Goal: Task Accomplishment & Management: Manage account settings

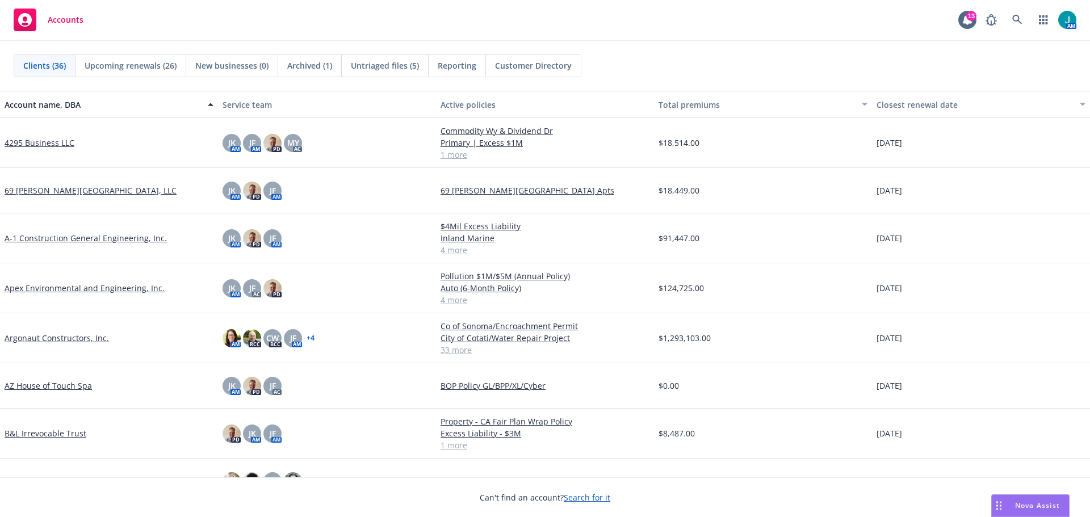
click at [380, 67] on span "Untriaged files (5)" at bounding box center [385, 66] width 68 height 12
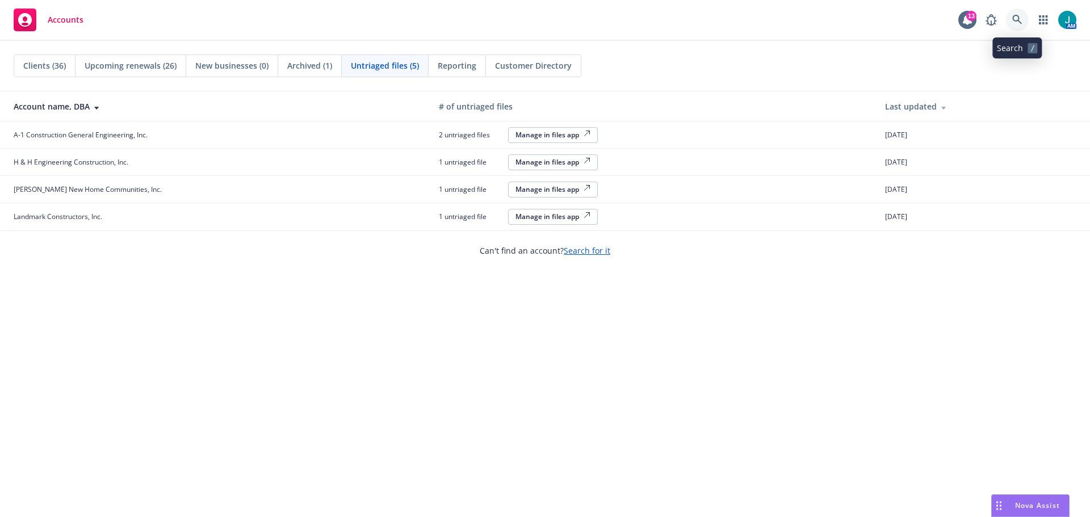
click at [1020, 16] on icon at bounding box center [1017, 20] width 10 height 10
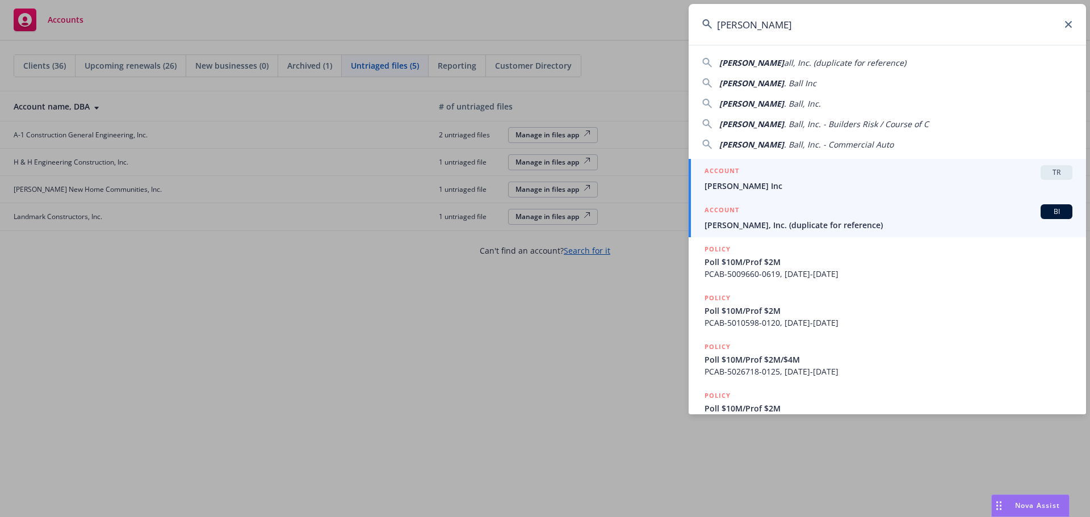
type input "Gordon N BAll"
click at [1045, 210] on span "BI" at bounding box center [1056, 212] width 23 height 10
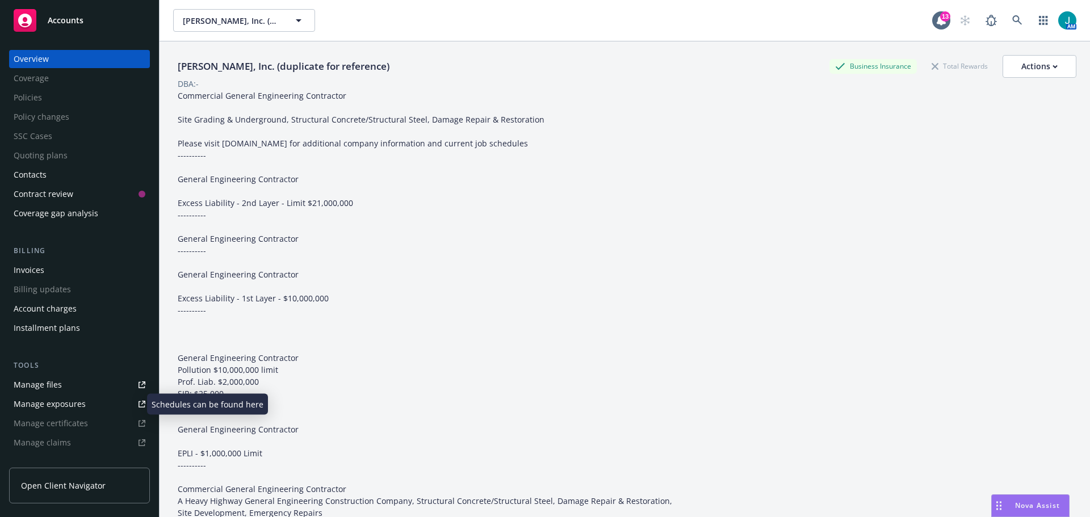
click at [80, 406] on div "Manage exposures" at bounding box center [50, 404] width 72 height 18
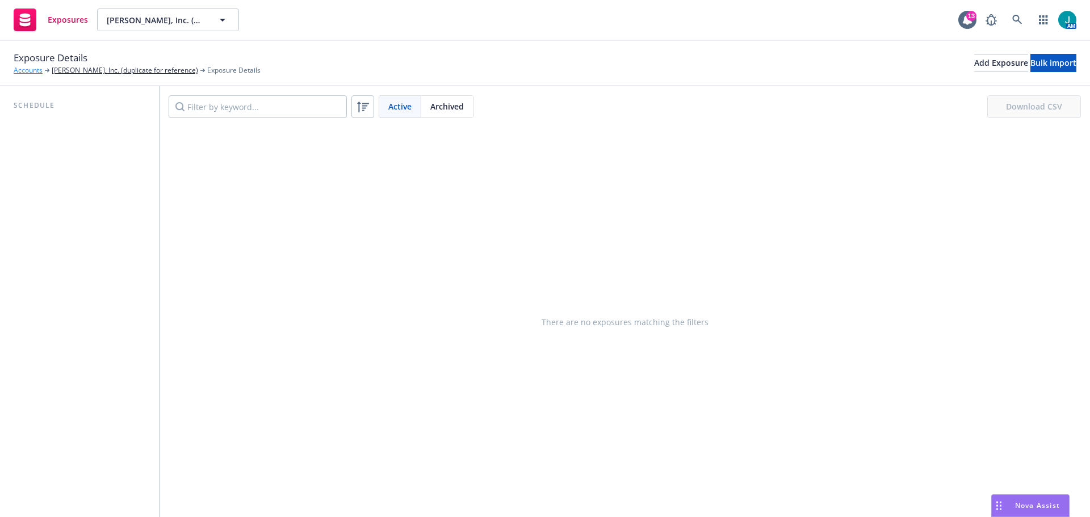
click at [37, 72] on link "Accounts" at bounding box center [28, 70] width 29 height 10
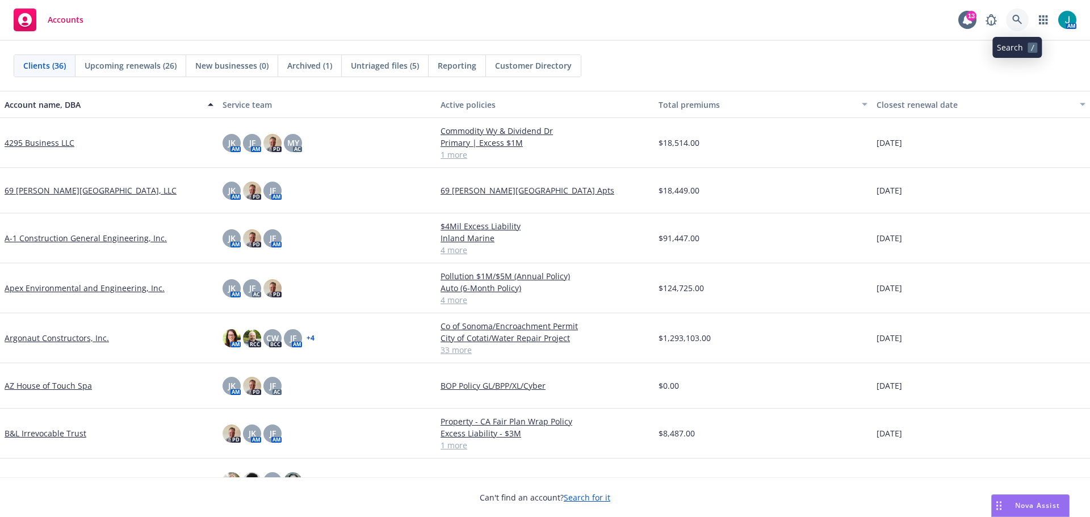
click at [1019, 18] on icon at bounding box center [1017, 20] width 10 height 10
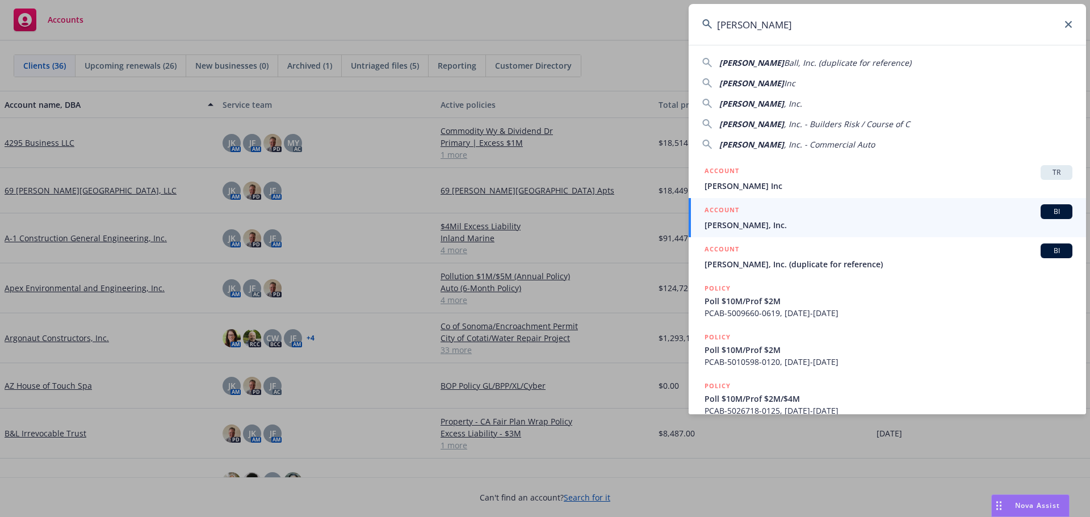
type input "Gordon N. Ball"
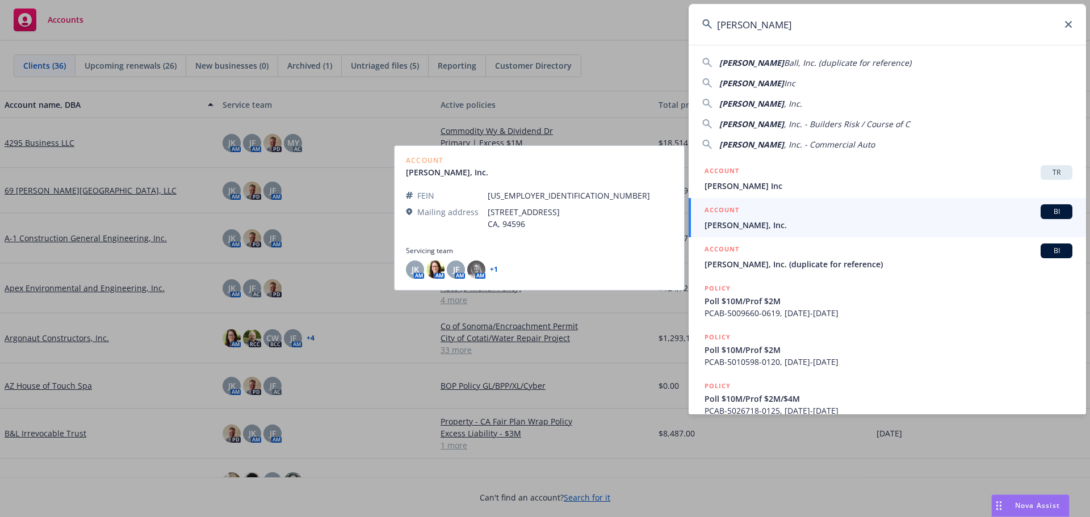
click at [1045, 211] on span "BI" at bounding box center [1056, 212] width 23 height 10
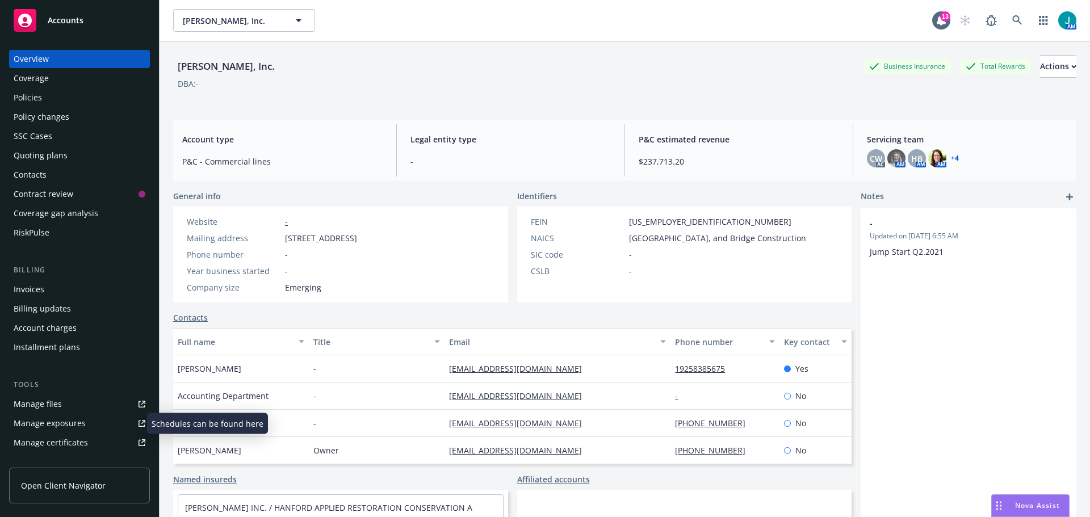
click at [72, 419] on div "Manage exposures" at bounding box center [50, 423] width 72 height 18
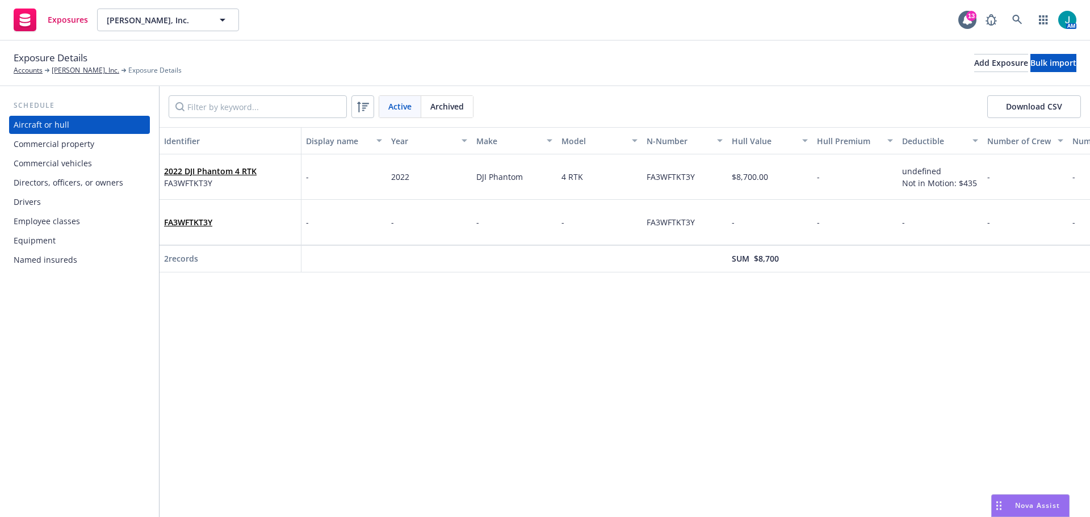
click at [38, 237] on div "Equipment" at bounding box center [35, 241] width 42 height 18
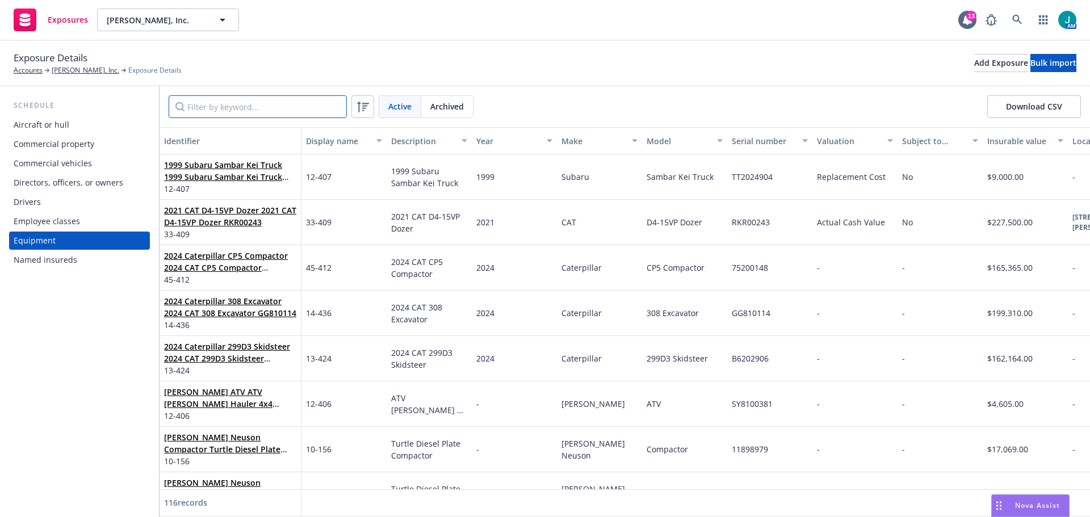
click at [205, 108] on input "Filter by keyword..." at bounding box center [258, 106] width 178 height 23
click at [974, 58] on div "Add Exposure" at bounding box center [1001, 63] width 54 height 17
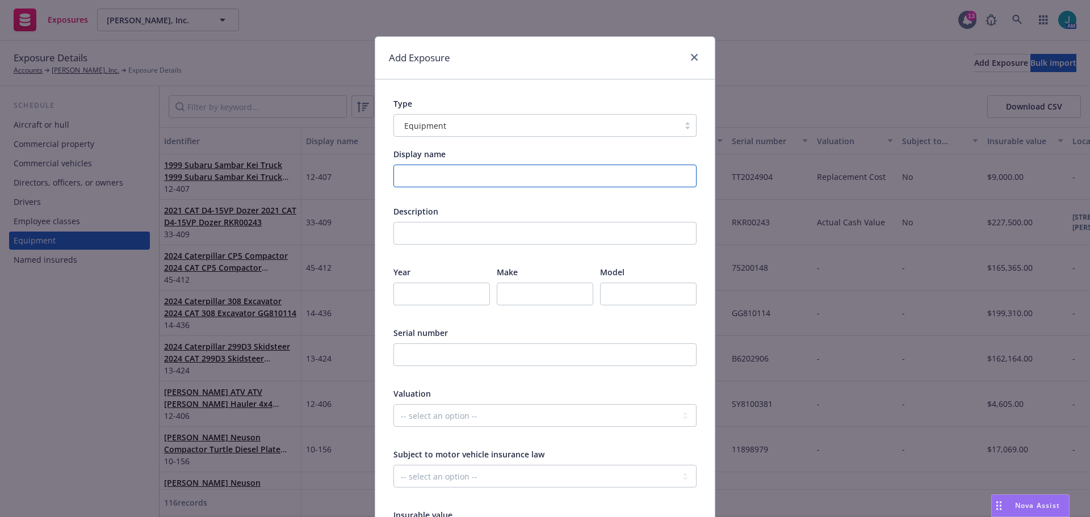
click at [420, 167] on input "Display name" at bounding box center [544, 176] width 303 height 23
type input "09-401"
click at [409, 237] on input "text" at bounding box center [544, 233] width 303 height 23
type input "1997 Gradall 534 C10 Lift"
type input "1997"
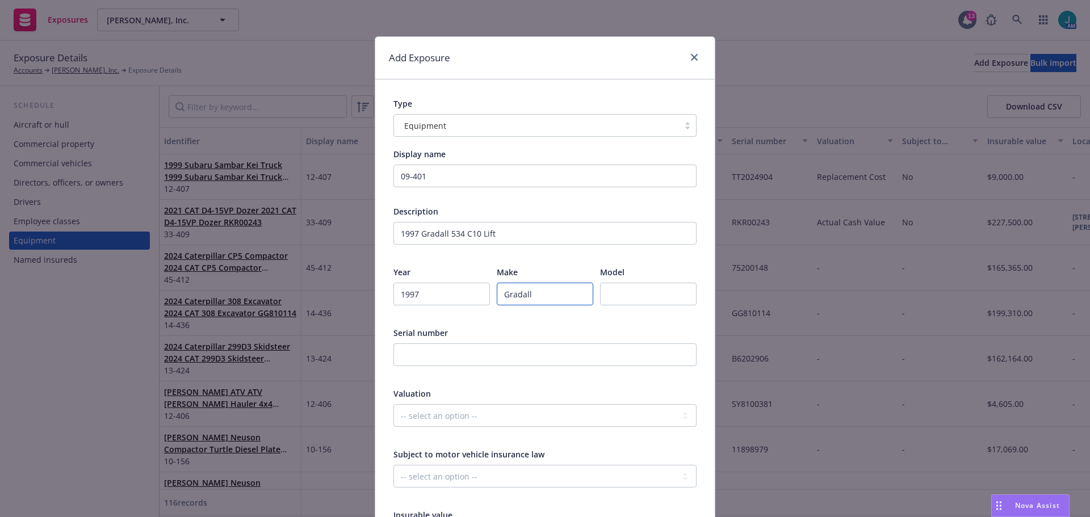
type input "Gradall"
type input "534 C10 Lift"
type input "0266132"
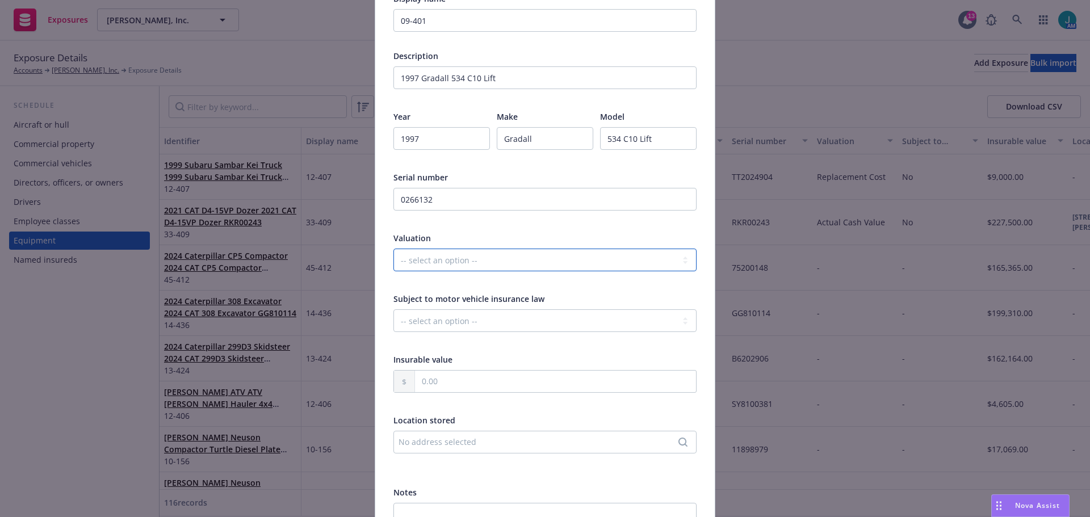
scroll to position [170, 0]
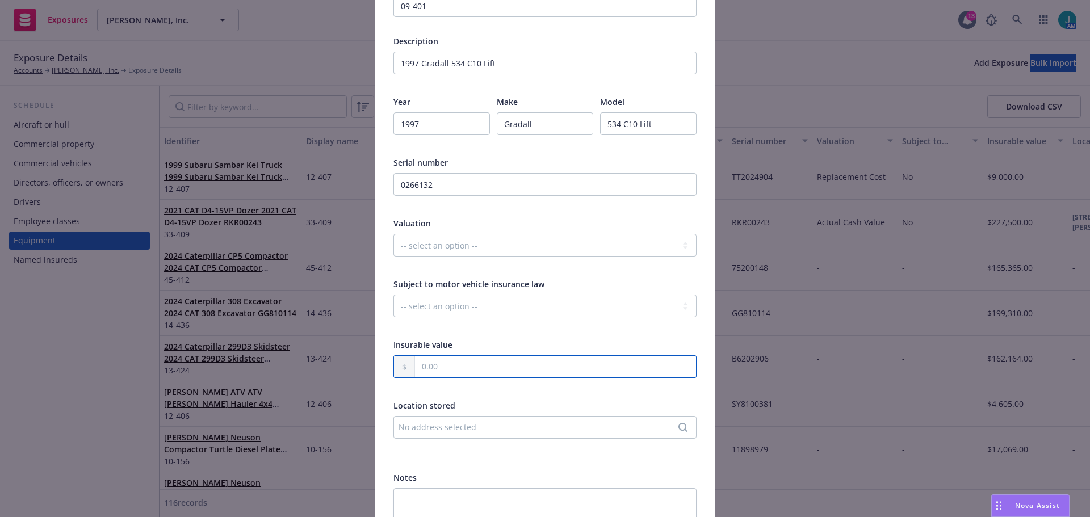
click at [422, 368] on input "text" at bounding box center [555, 367] width 281 height 22
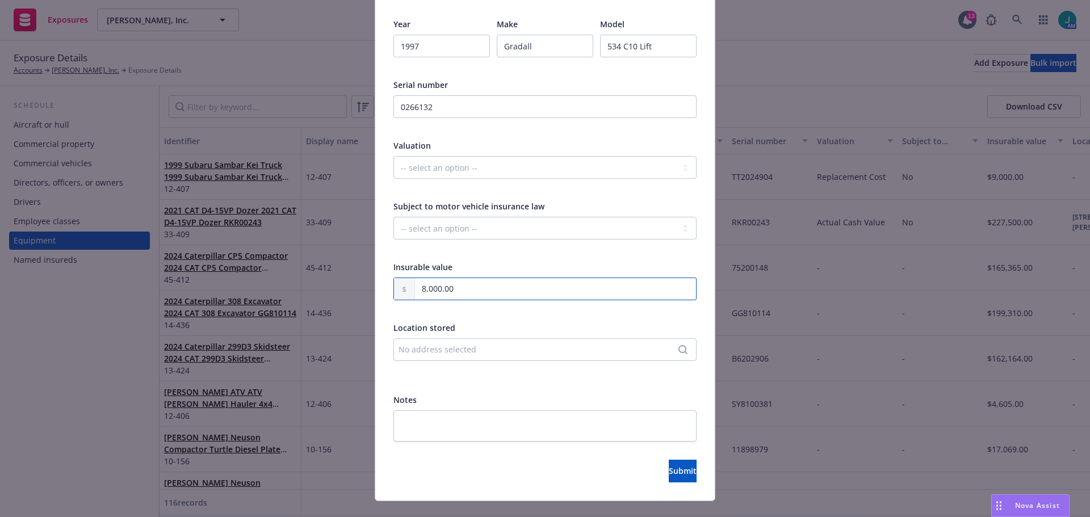
scroll to position [269, 0]
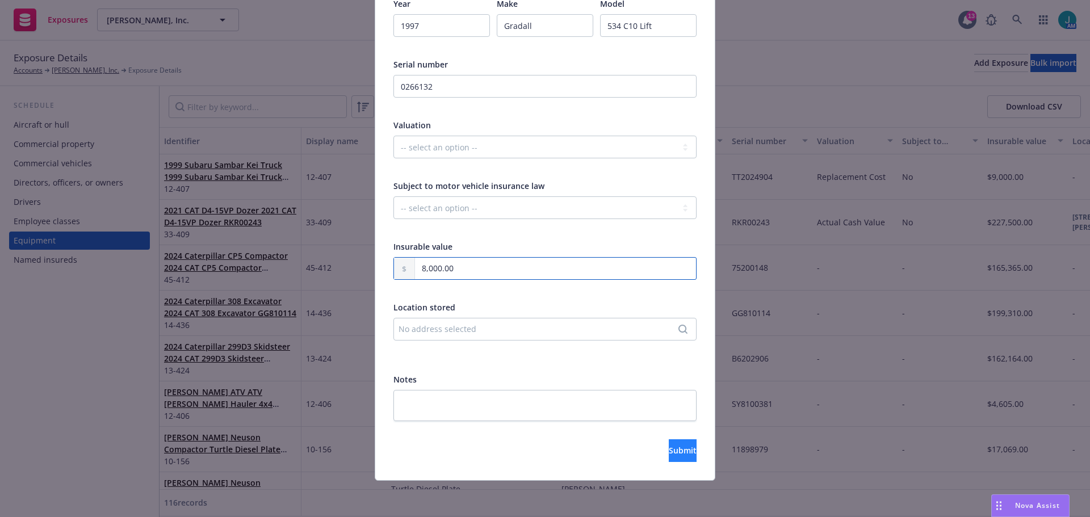
type input "8,000.00"
click at [676, 448] on button "Submit" at bounding box center [683, 450] width 28 height 23
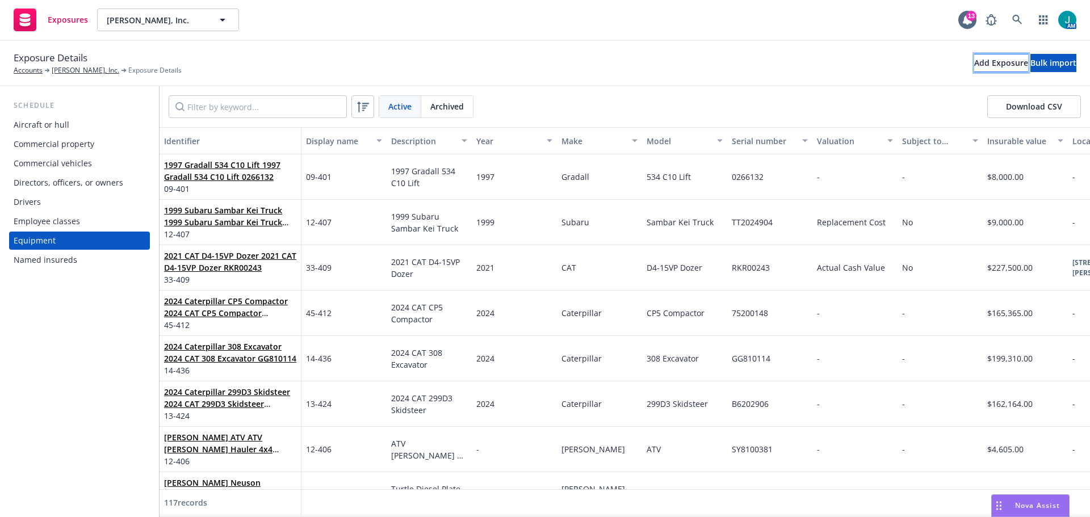
click at [974, 64] on div "Add Exposure" at bounding box center [1001, 63] width 54 height 17
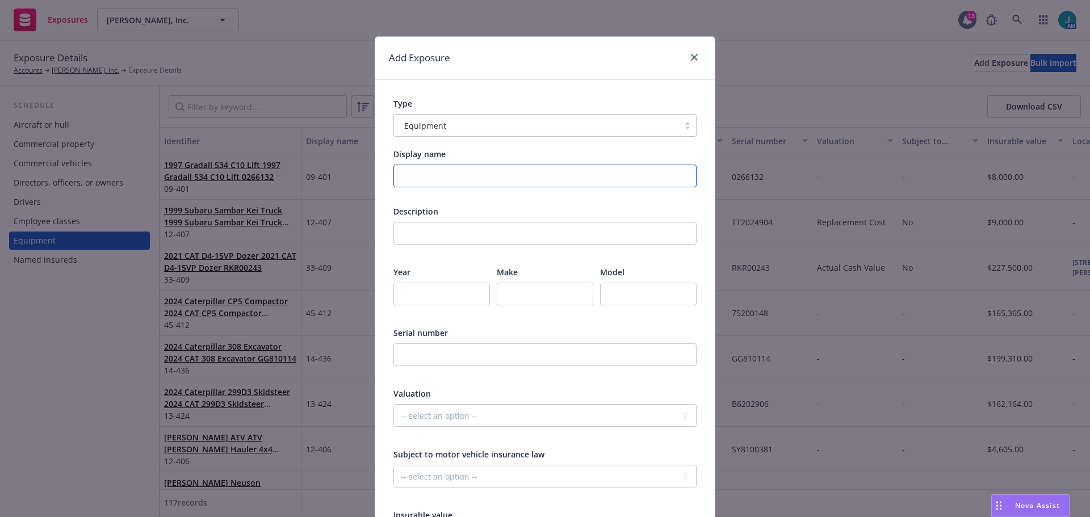
drag, startPoint x: 420, startPoint y: 182, endPoint x: 445, endPoint y: 178, distance: 25.4
click at [420, 183] on input "Display name" at bounding box center [544, 176] width 303 height 23
type input "10-378"
click at [418, 236] on input "text" at bounding box center [544, 233] width 303 height 23
type input "GPS Base Station & Cab Kit"
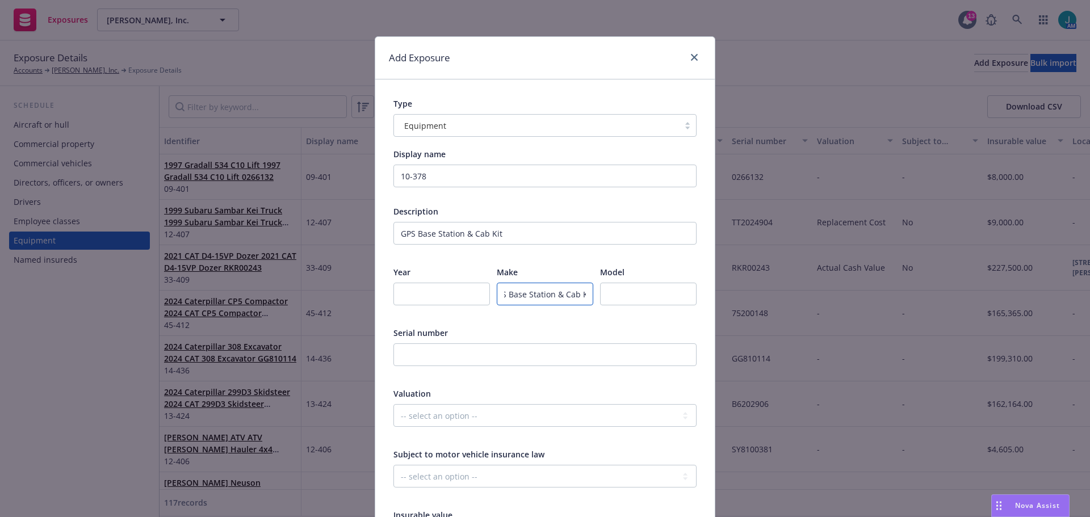
scroll to position [0, 17]
type input "GPS Base Station & Cab Kit"
click at [618, 289] on input "text" at bounding box center [648, 294] width 97 height 23
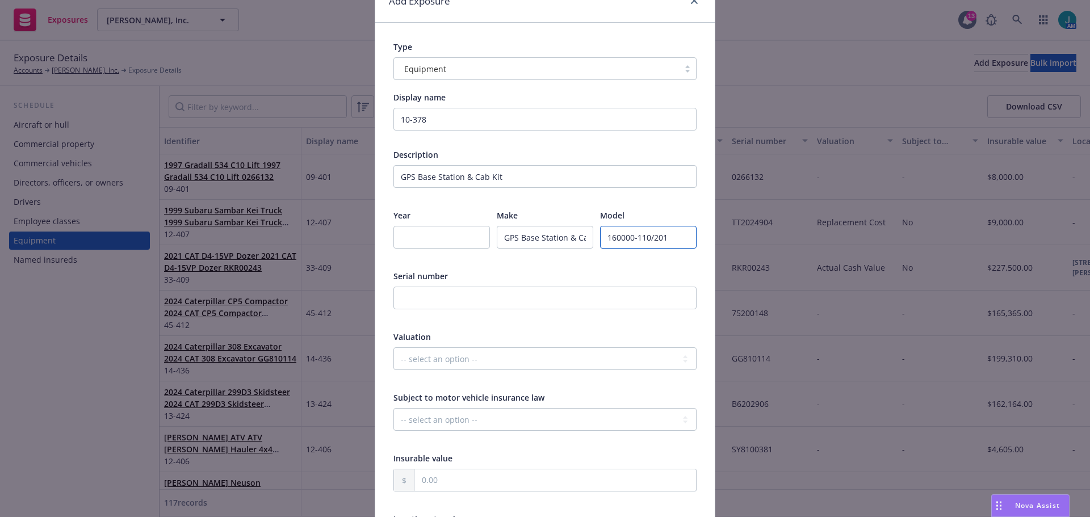
scroll to position [114, 0]
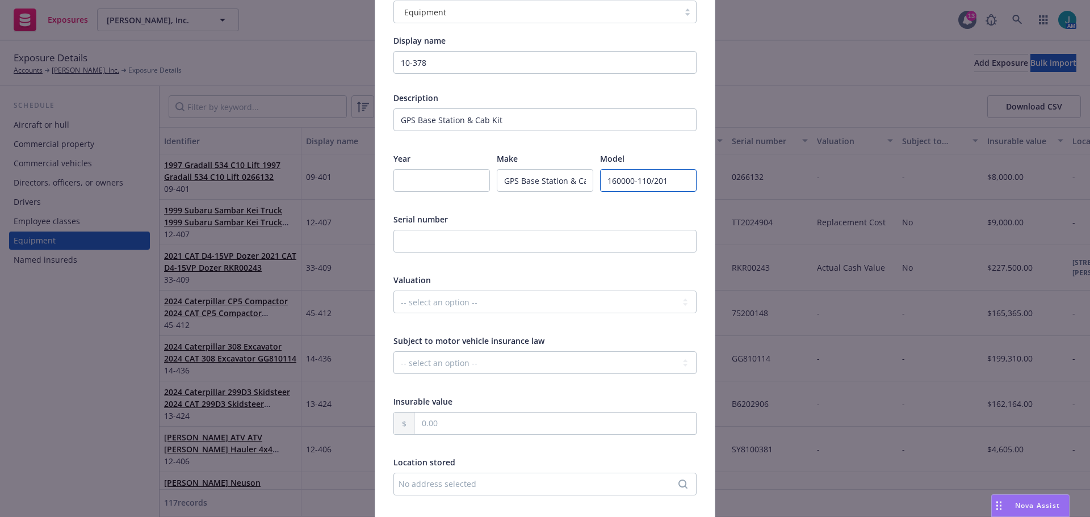
type input "160000-110/201"
click at [438, 424] on input "text" at bounding box center [555, 424] width 281 height 22
click at [431, 419] on input "text" at bounding box center [555, 424] width 281 height 22
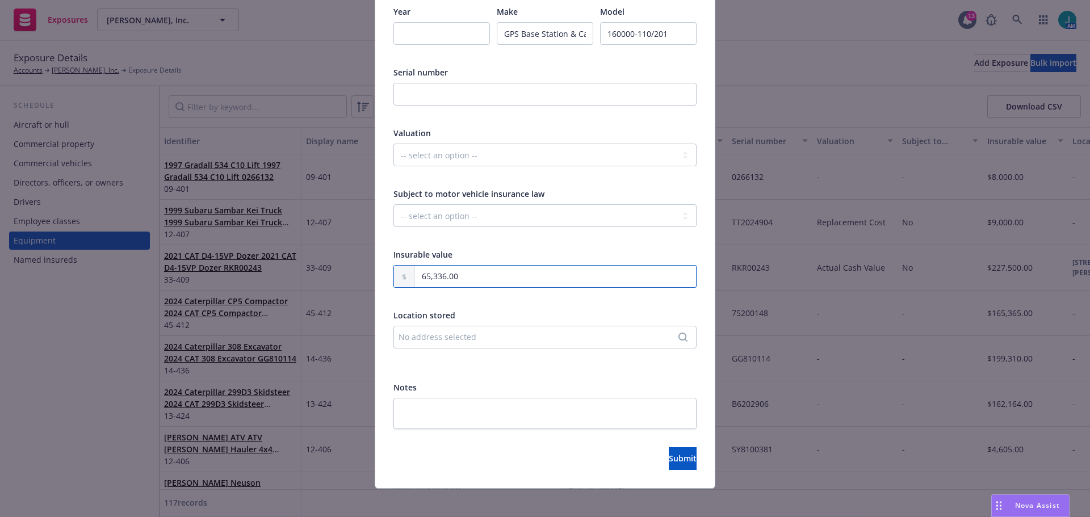
scroll to position [269, 0]
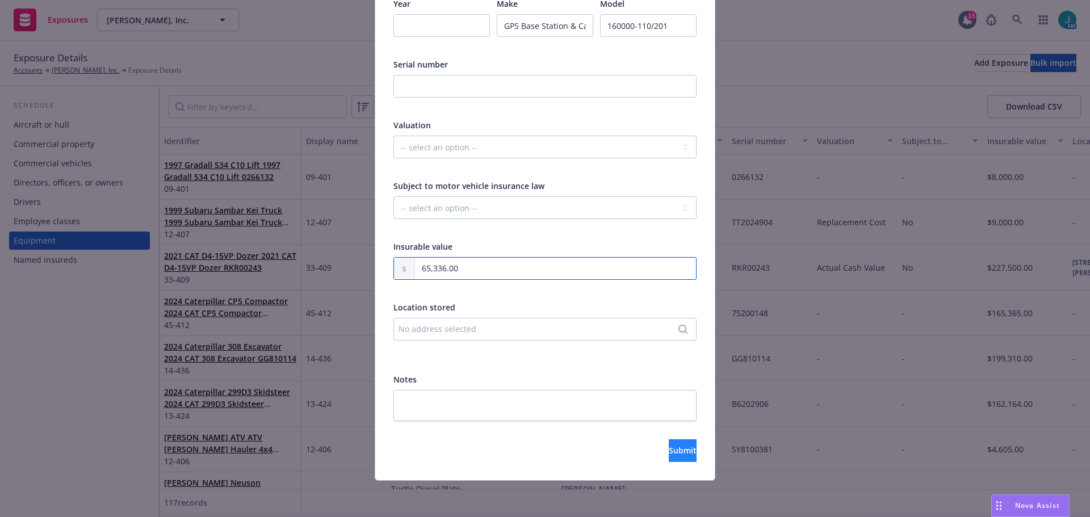
type input "65,336.00"
click at [669, 451] on span "Submit" at bounding box center [683, 450] width 28 height 11
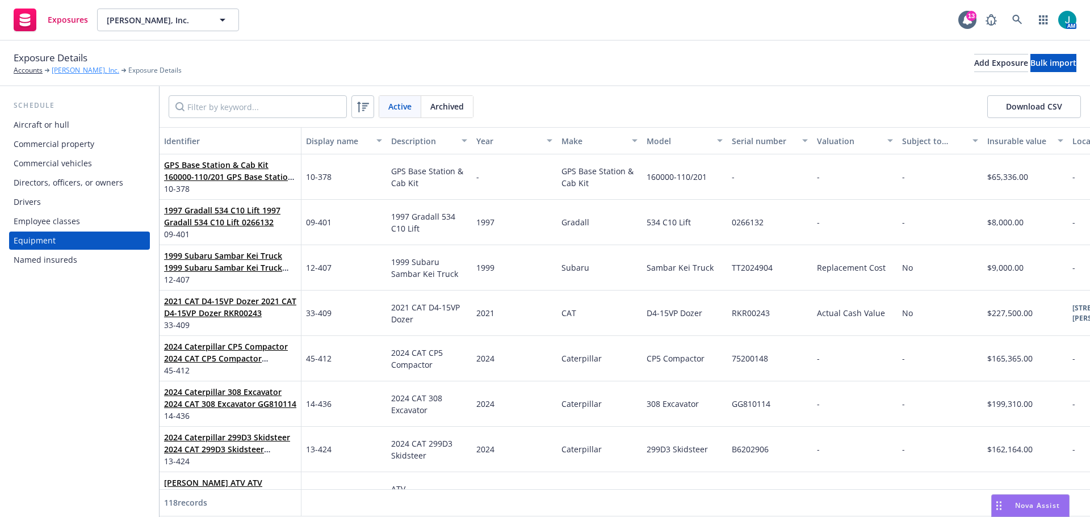
click at [73, 70] on link "Gordon N. Ball, Inc." at bounding box center [86, 70] width 68 height 10
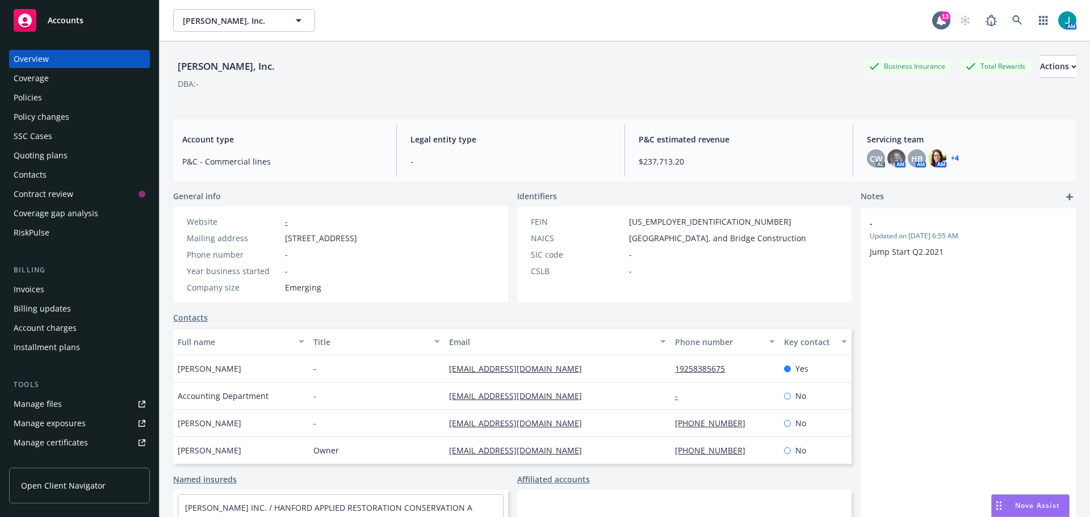
click at [29, 98] on div "Policies" at bounding box center [28, 98] width 28 height 18
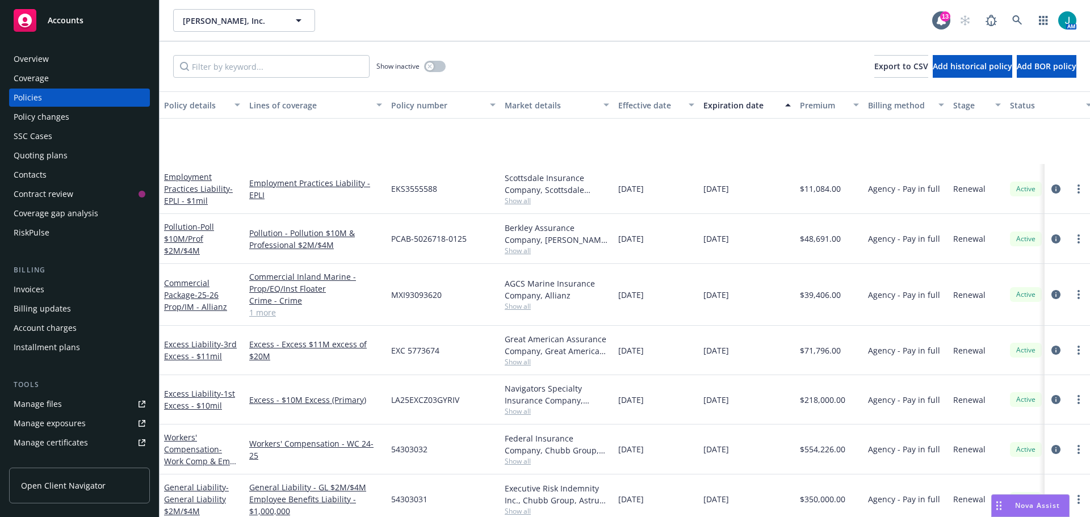
scroll to position [795, 0]
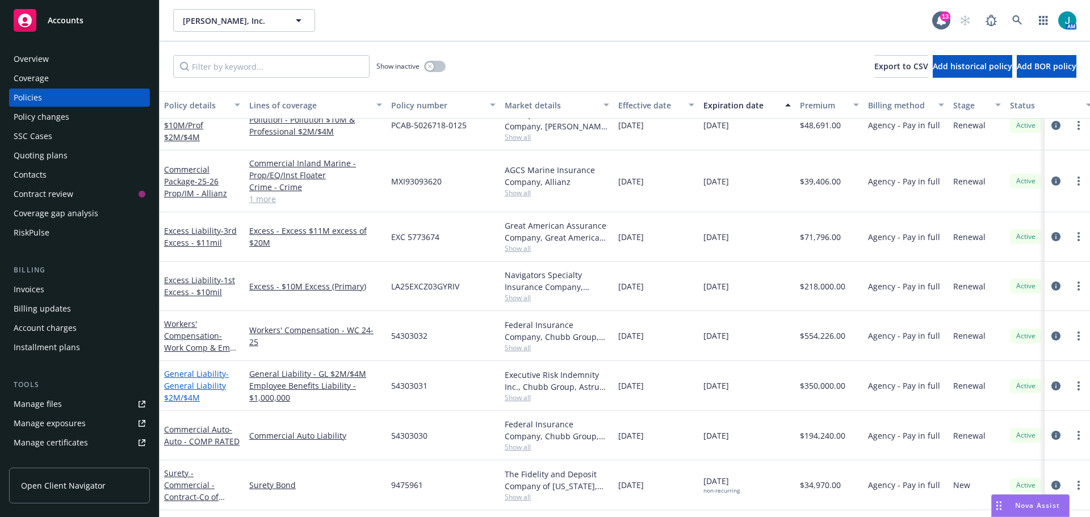
click at [192, 386] on span "- General Liability $2M/$4M" at bounding box center [196, 385] width 65 height 35
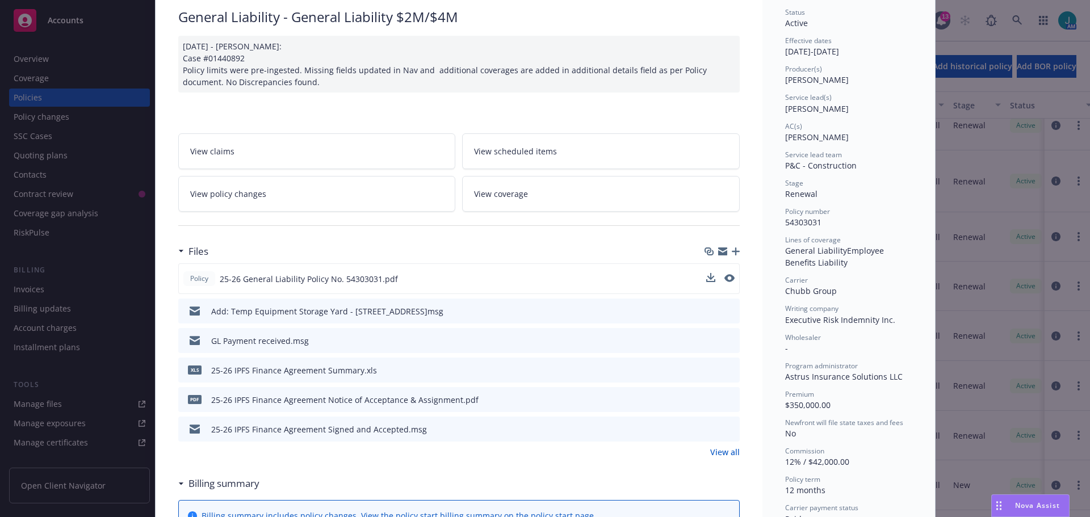
scroll to position [170, 0]
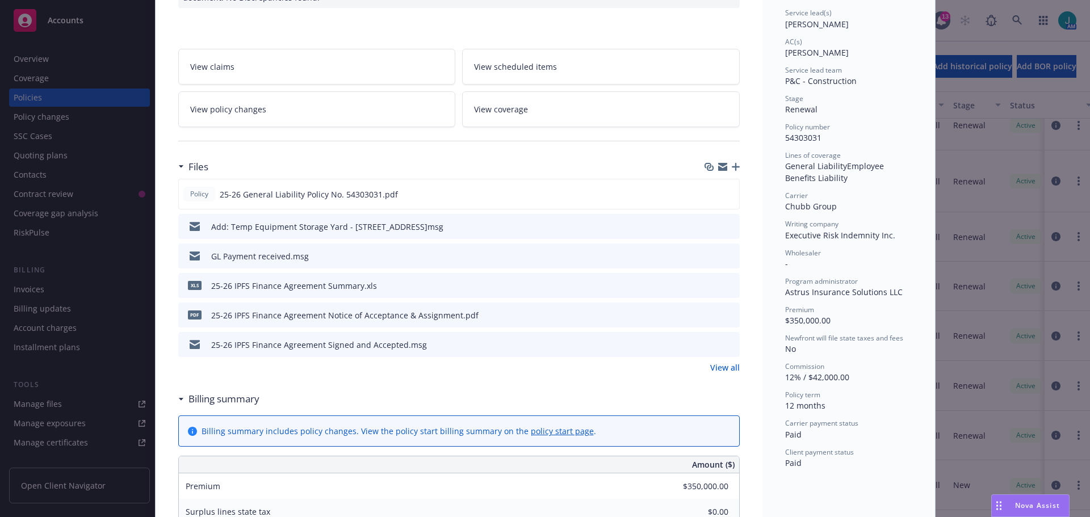
click at [1027, 503] on span "Nova Assist" at bounding box center [1037, 506] width 45 height 10
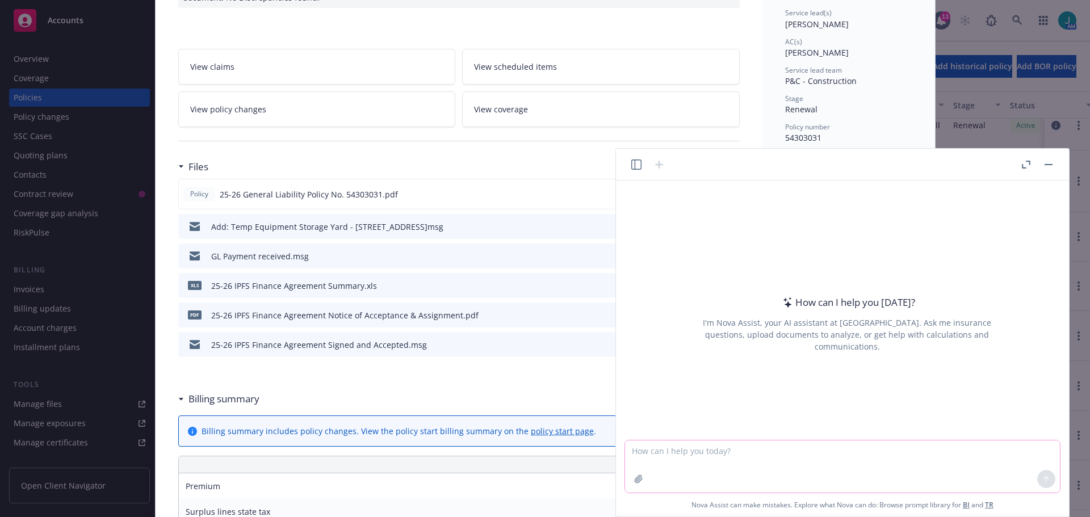
click at [638, 450] on textarea at bounding box center [842, 467] width 435 height 52
type textarea "provide a summary of insurance on the general liability policy"
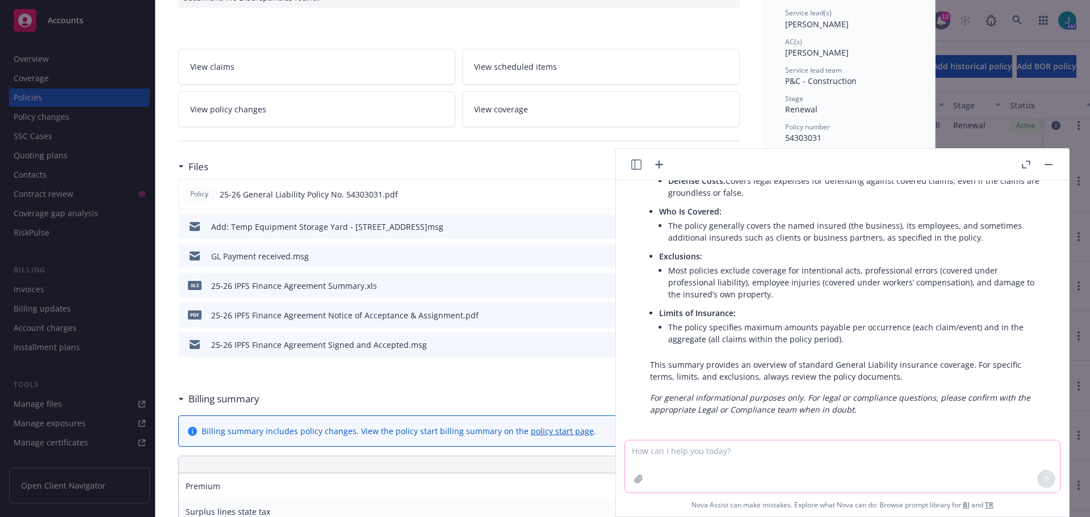
scroll to position [241, 0]
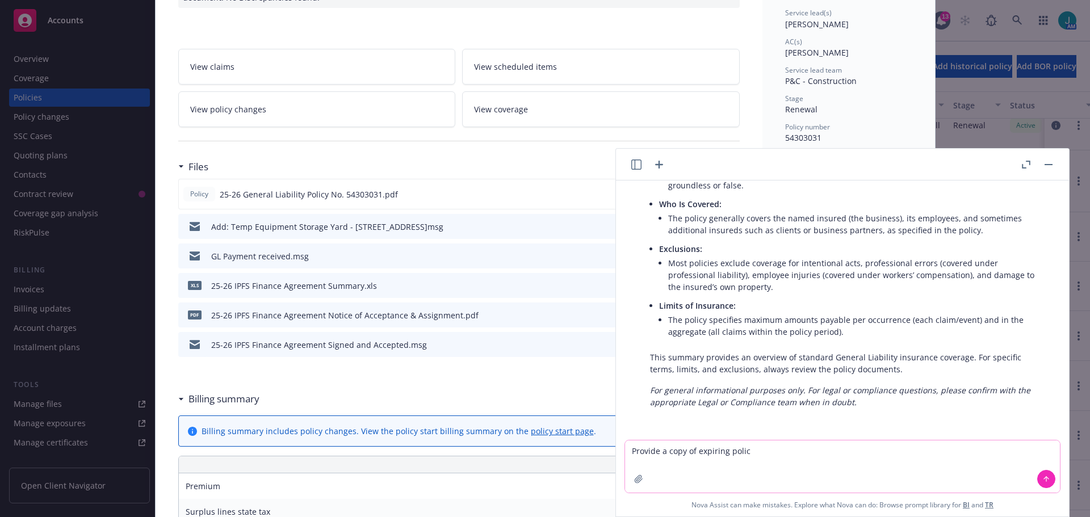
type textarea "Provide a copy of expiring policy"
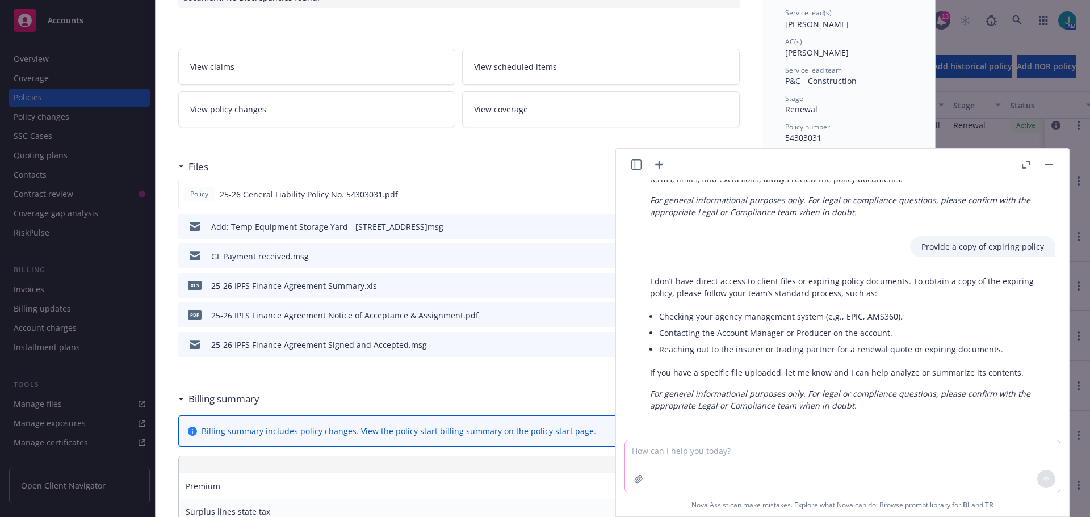
scroll to position [434, 0]
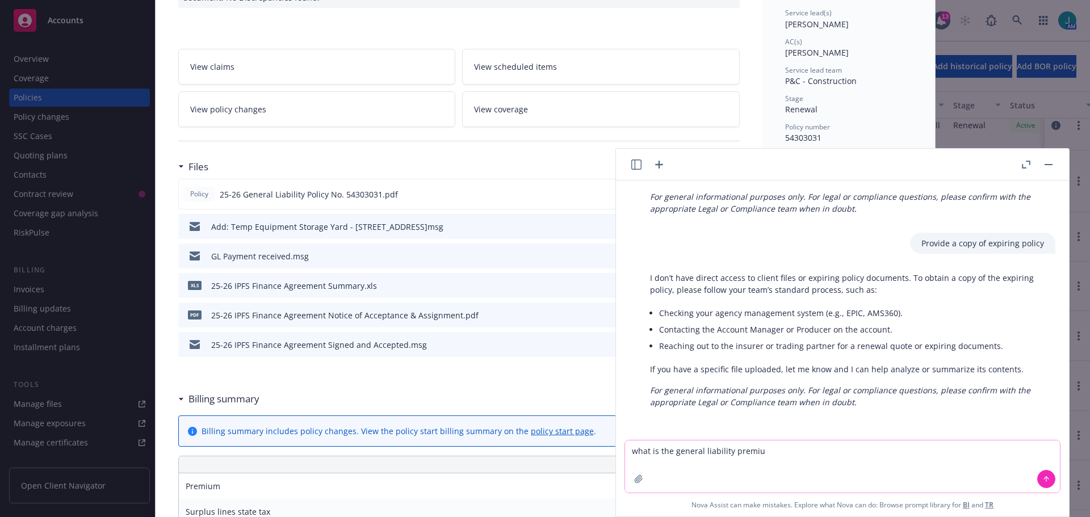
type textarea "what is the general liability premium"
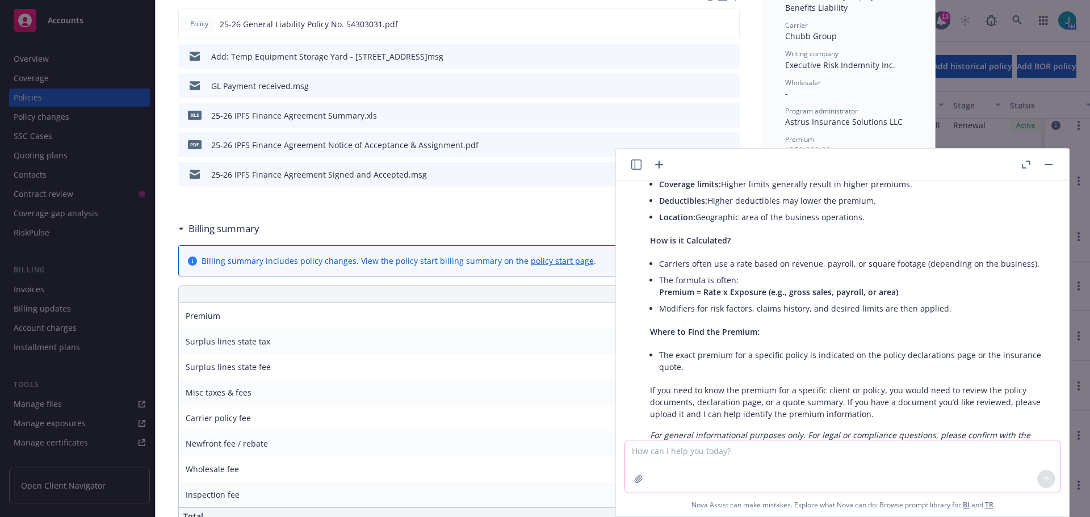
scroll to position [879, 0]
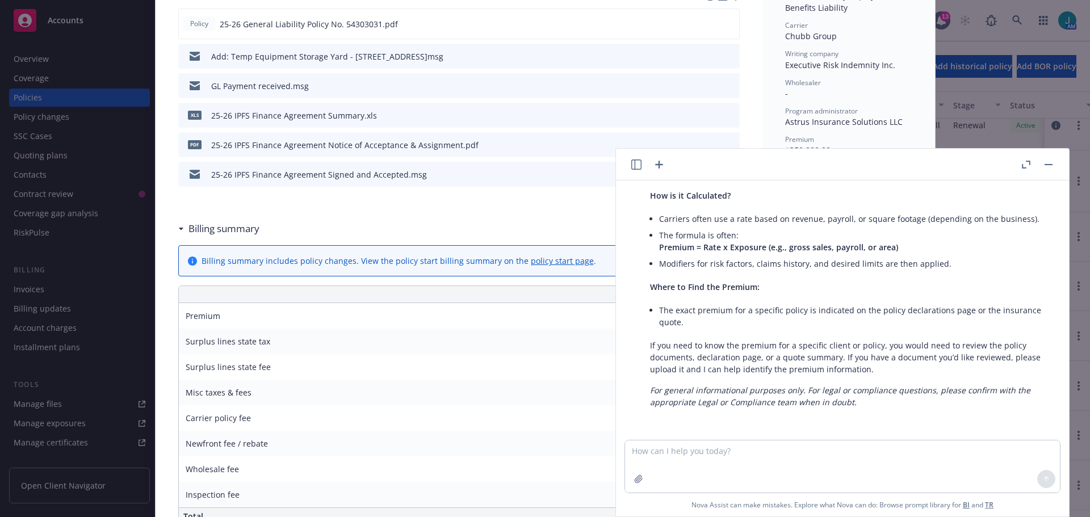
click at [1048, 161] on button "button" at bounding box center [1049, 165] width 14 height 14
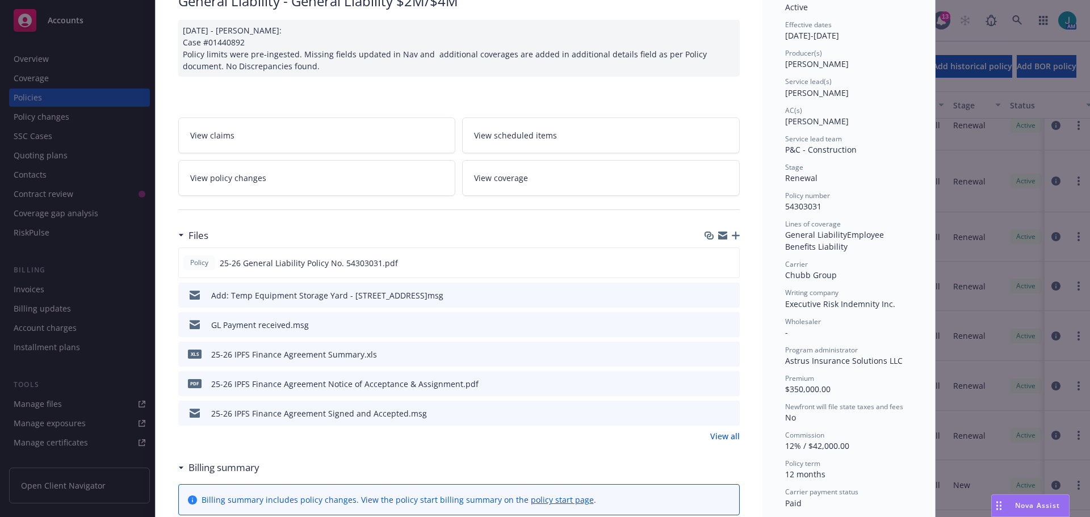
scroll to position [0, 0]
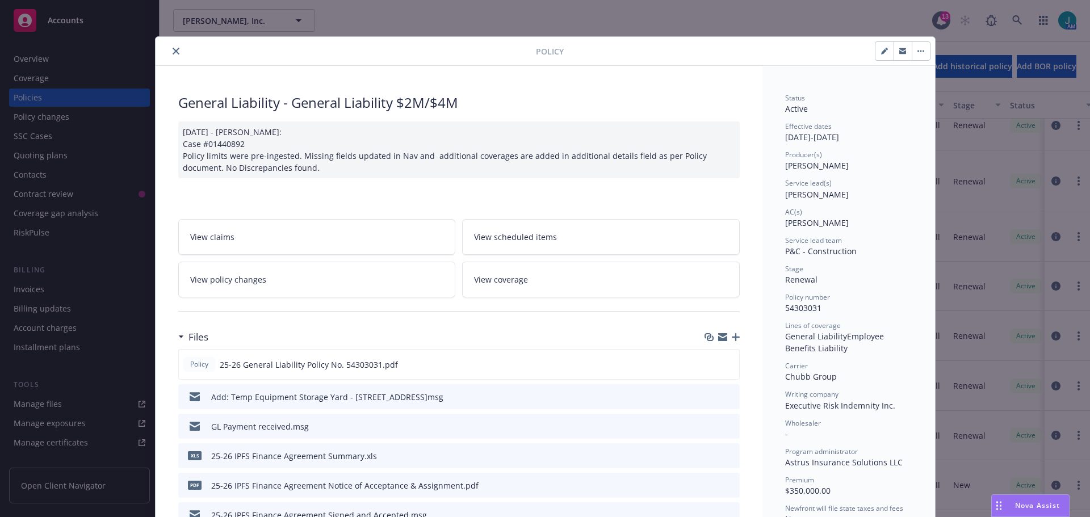
click at [175, 55] on button "close" at bounding box center [176, 51] width 14 height 14
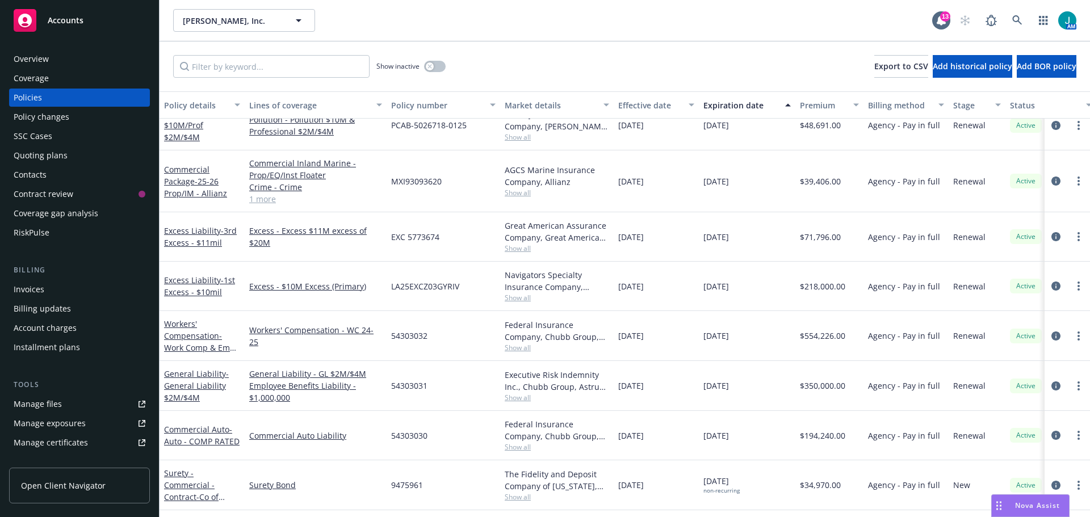
click at [85, 446] on div "Manage certificates" at bounding box center [51, 443] width 74 height 18
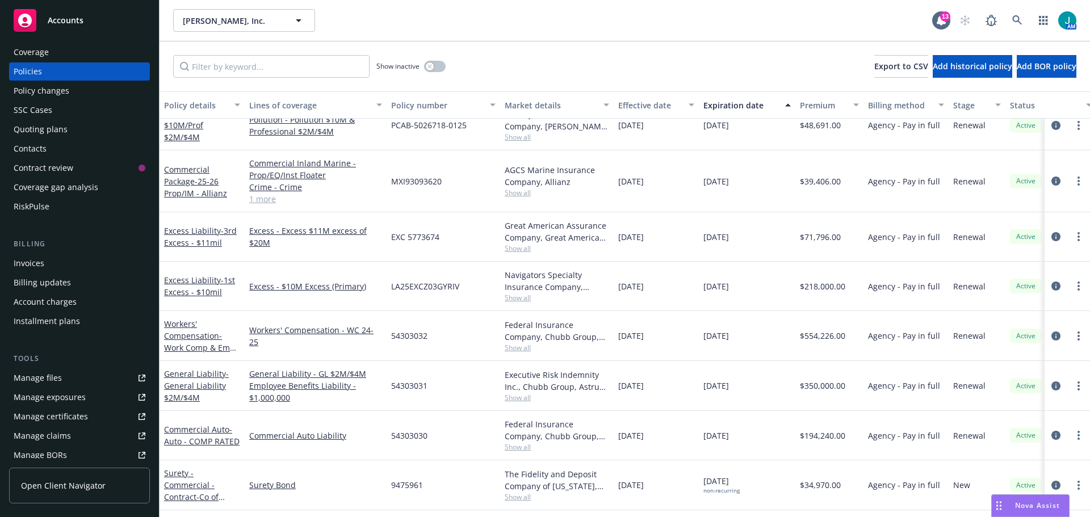
scroll to position [15, 0]
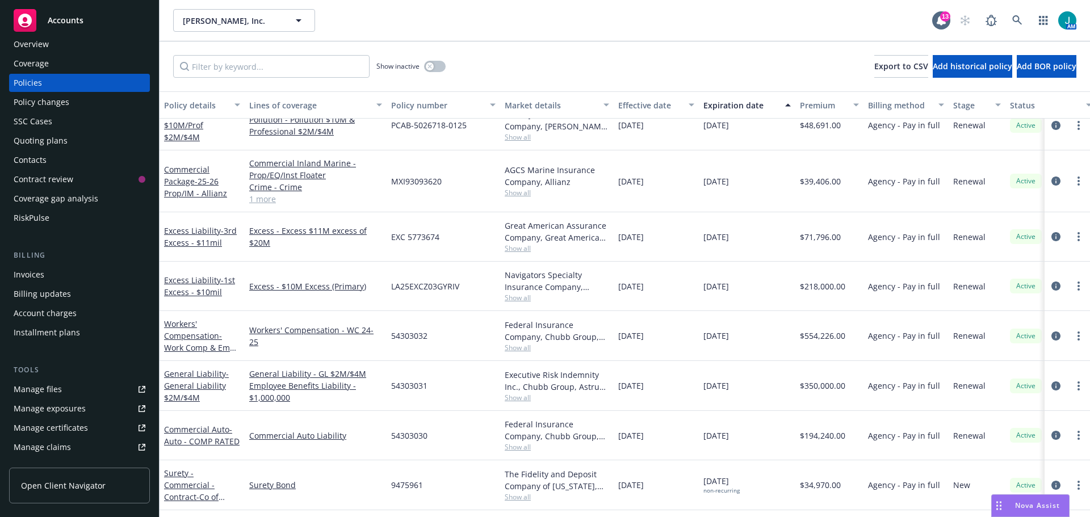
click at [85, 200] on div "Coverage gap analysis" at bounding box center [56, 199] width 85 height 18
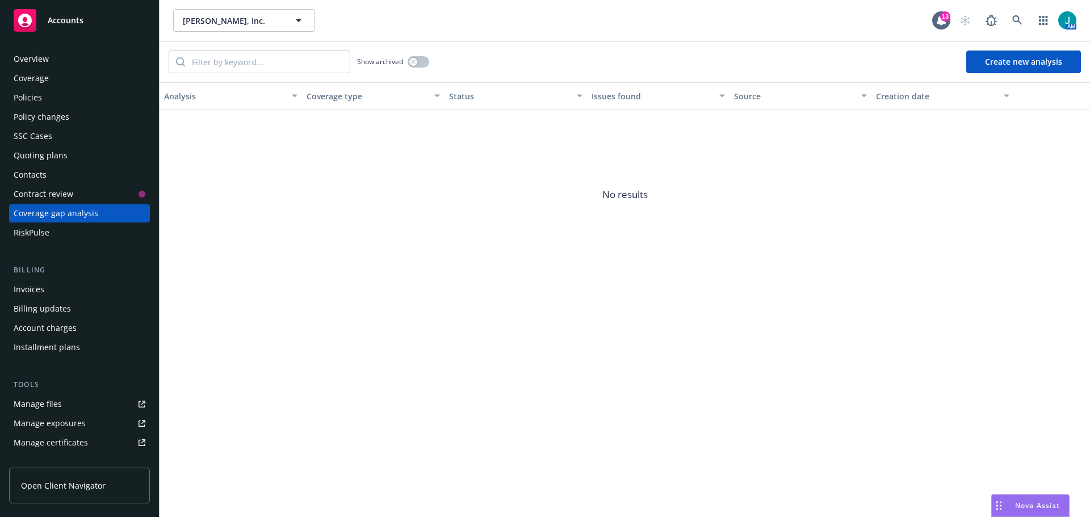
click at [41, 91] on div "Policies" at bounding box center [80, 98] width 132 height 18
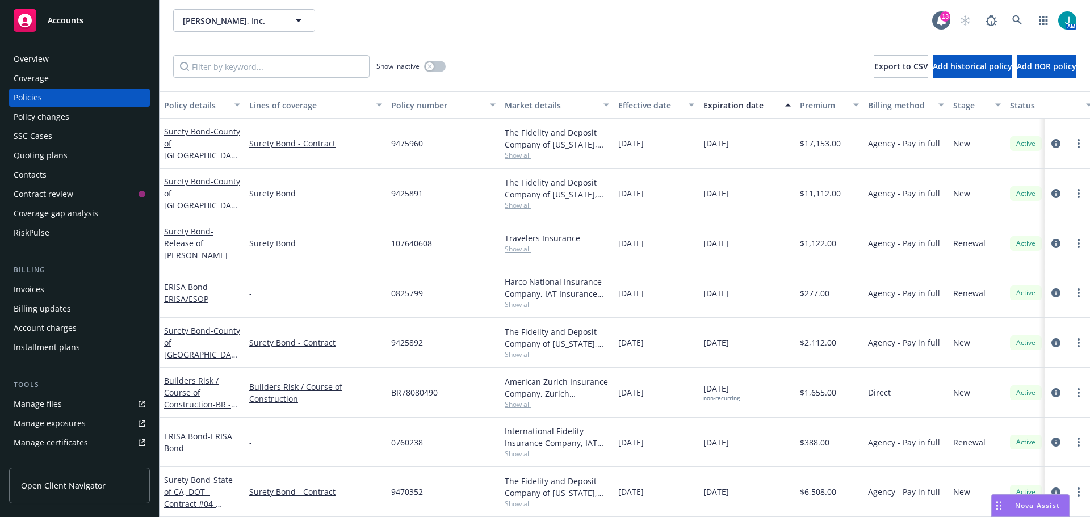
click at [37, 136] on div "SSC Cases" at bounding box center [33, 136] width 39 height 18
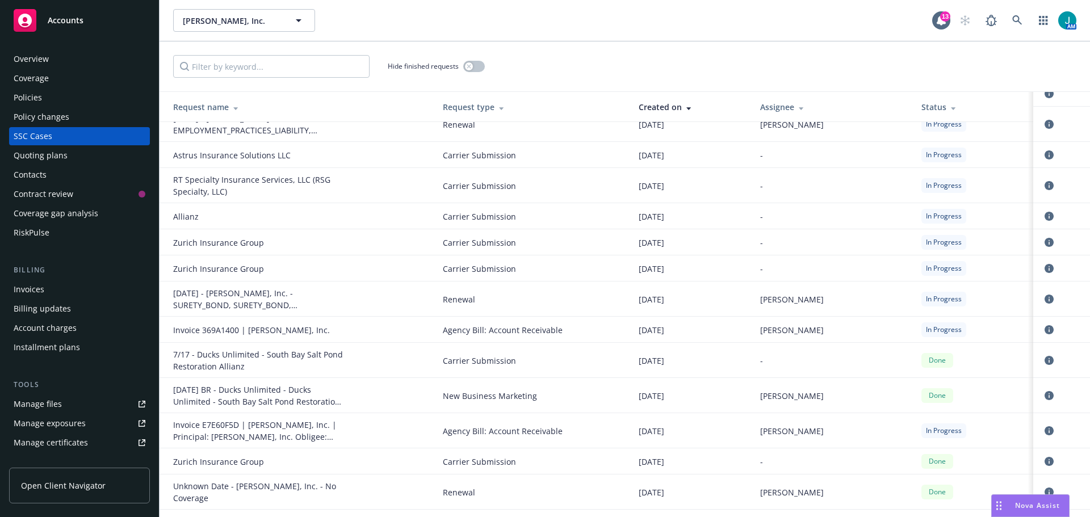
scroll to position [568, 0]
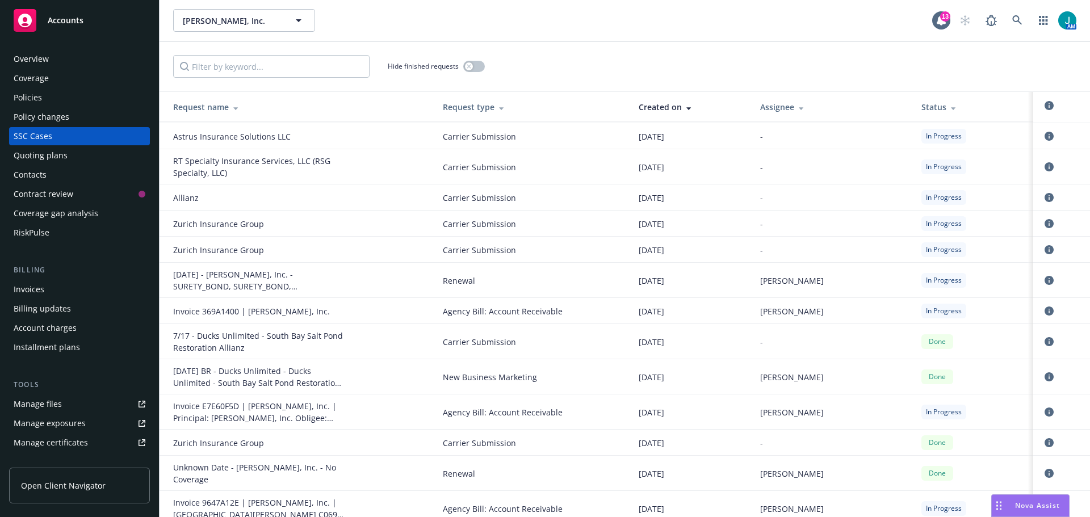
click at [27, 97] on div "Policies" at bounding box center [28, 98] width 28 height 18
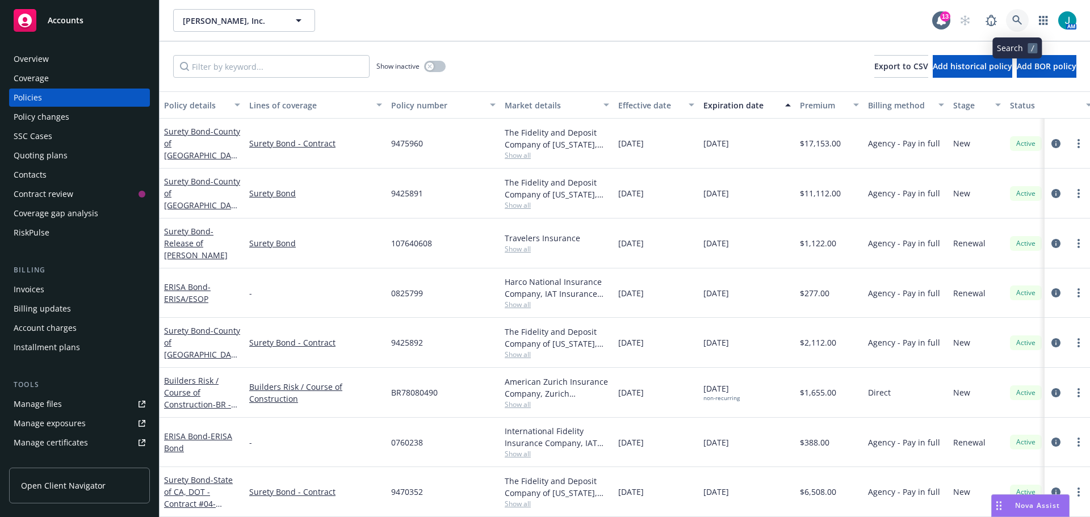
click at [1018, 20] on icon at bounding box center [1017, 20] width 10 height 10
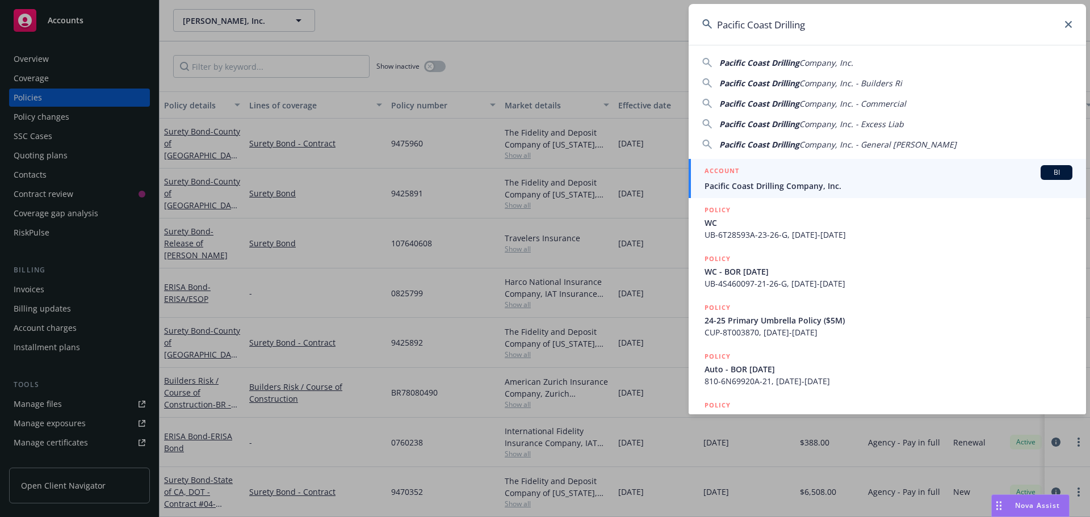
type input "Pacific Coast Drilling"
click at [1056, 175] on span "BI" at bounding box center [1056, 172] width 23 height 10
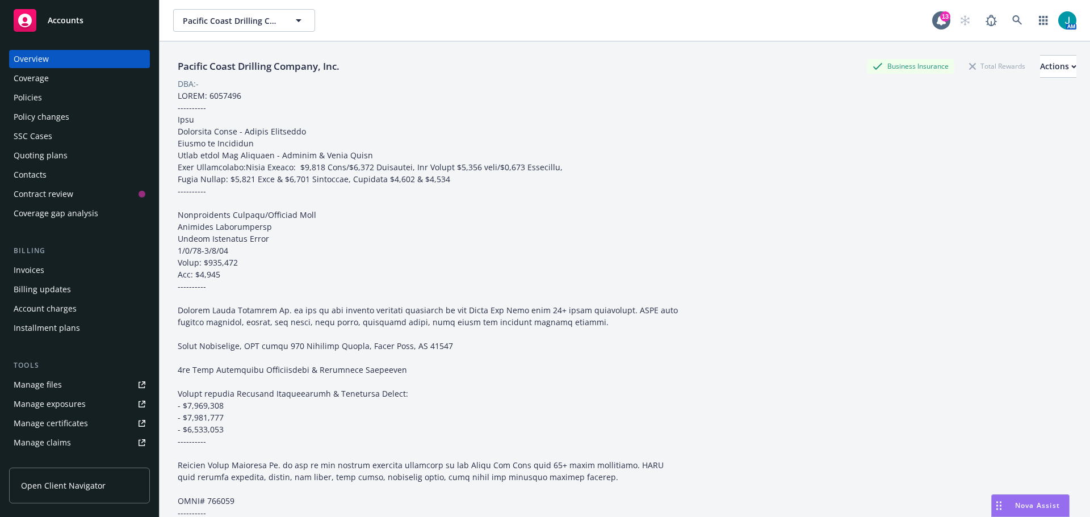
click at [27, 97] on div "Policies" at bounding box center [28, 98] width 28 height 18
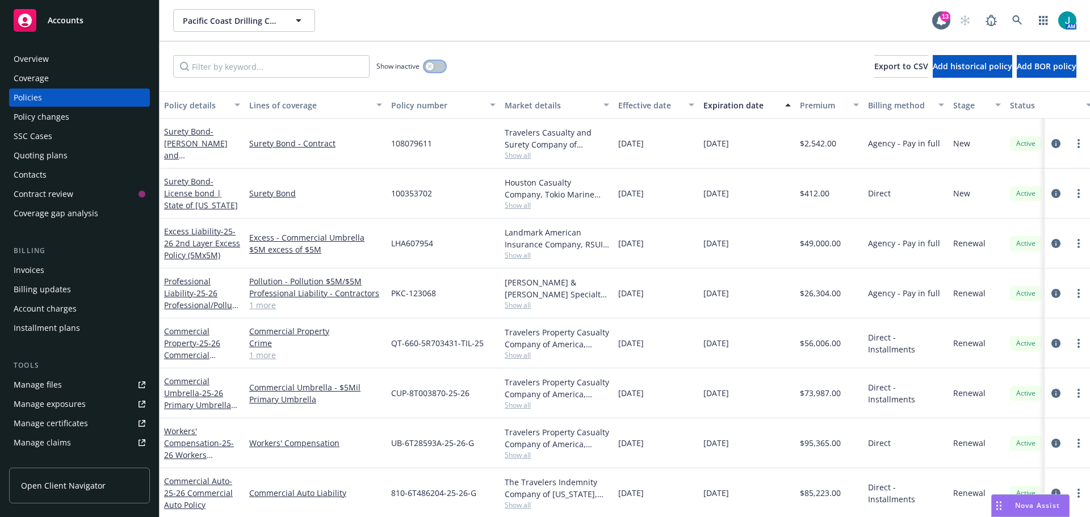
click at [439, 68] on button "button" at bounding box center [435, 66] width 22 height 11
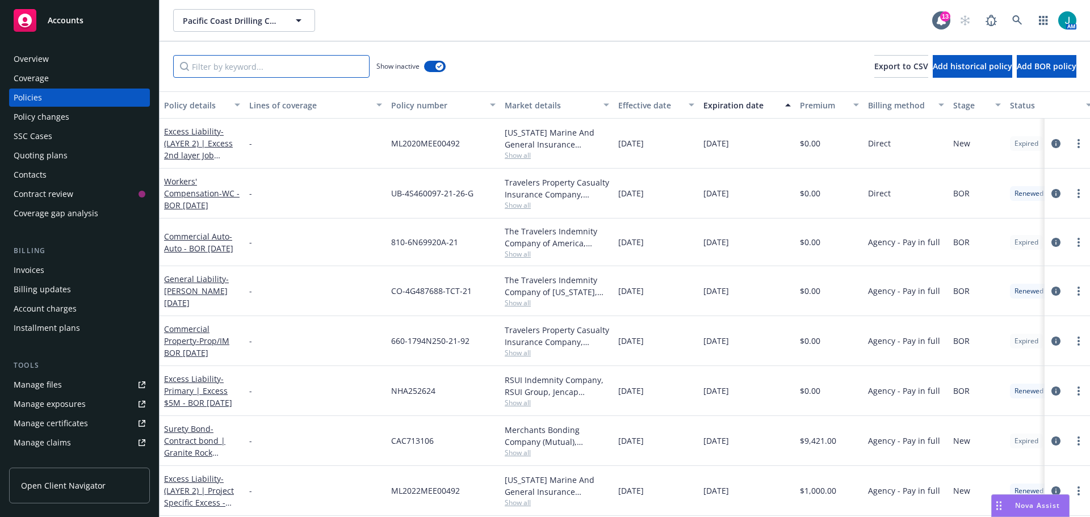
click at [228, 62] on input "Filter by keyword..." at bounding box center [271, 66] width 196 height 23
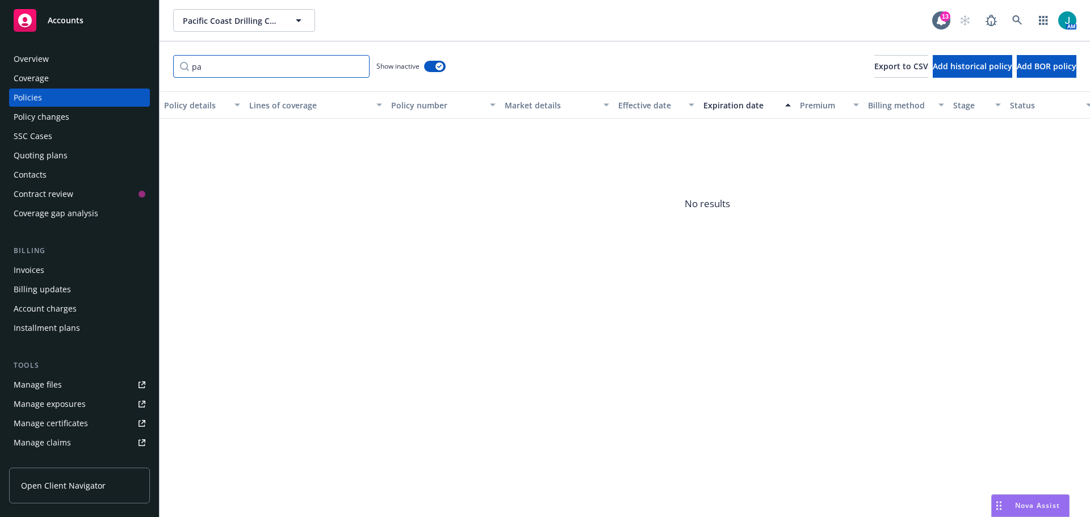
type input "p"
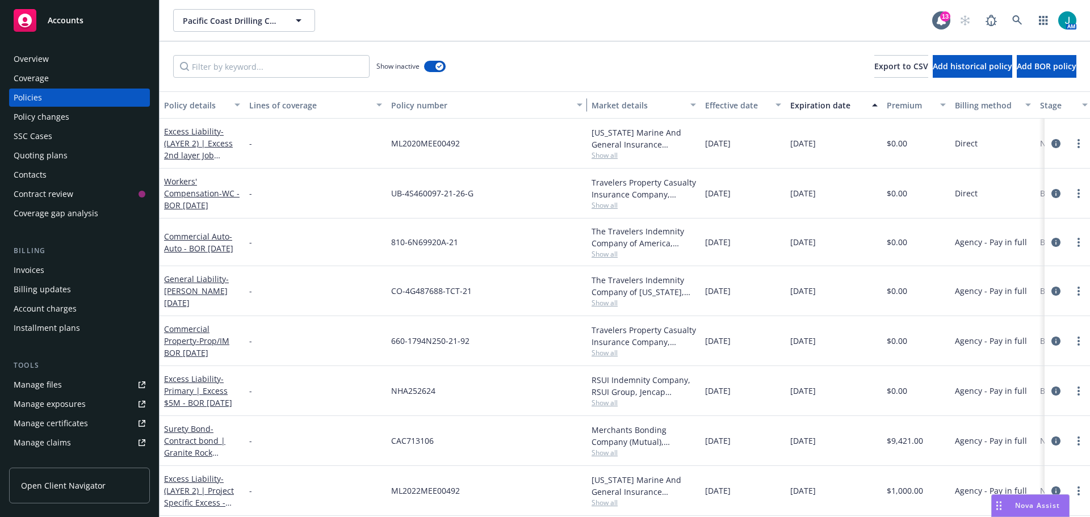
drag, startPoint x: 496, startPoint y: 106, endPoint x: 583, endPoint y: 108, distance: 86.9
click at [583, 108] on div "button" at bounding box center [582, 105] width 6 height 26
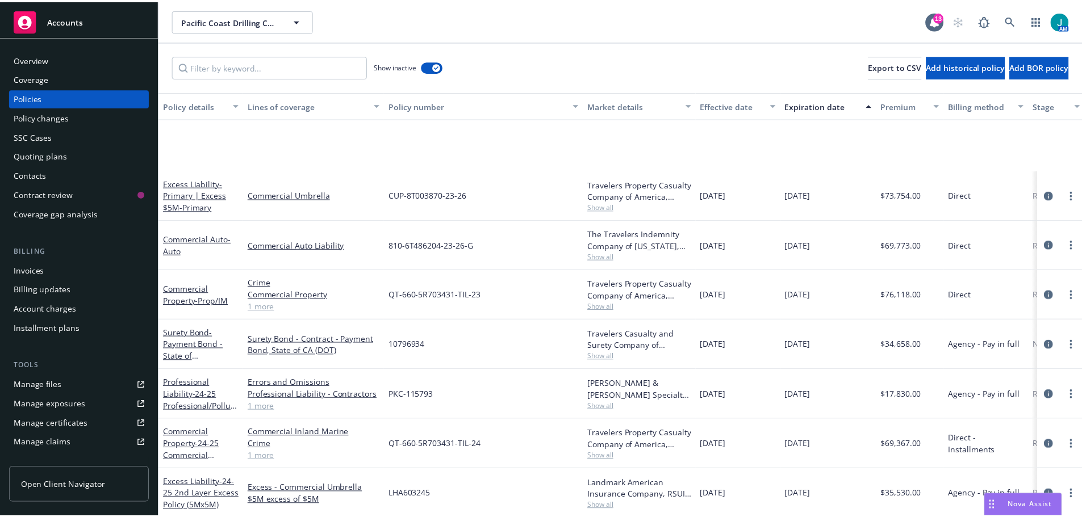
scroll to position [1118, 0]
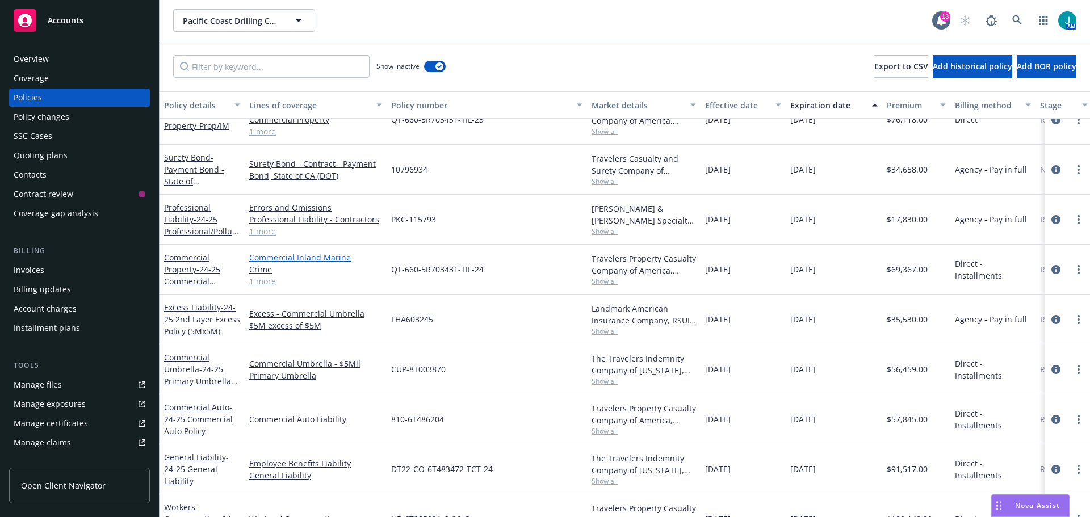
click at [267, 257] on link "Commercial Inland Marine" at bounding box center [315, 258] width 133 height 12
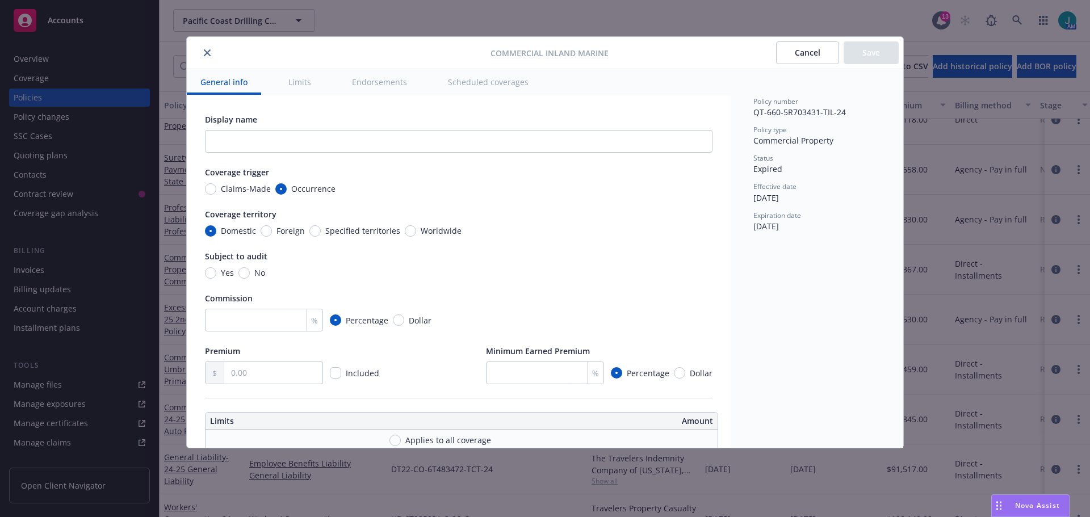
click at [819, 51] on button "Cancel" at bounding box center [807, 52] width 63 height 23
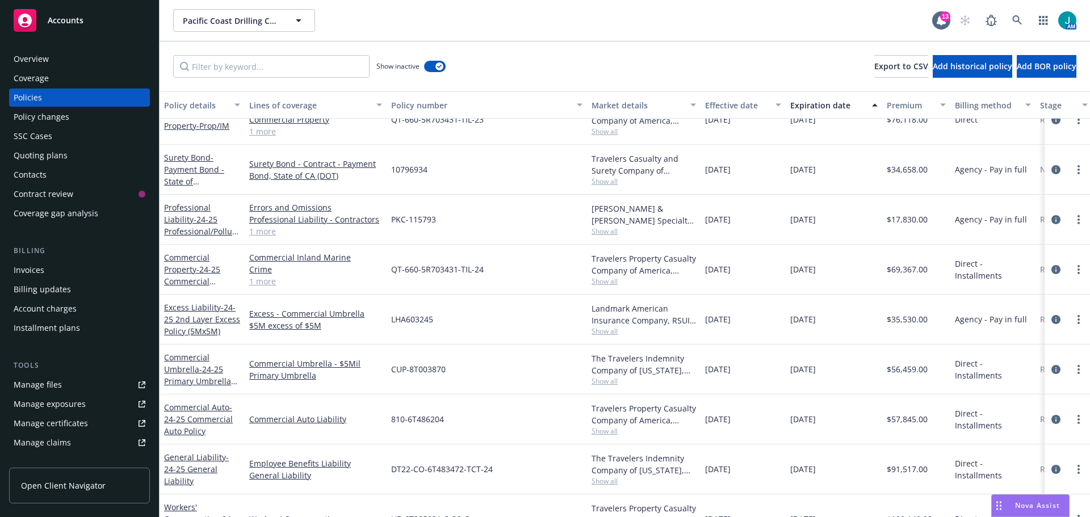
click at [66, 118] on div "Policy changes" at bounding box center [42, 117] width 56 height 18
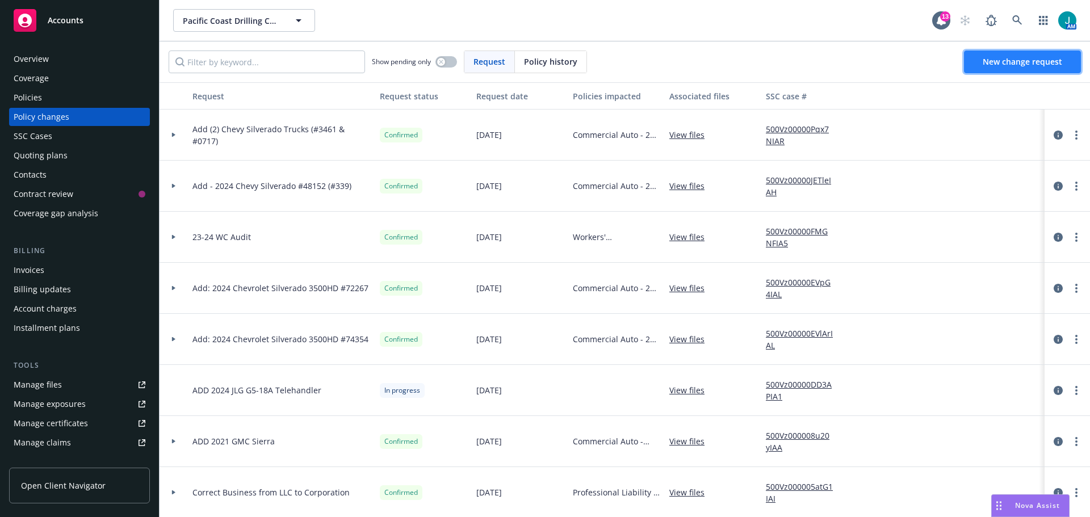
click at [1024, 60] on span "New change request" at bounding box center [1022, 61] width 79 height 11
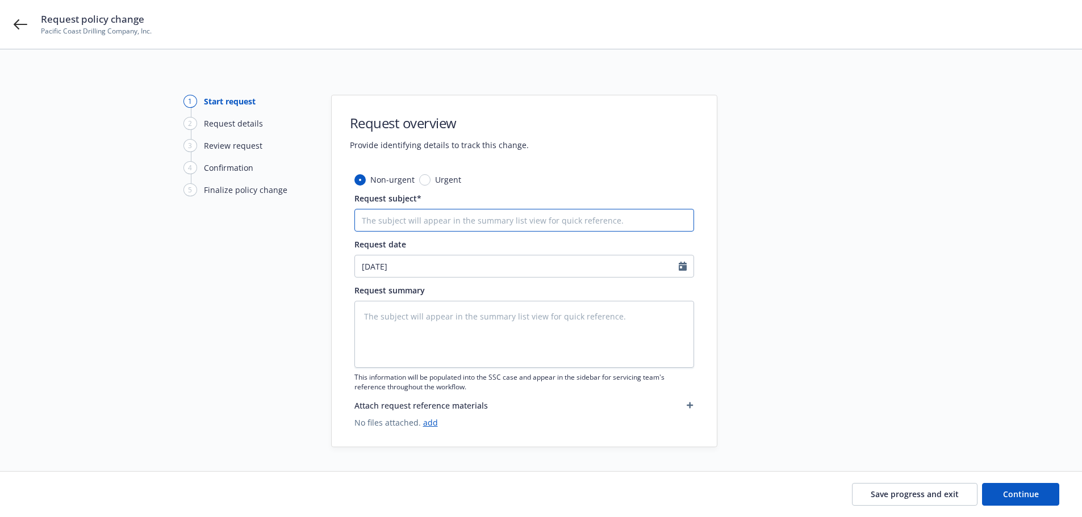
click at [397, 219] on input "Request subject*" at bounding box center [524, 220] width 340 height 23
type textarea "x"
type input "P"
type textarea "x"
type input "Pa"
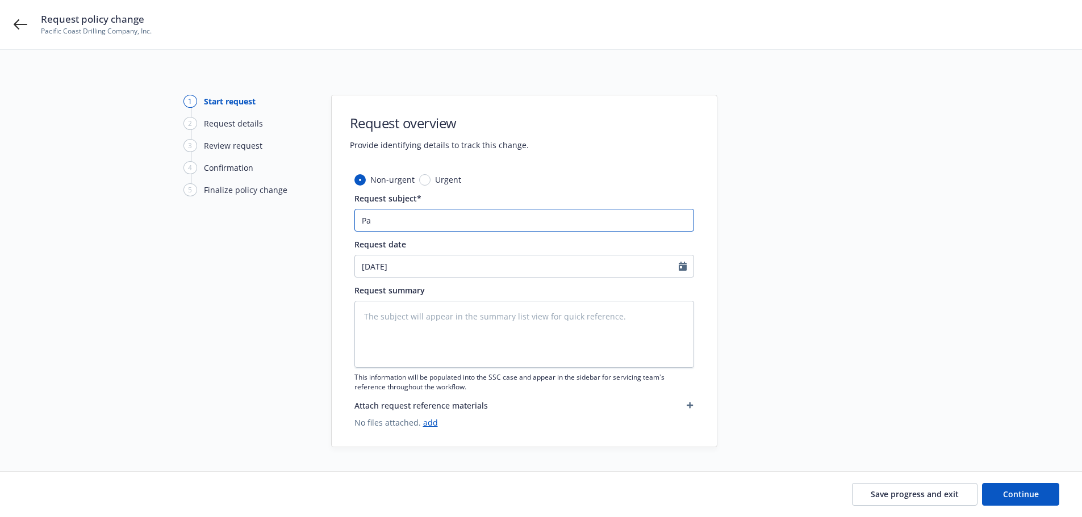
type textarea "x"
type input "Pac"
type textarea "x"
type input "Pack"
type textarea "x"
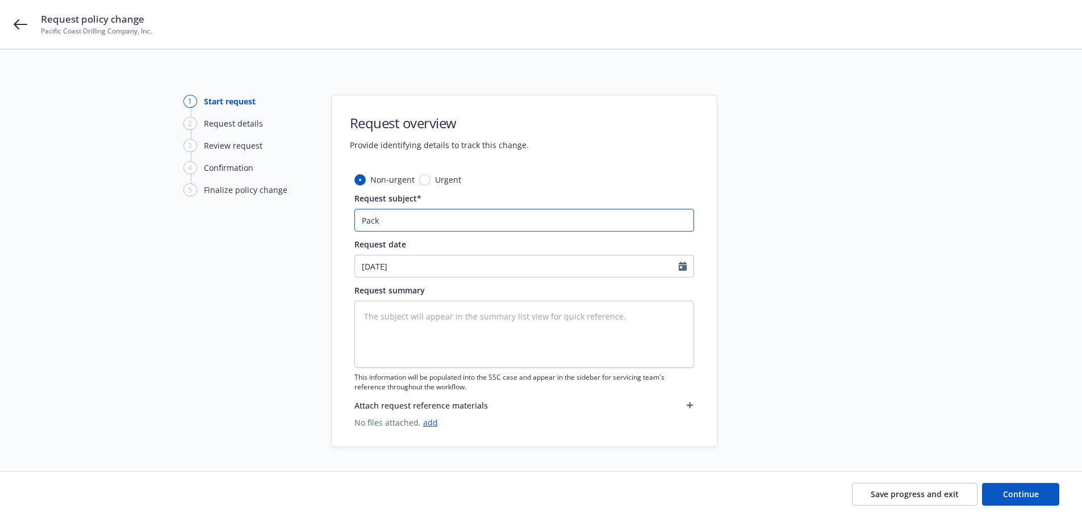
type input "Packa"
type textarea "x"
type input "Packag"
type textarea "x"
type input "Package"
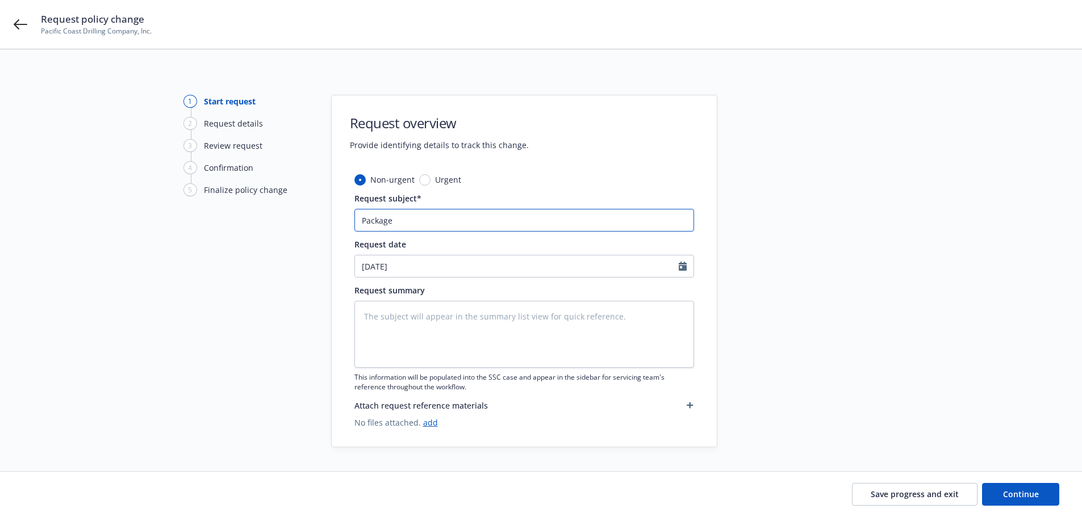
type textarea "x"
type input "Package"
type textarea "x"
type input "Package P"
type textarea "x"
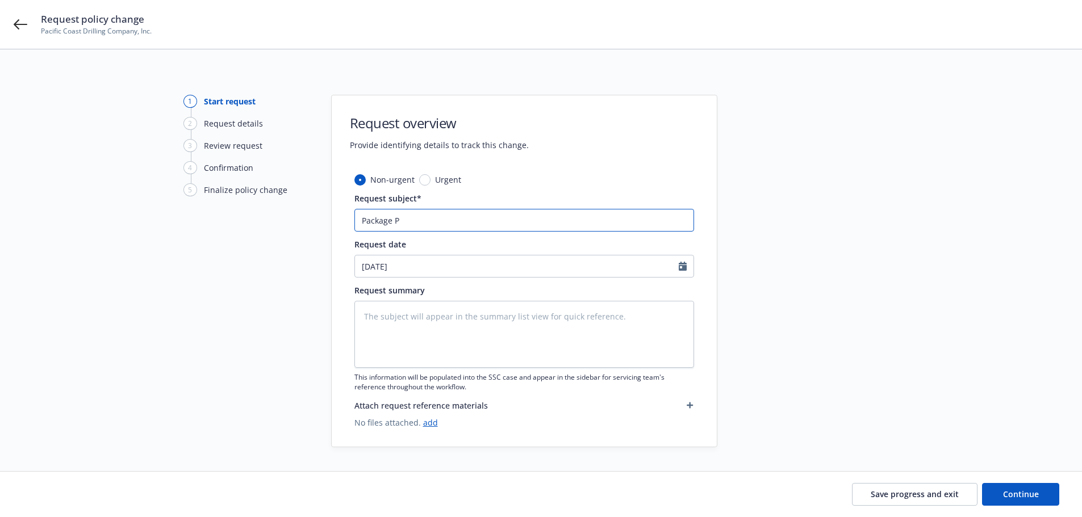
type input "Package Po"
type textarea "x"
type input "Package Pol"
type textarea "x"
type input "Package Poli"
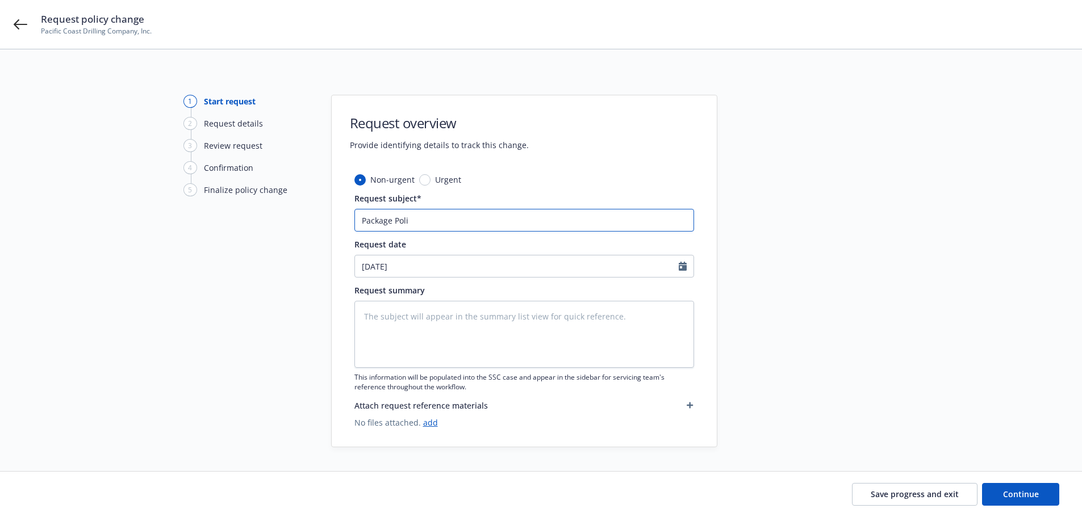
type textarea "x"
type input "Package Polic"
type textarea "x"
type input "Package Policy"
type textarea "x"
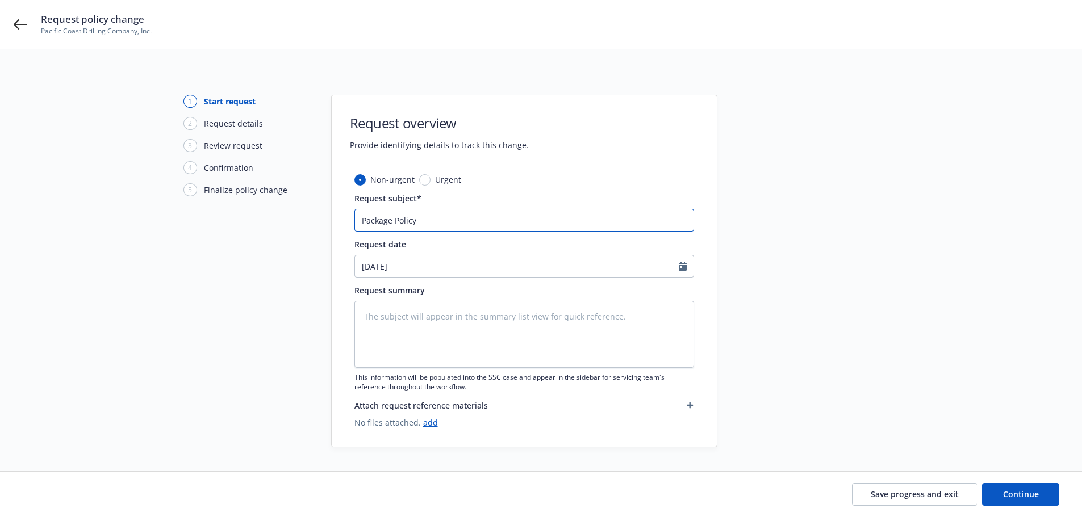
type input "Package Policy"
type textarea "x"
type input "Package Policy F"
type textarea "x"
type input "Package Policy Fi"
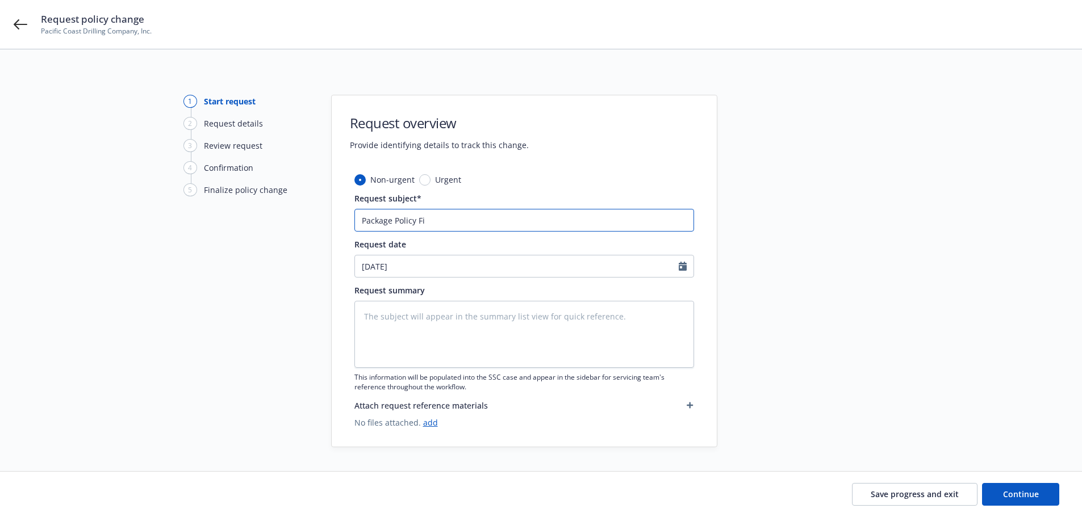
type textarea "x"
type input "Package Policy Fin"
type textarea "x"
type input "Package Policy Fina"
type textarea "x"
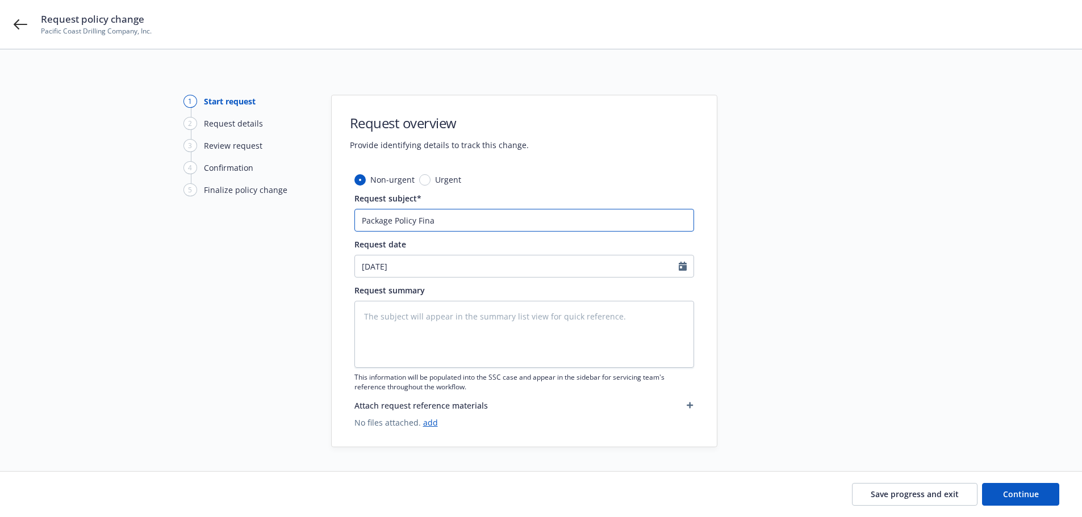
type input "Package Policy Final"
type textarea "x"
type input "Package Policy Final"
type textarea "x"
type input "Package Policy Final A"
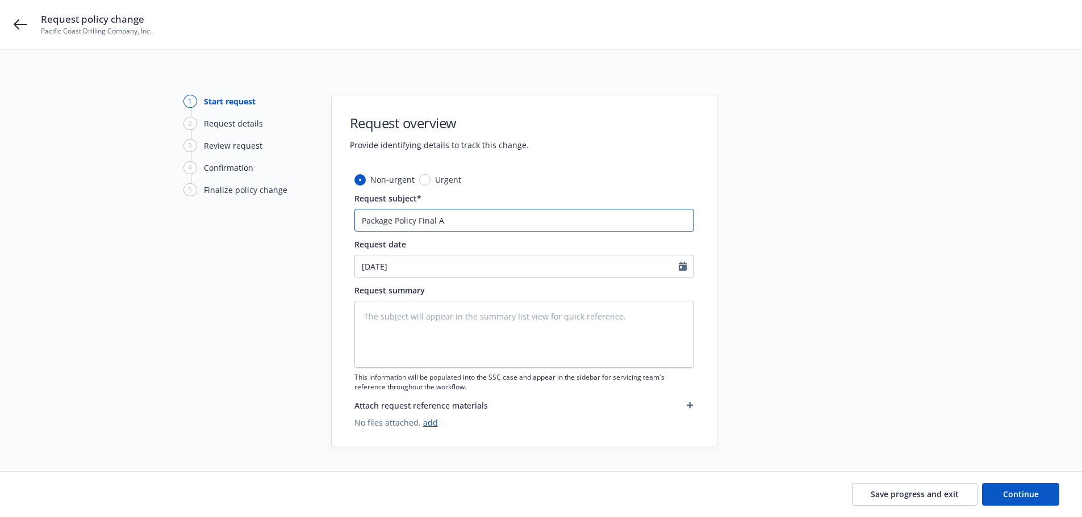
type textarea "x"
type input "Package Policy Final Au"
type textarea "x"
type input "Package Policy Final Aud"
type textarea "x"
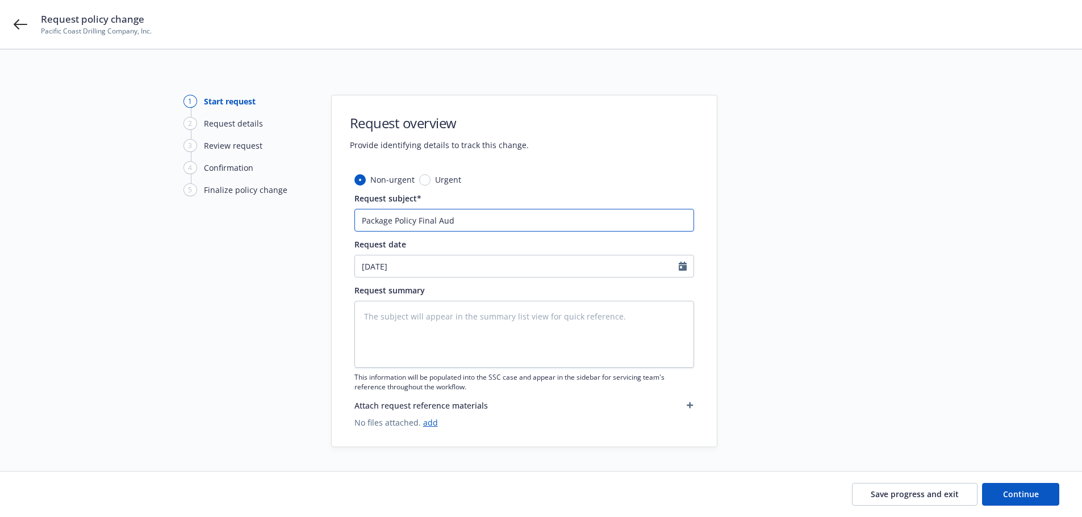
type input "Package Policy Final Audi"
type textarea "x"
type input "Package Policy Final Audit"
type textarea "x"
type input "Package Policy Final Audit"
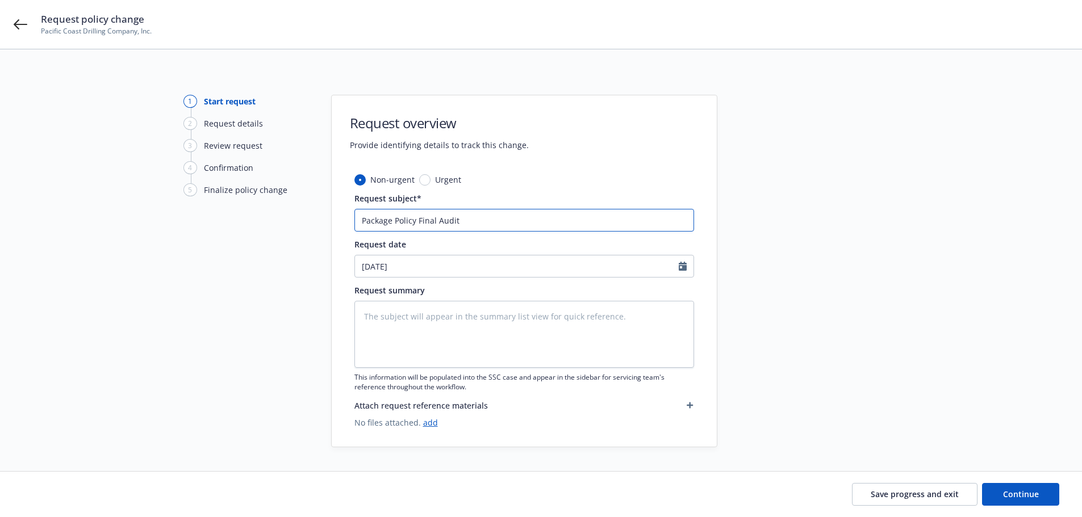
click at [364, 220] on input "Package Policy Final Audit" at bounding box center [524, 220] width 340 height 23
click at [361, 221] on input "Package Policy Final Audit" at bounding box center [524, 220] width 340 height 23
type textarea "x"
type input "2Package Policy Final Audit"
type textarea "x"
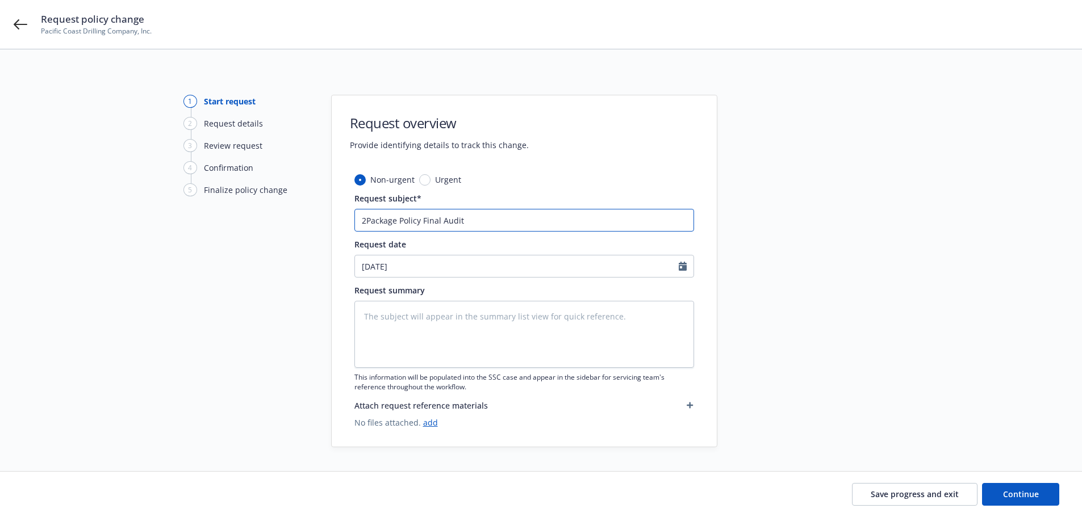
type input "24Package Policy Final Audit"
type textarea "x"
type input "24-Package Policy Final Audit"
type textarea "x"
type input "24-2Package Policy Final Audit"
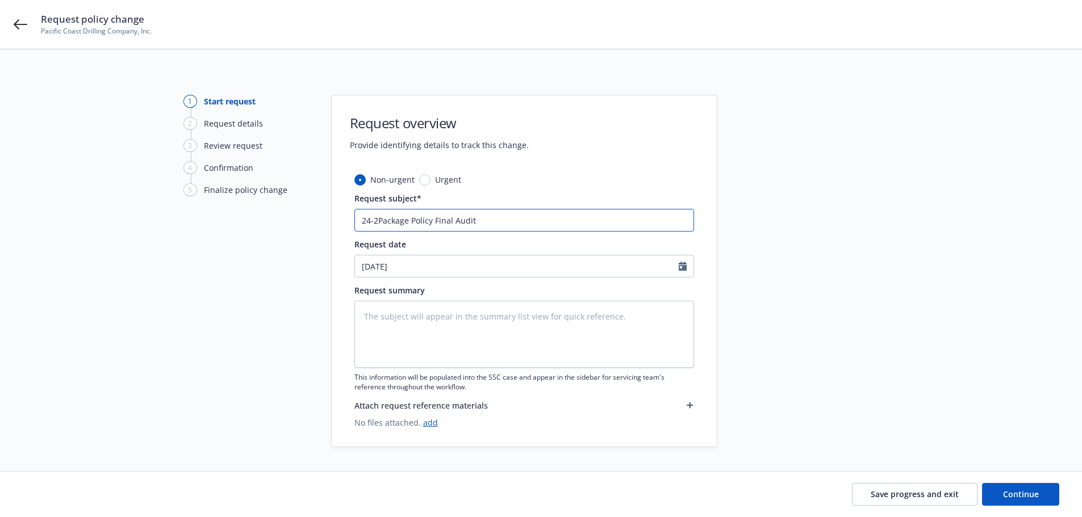
type textarea "x"
type input "24-25Package Policy Final Audit"
type textarea "x"
drag, startPoint x: 494, startPoint y: 219, endPoint x: 303, endPoint y: 236, distance: 192.0
click at [303, 236] on div "1 Start request 2 Request details 3 Review request 4 Confirmation 5 Finalize po…" at bounding box center [541, 271] width 1054 height 353
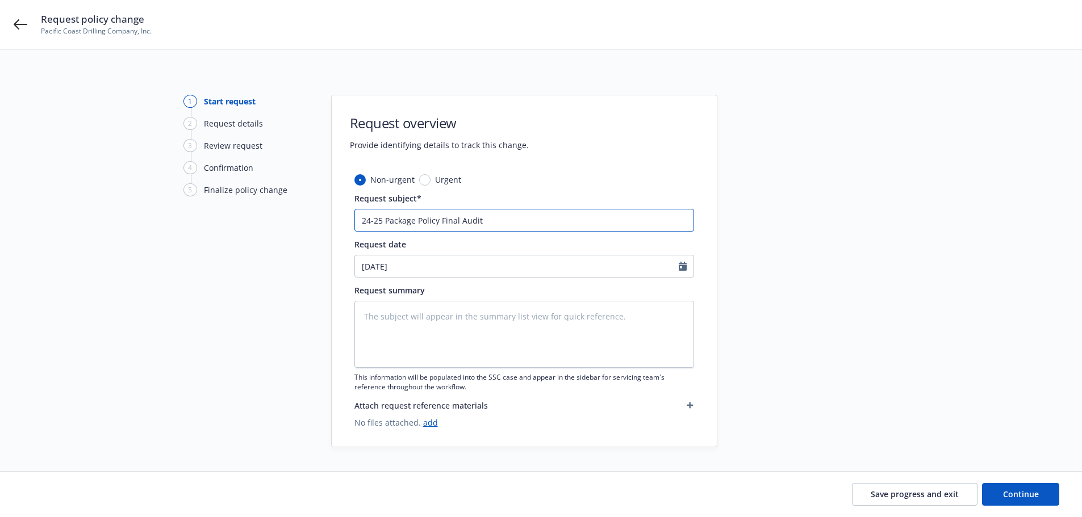
type input "24-25 Package Policy Final Audit"
click at [378, 318] on textarea at bounding box center [524, 334] width 340 height 67
paste textarea "24-25 Package Policy Final Audit"
type textarea "x"
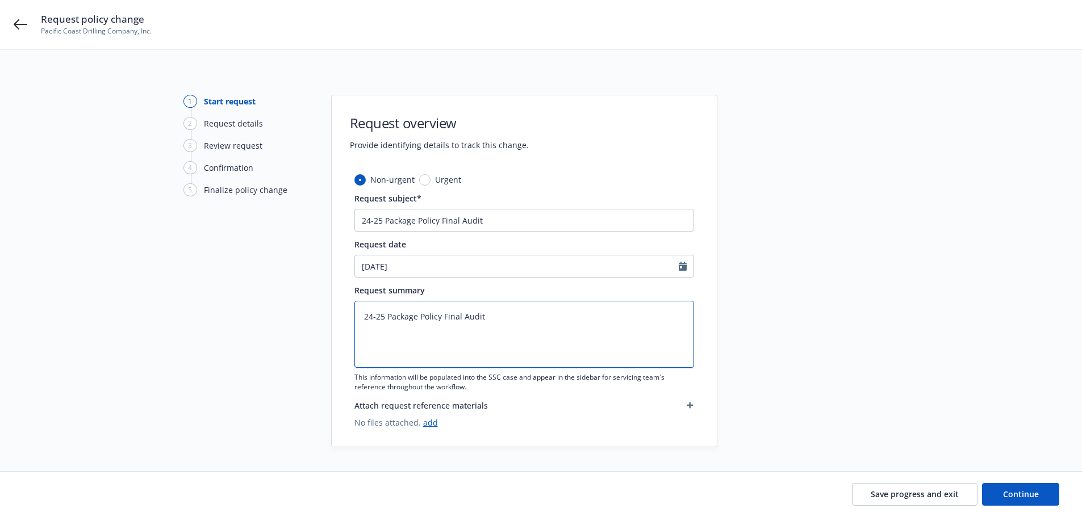
type textarea "24-25 Package Policy Final Audit"
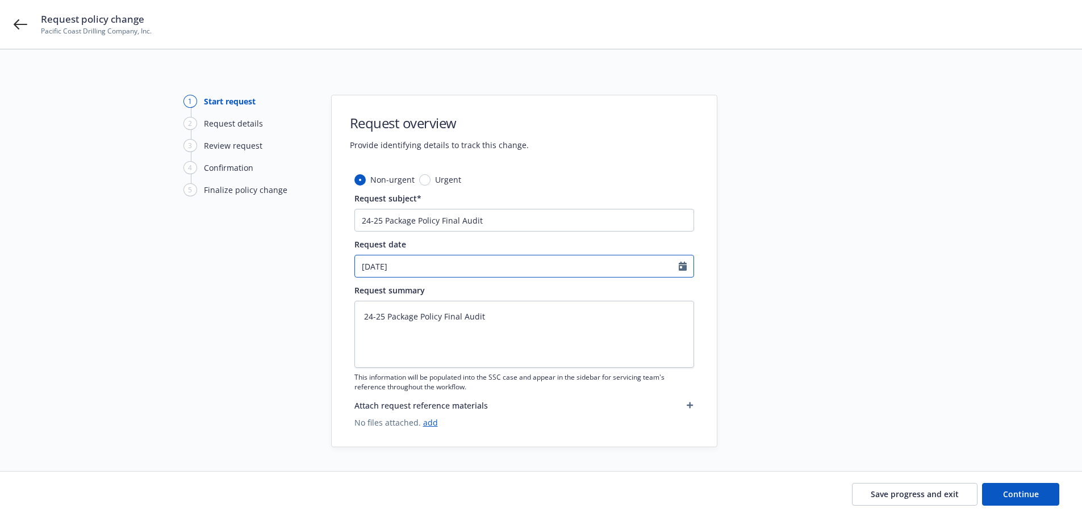
select select "8"
click at [380, 268] on input "08/20/2025" at bounding box center [517, 266] width 324 height 22
drag, startPoint x: 382, startPoint y: 269, endPoint x: 339, endPoint y: 271, distance: 43.2
click at [339, 271] on div "Non-urgent Urgent Request subject* 24-25 Package Policy Final Audit Request dat…" at bounding box center [524, 310] width 385 height 273
drag, startPoint x: 419, startPoint y: 262, endPoint x: 287, endPoint y: 266, distance: 132.3
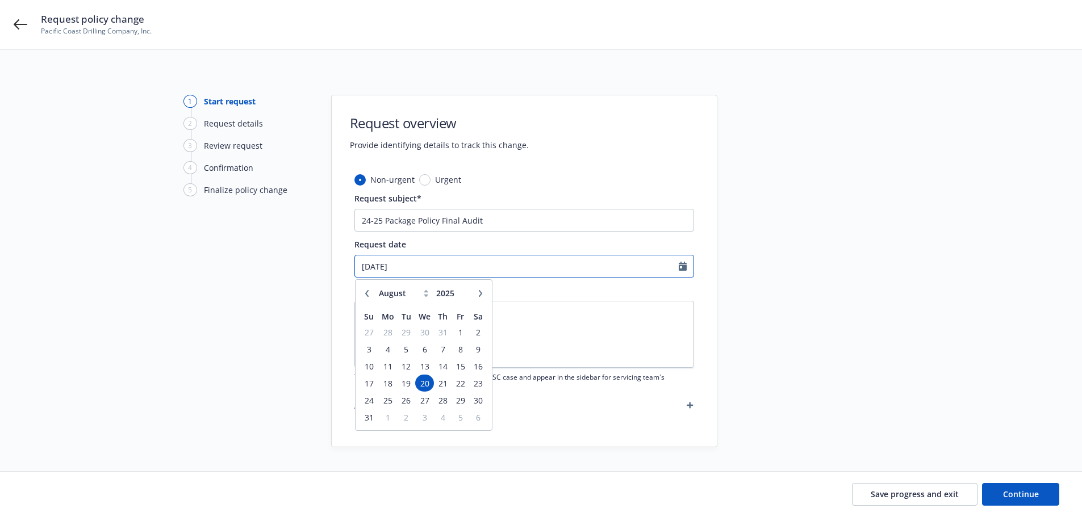
click at [291, 269] on div "1 Start request 2 Request details 3 Review request 4 Confirmation 5 Finalize po…" at bounding box center [541, 271] width 1054 height 353
type input "[DATE]"
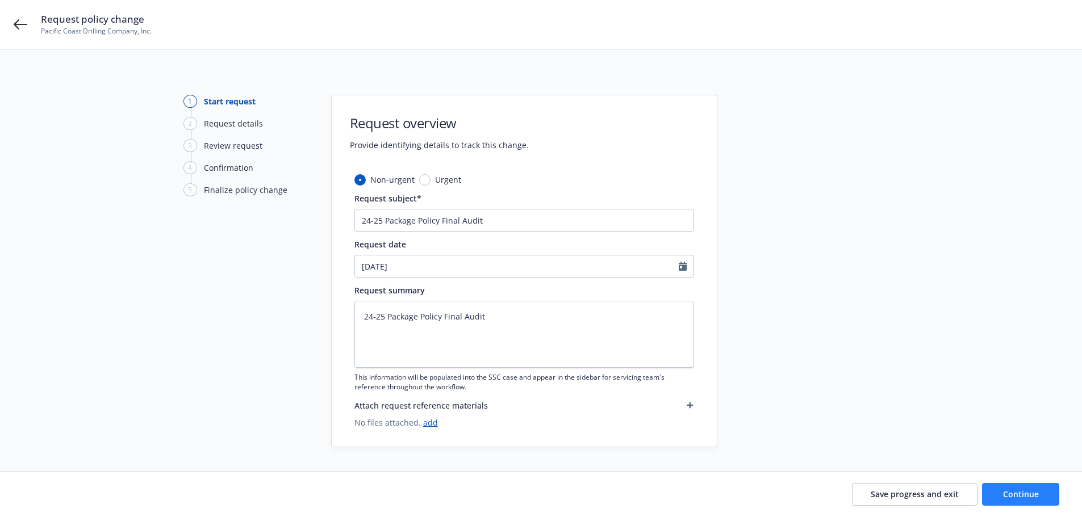
drag, startPoint x: 938, startPoint y: 366, endPoint x: 1028, endPoint y: 493, distance: 155.6
click at [945, 374] on div "1 Start request 2 Request details 3 Review request 4 Confirmation 5 Finalize po…" at bounding box center [541, 271] width 1054 height 353
click at [1027, 498] on span "Continue" at bounding box center [1021, 494] width 36 height 11
type textarea "x"
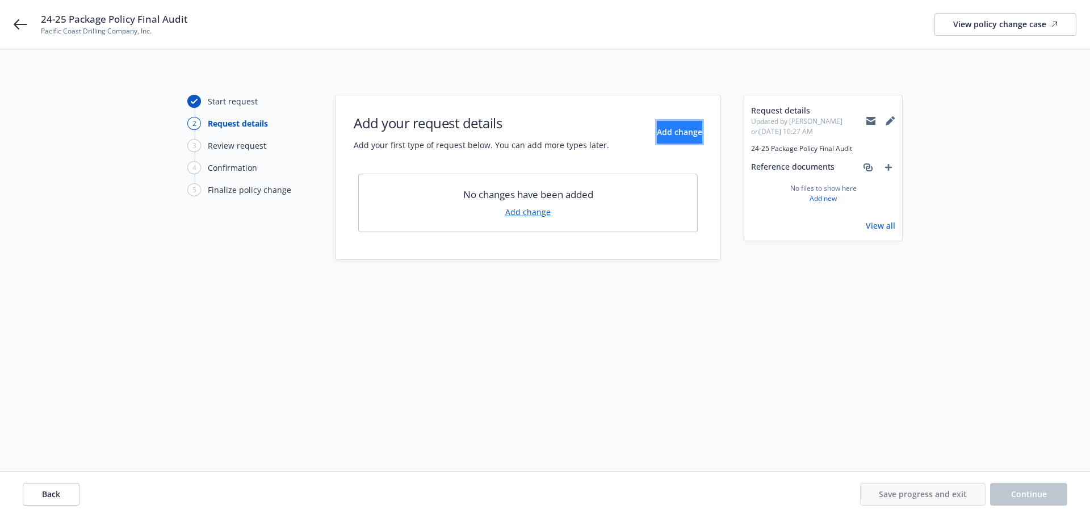
click at [670, 132] on span "Add change" at bounding box center [679, 132] width 45 height 11
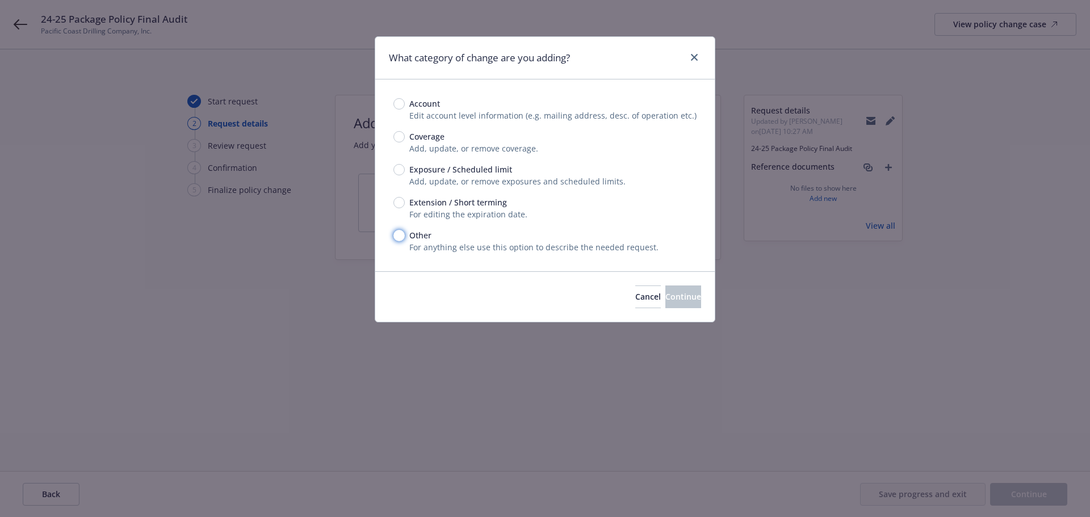
click at [400, 237] on input "Other" at bounding box center [398, 235] width 11 height 11
radio input "true"
click at [682, 297] on span "Continue" at bounding box center [683, 296] width 36 height 11
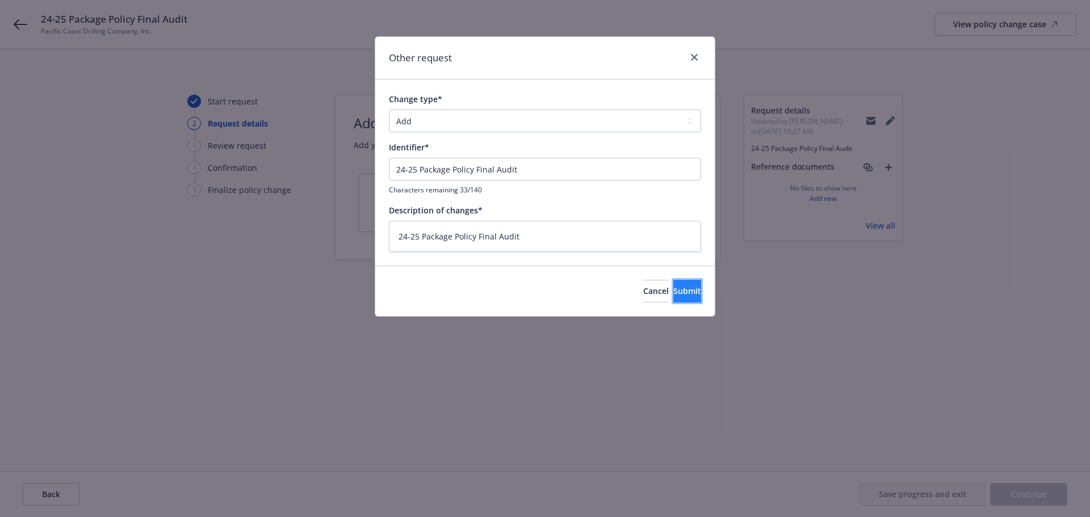
click at [683, 291] on button "Submit" at bounding box center [687, 291] width 28 height 23
type textarea "x"
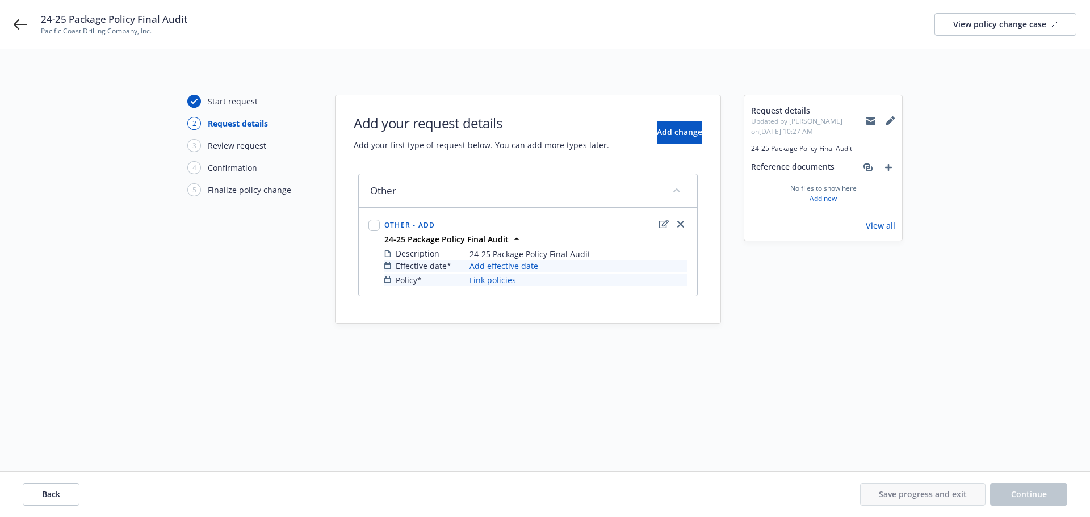
click at [526, 267] on link "Add effective date" at bounding box center [504, 266] width 69 height 12
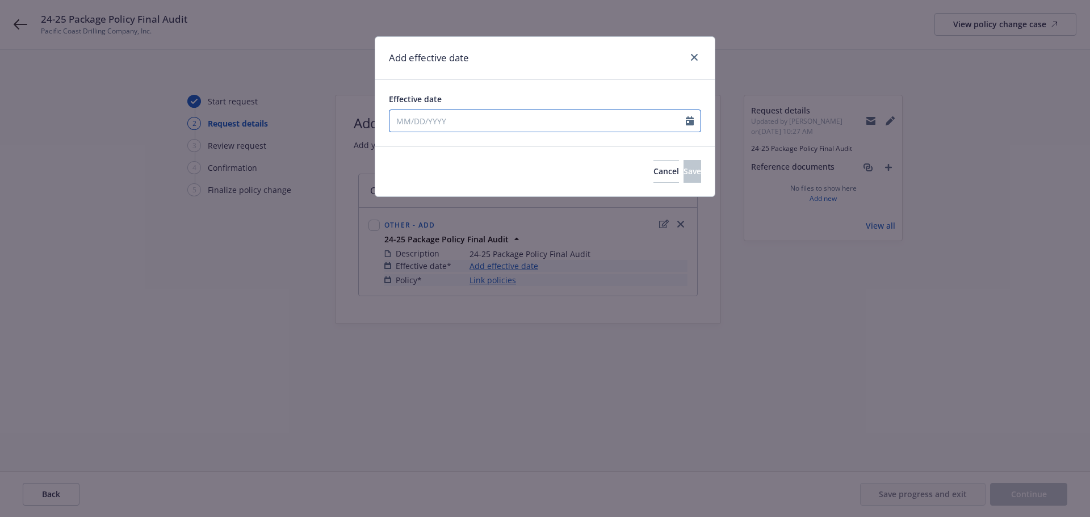
click at [424, 120] on input "Effective date" at bounding box center [537, 121] width 296 height 22
select select "8"
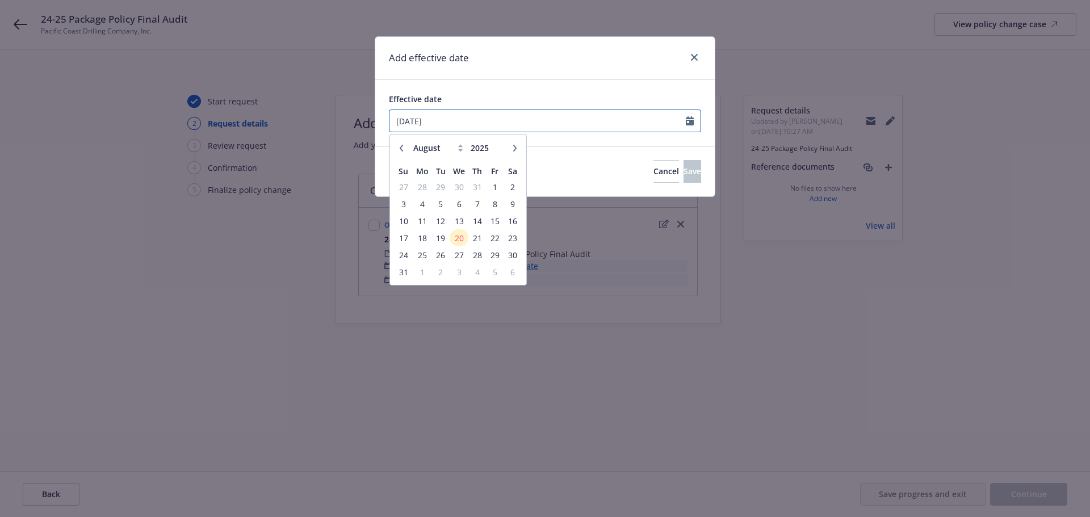
type input "[DATE]"
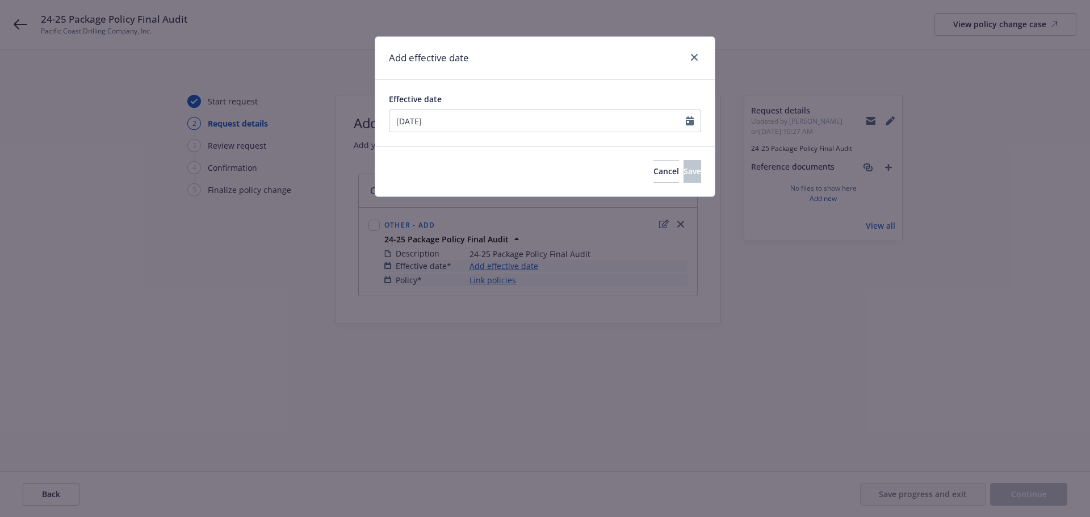
click at [549, 170] on div "Cancel Save" at bounding box center [545, 171] width 340 height 51
click at [684, 167] on button "Save" at bounding box center [693, 171] width 18 height 23
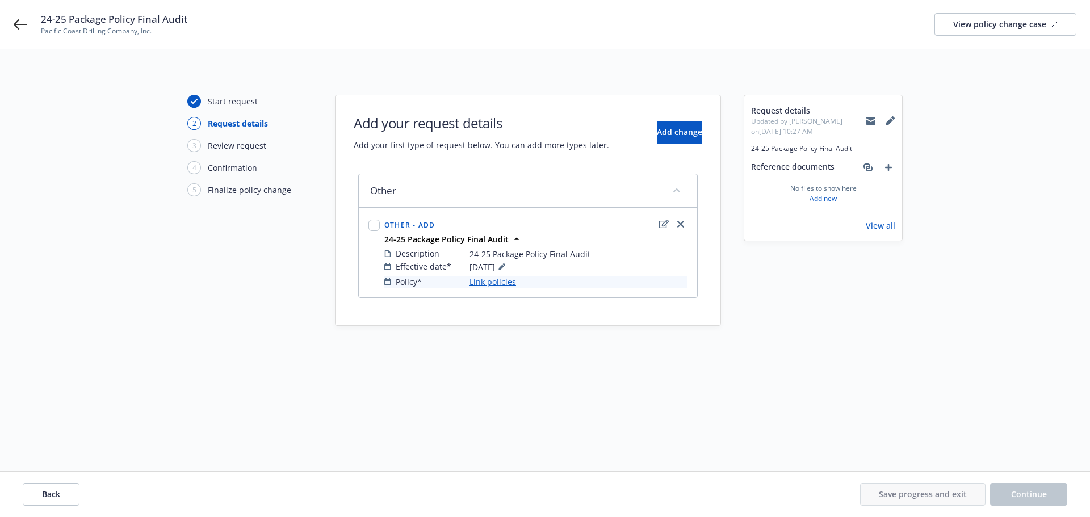
click at [493, 283] on link "Link policies" at bounding box center [493, 282] width 47 height 12
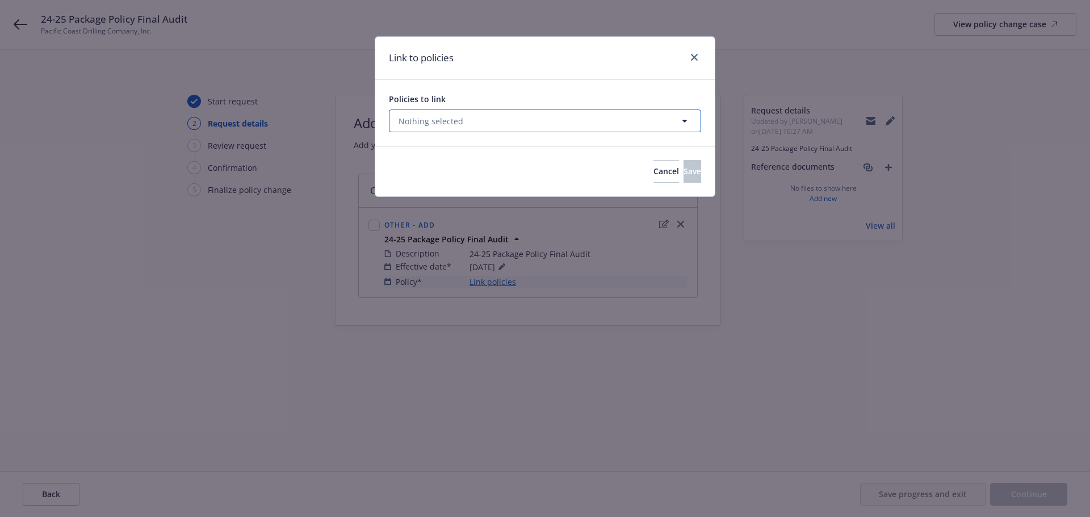
click at [487, 116] on button "Nothing selected" at bounding box center [545, 121] width 312 height 23
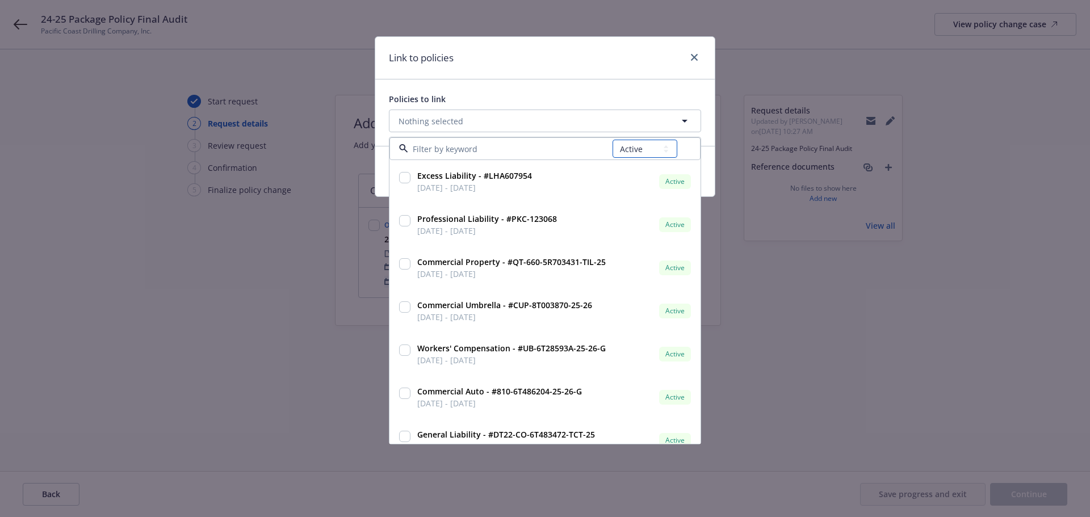
click at [667, 149] on select "All Active Upcoming Expired Cancelled" at bounding box center [645, 149] width 65 height 18
select select "EXPIRED"
click at [613, 140] on select "All Active Upcoming Expired Cancelled" at bounding box center [645, 149] width 65 height 18
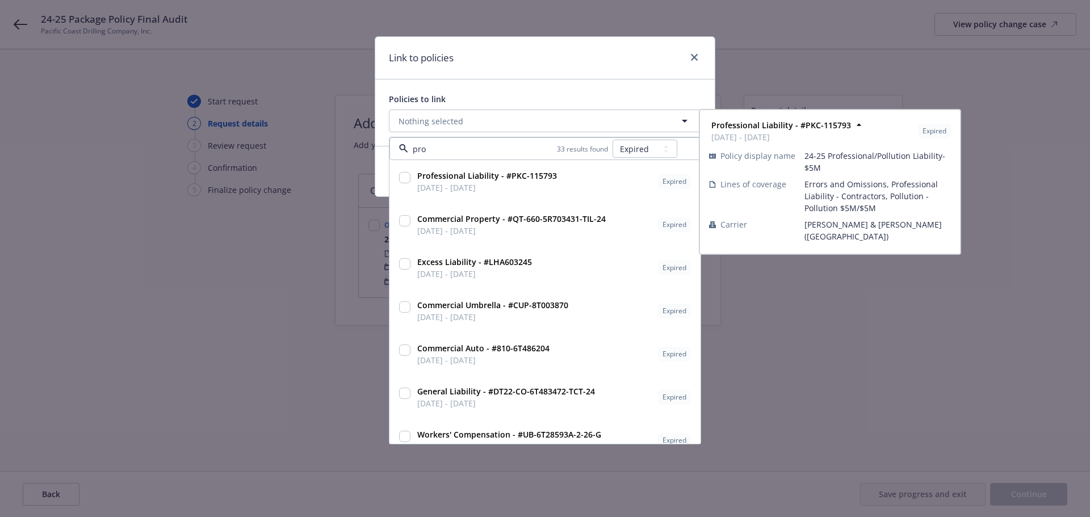
type input "prop"
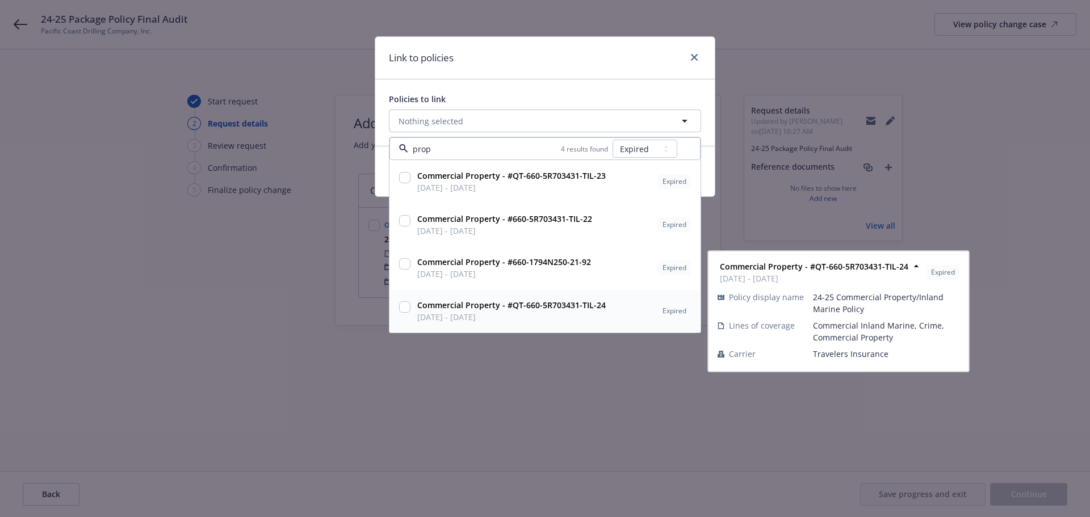
click at [406, 309] on input "checkbox" at bounding box center [404, 306] width 11 height 11
checkbox input "true"
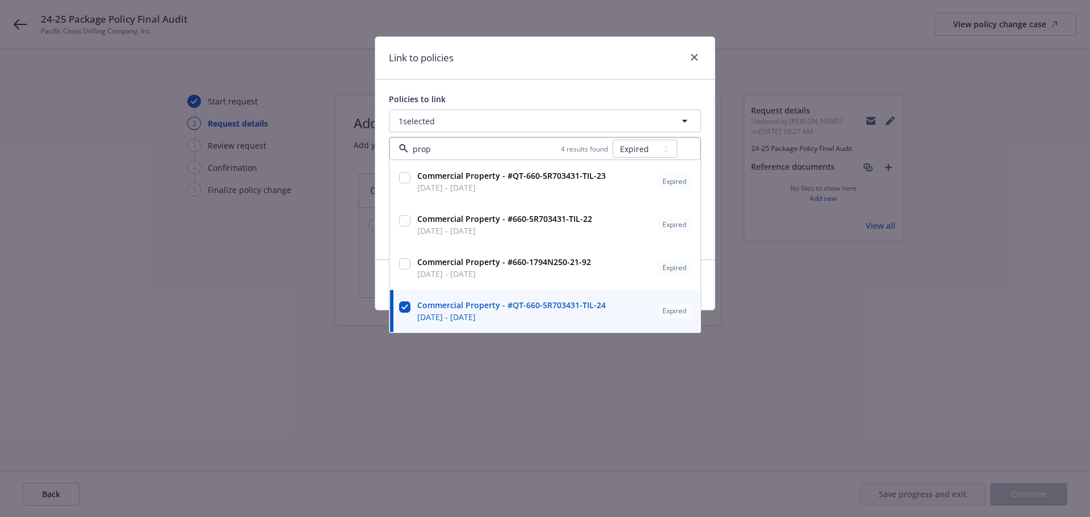
type input "prop"
click at [773, 316] on div "Link to policies Policies to link 1 selected prop 4 results found All Active Up…" at bounding box center [545, 258] width 1090 height 517
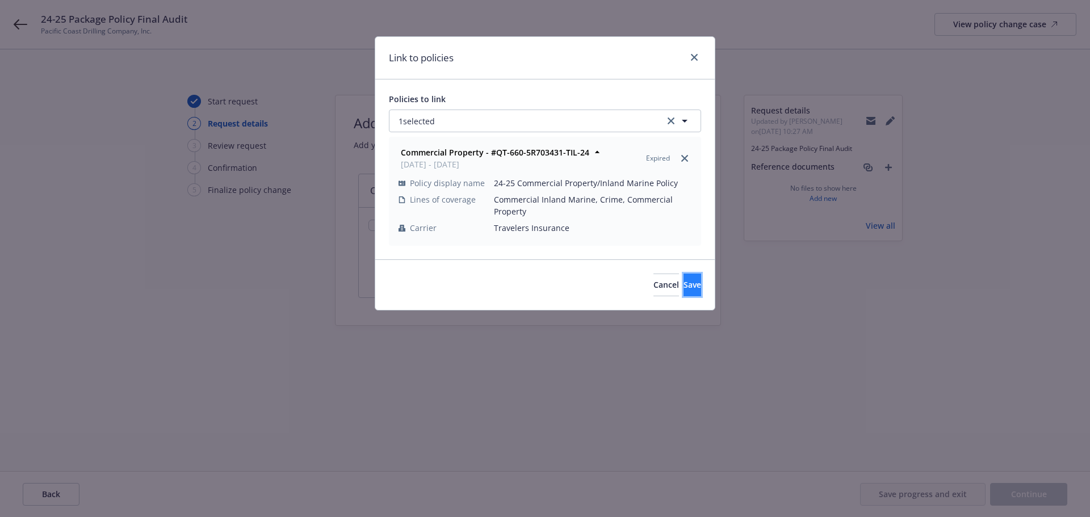
click at [684, 287] on button "Save" at bounding box center [693, 285] width 18 height 23
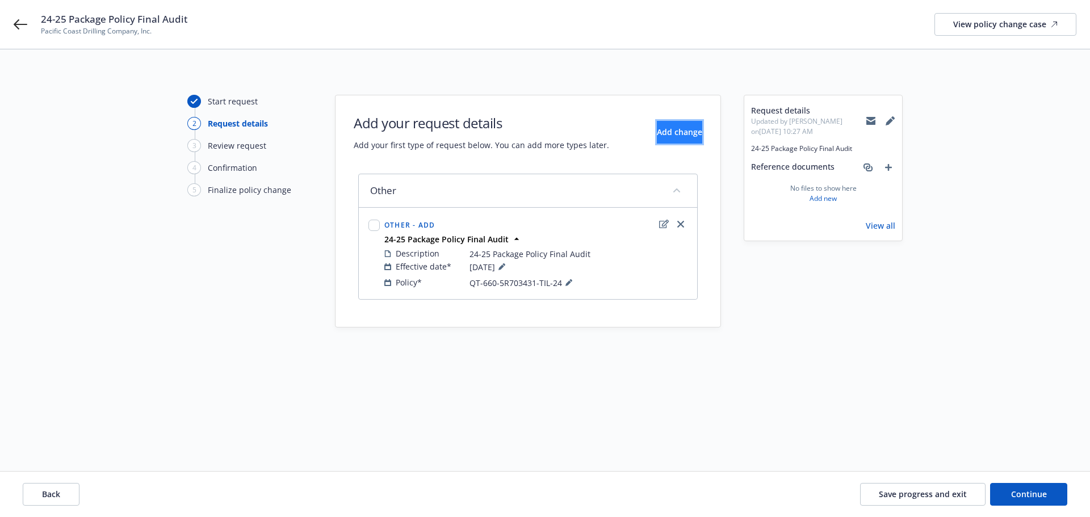
click at [671, 129] on span "Add change" at bounding box center [679, 132] width 45 height 11
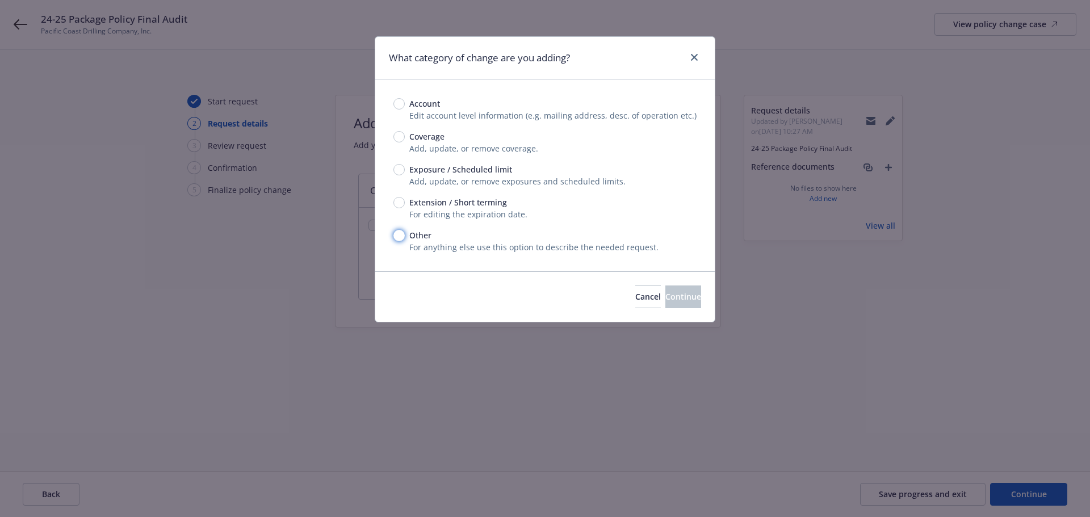
click at [399, 233] on input "Other" at bounding box center [398, 235] width 11 height 11
radio input "true"
click at [668, 298] on span "Continue" at bounding box center [683, 296] width 36 height 11
type textarea "x"
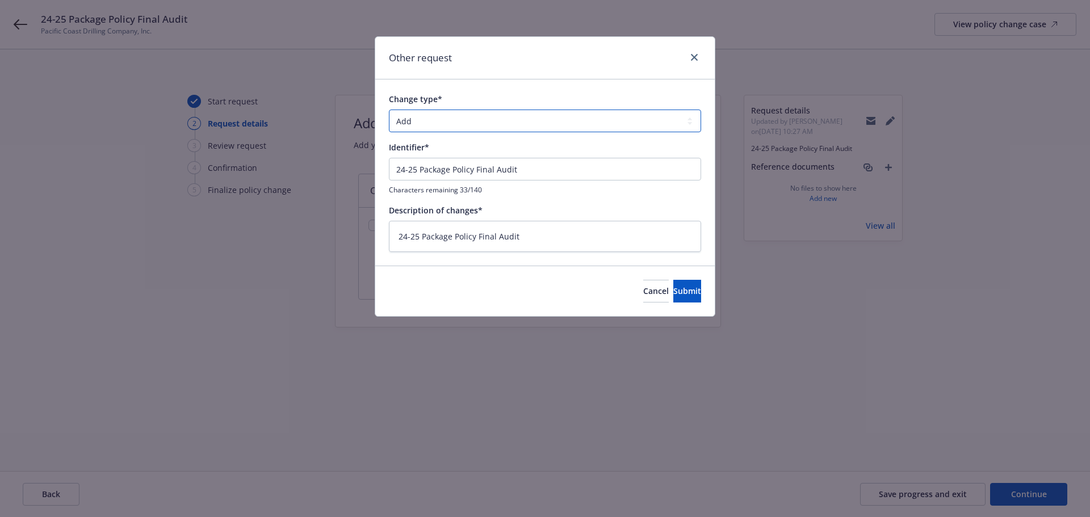
click at [463, 120] on select "Add Audit Change Remove" at bounding box center [545, 121] width 312 height 23
select select "AUDIT"
click at [389, 110] on select "Add Audit Change Remove" at bounding box center [545, 121] width 312 height 23
click at [686, 291] on button "Submit" at bounding box center [687, 291] width 28 height 23
type textarea "x"
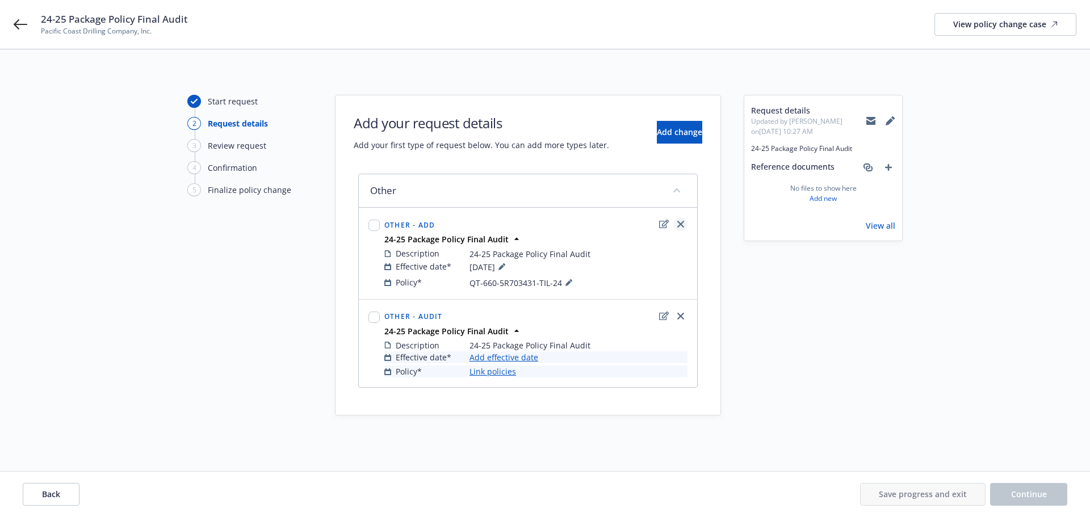
click at [683, 224] on icon "close" at bounding box center [680, 224] width 7 height 7
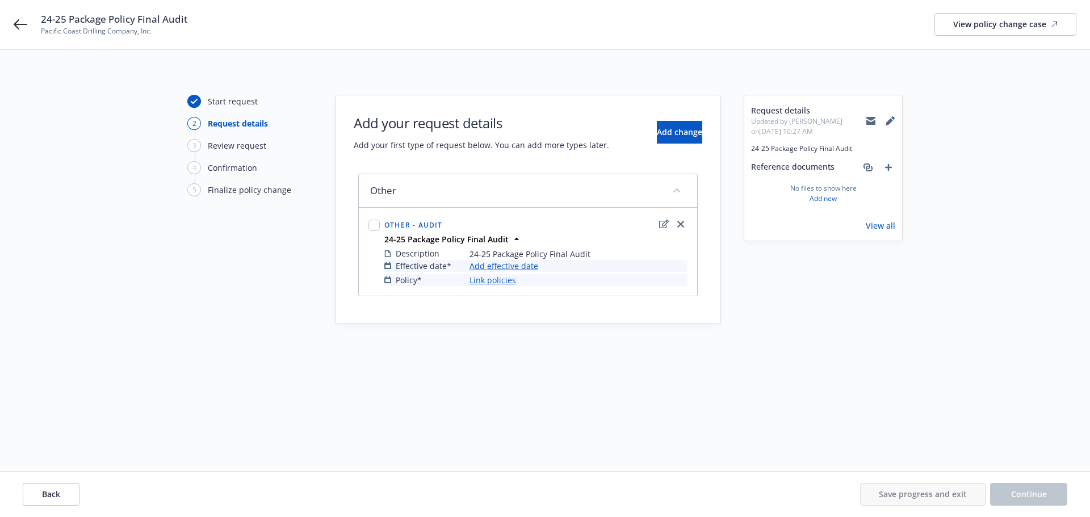
click at [502, 266] on link "Add effective date" at bounding box center [504, 266] width 69 height 12
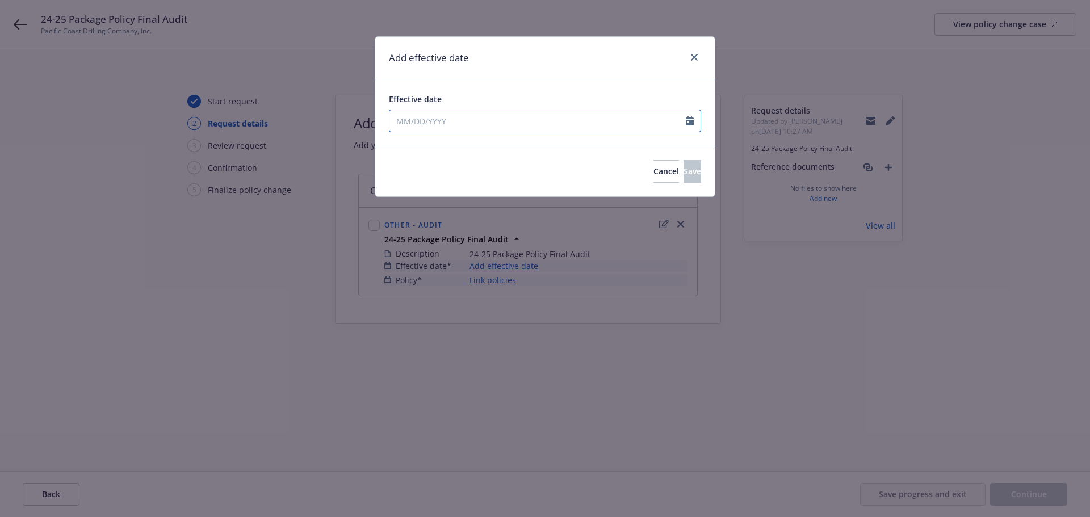
select select "8"
click at [401, 119] on input "Effective date" at bounding box center [537, 121] width 296 height 22
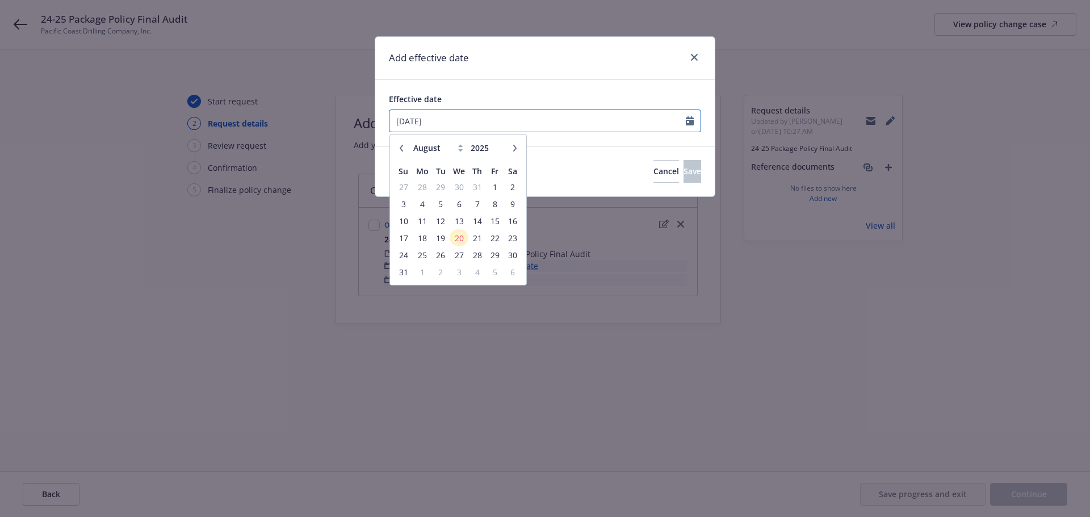
type input "[DATE]"
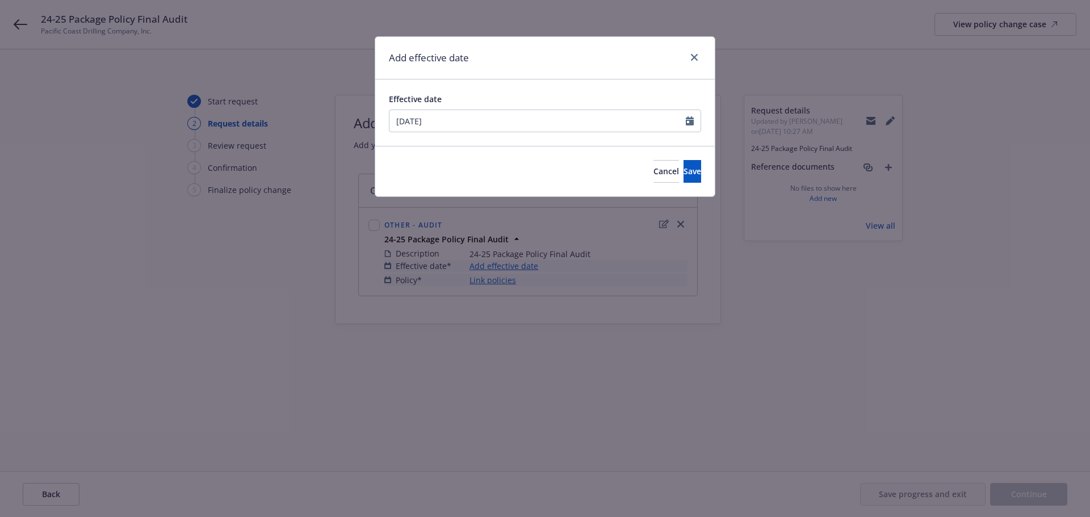
click at [578, 273] on div "Add effective date Effective date 07/15/2025 January February March April May J…" at bounding box center [545, 258] width 1090 height 517
click at [684, 172] on span "Save" at bounding box center [693, 171] width 18 height 11
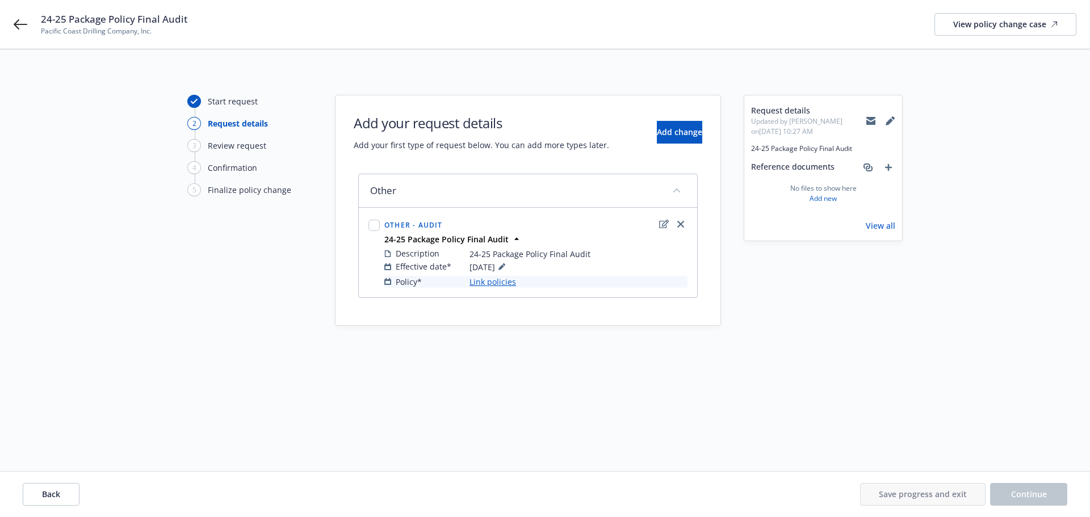
click at [505, 282] on link "Link policies" at bounding box center [493, 282] width 47 height 12
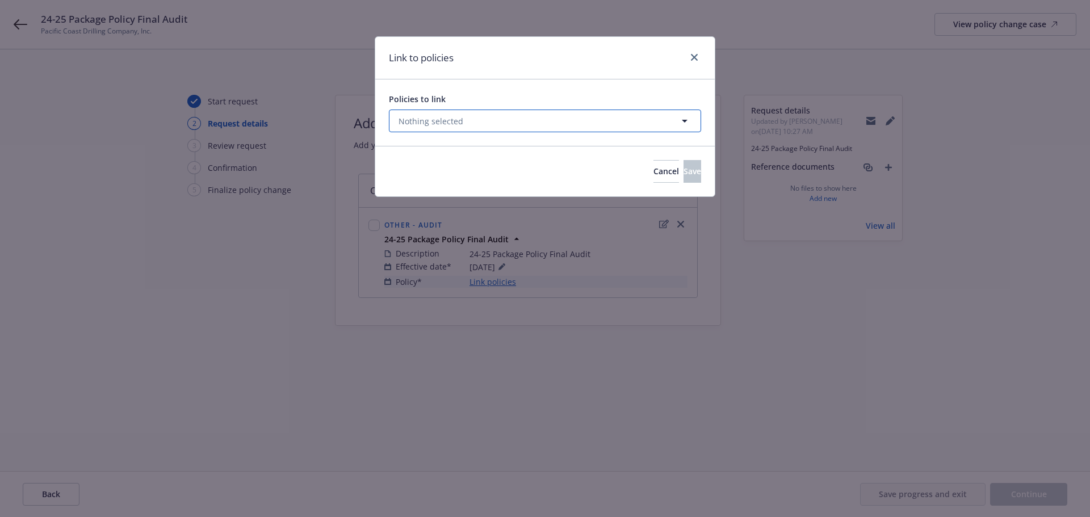
click at [632, 120] on button "Nothing selected" at bounding box center [545, 121] width 312 height 23
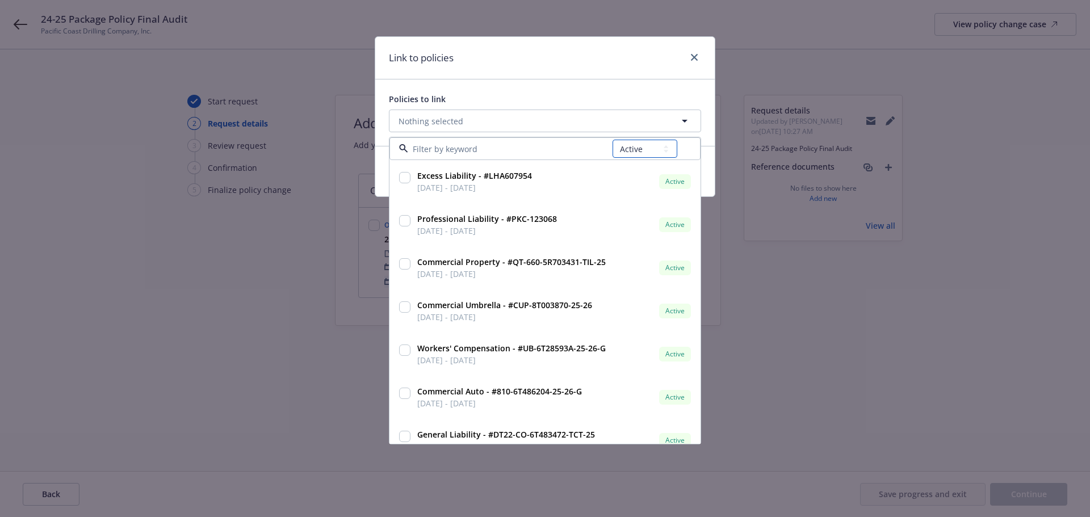
click at [658, 150] on select "All Active Upcoming Expired Cancelled" at bounding box center [645, 149] width 65 height 18
select select "EXPIRED"
click at [613, 140] on select "All Active Upcoming Expired Cancelled" at bounding box center [645, 149] width 65 height 18
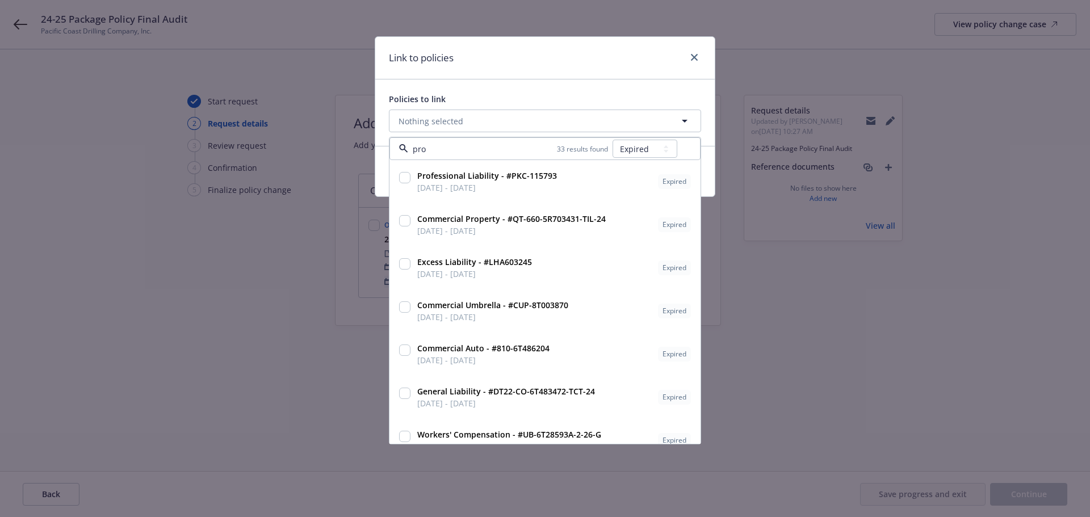
type input "prop"
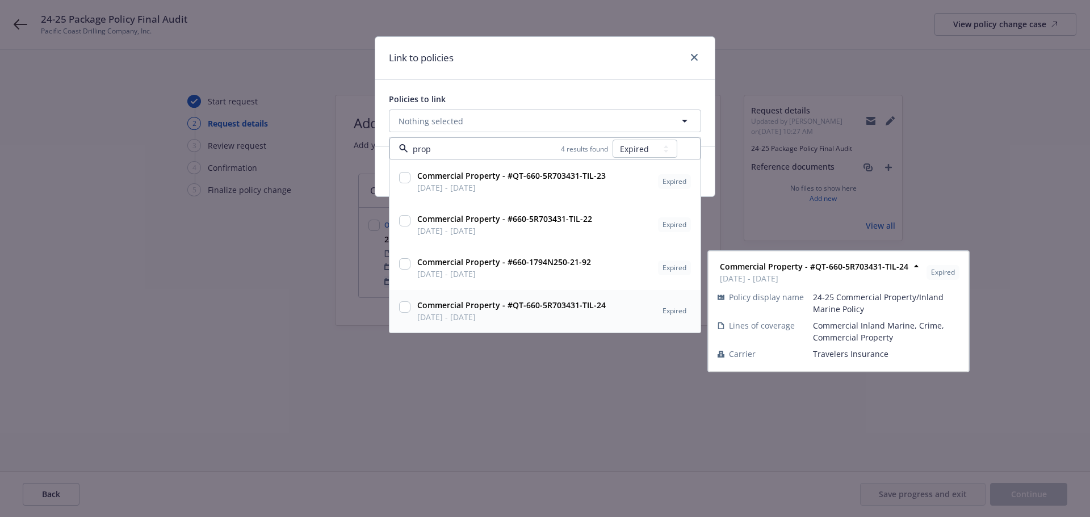
drag, startPoint x: 404, startPoint y: 305, endPoint x: 433, endPoint y: 329, distance: 37.1
click at [404, 306] on input "checkbox" at bounding box center [404, 306] width 11 height 11
checkbox input "true"
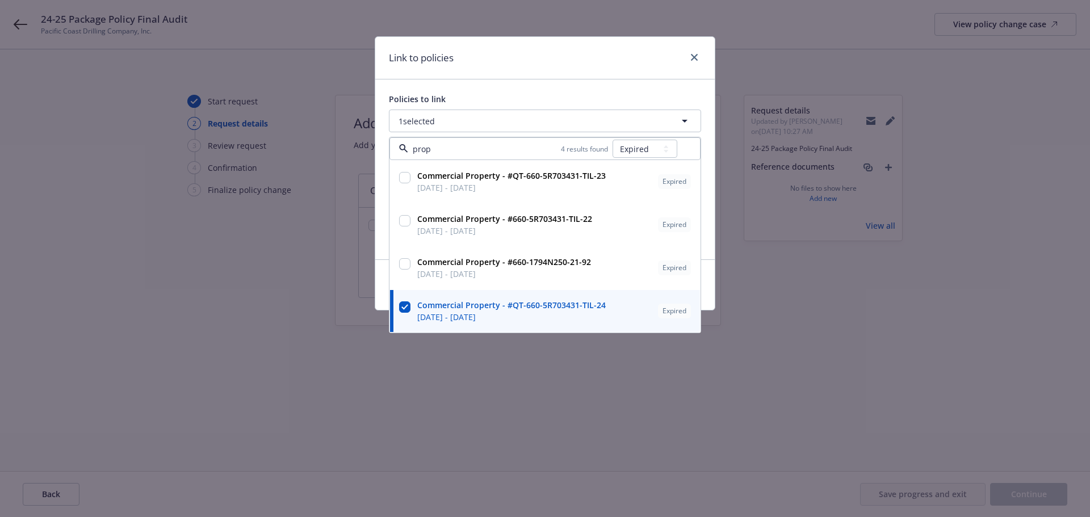
type input "prop"
click at [702, 382] on div "Link to policies Policies to link 1 selected prop 4 results found All Active Up…" at bounding box center [545, 258] width 1090 height 517
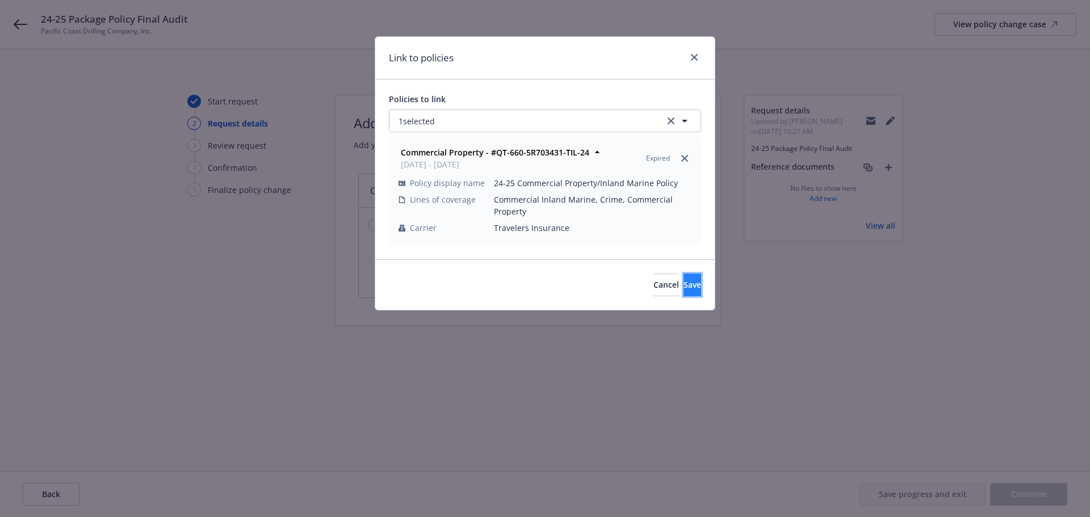
click at [692, 285] on button "Save" at bounding box center [693, 285] width 18 height 23
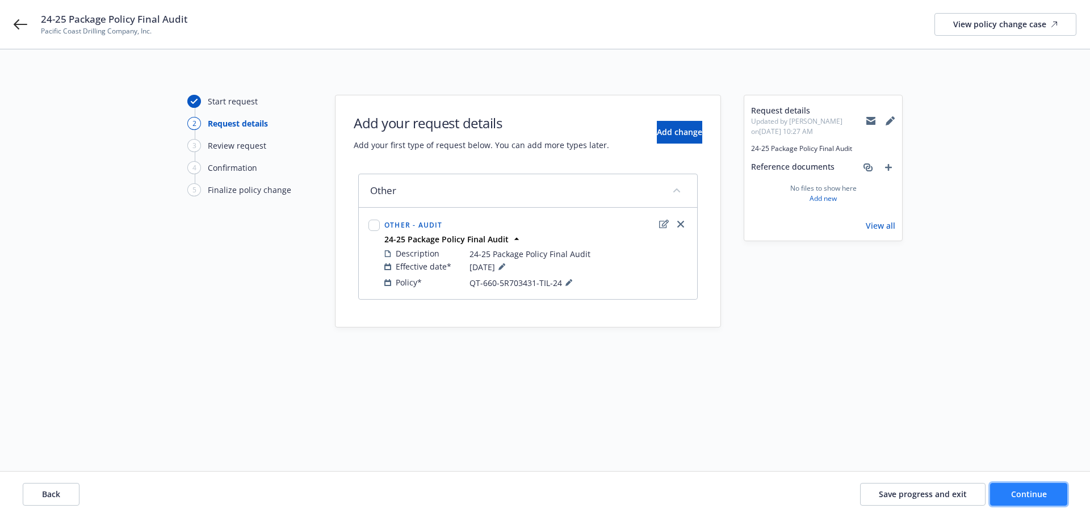
click at [1023, 496] on span "Continue" at bounding box center [1029, 494] width 36 height 11
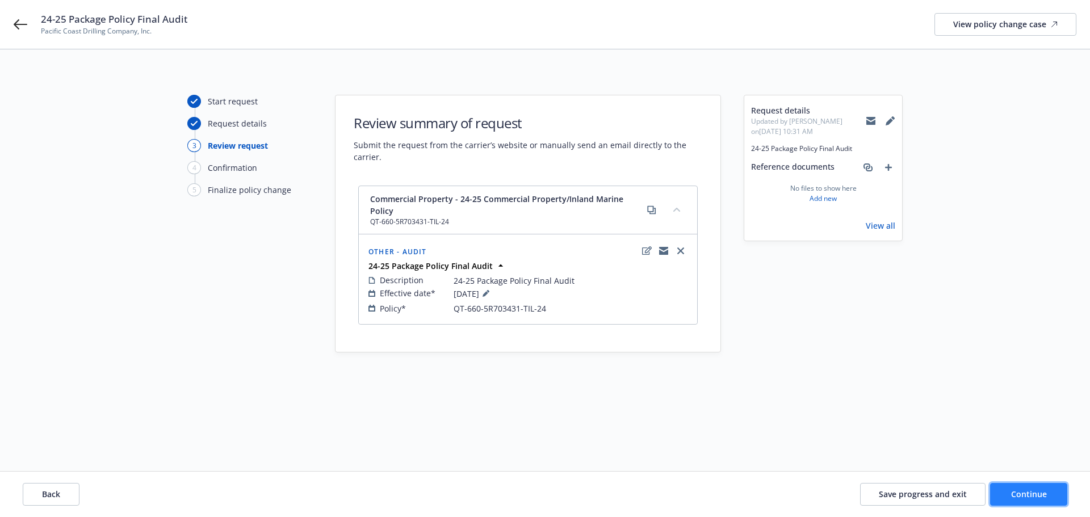
click at [1040, 492] on span "Continue" at bounding box center [1029, 494] width 36 height 11
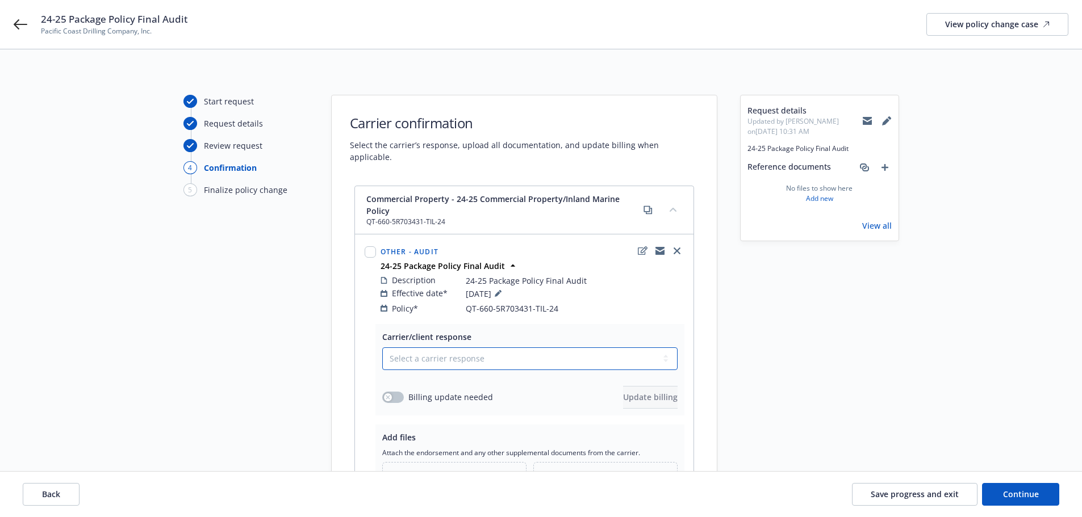
click at [487, 347] on select "Select a carrier response Accepted Accepted with revision No endorsement needed…" at bounding box center [529, 358] width 295 height 23
select select "ACCEPTED"
click at [382, 347] on select "Select a carrier response Accepted Accepted with revision No endorsement needed…" at bounding box center [529, 358] width 295 height 23
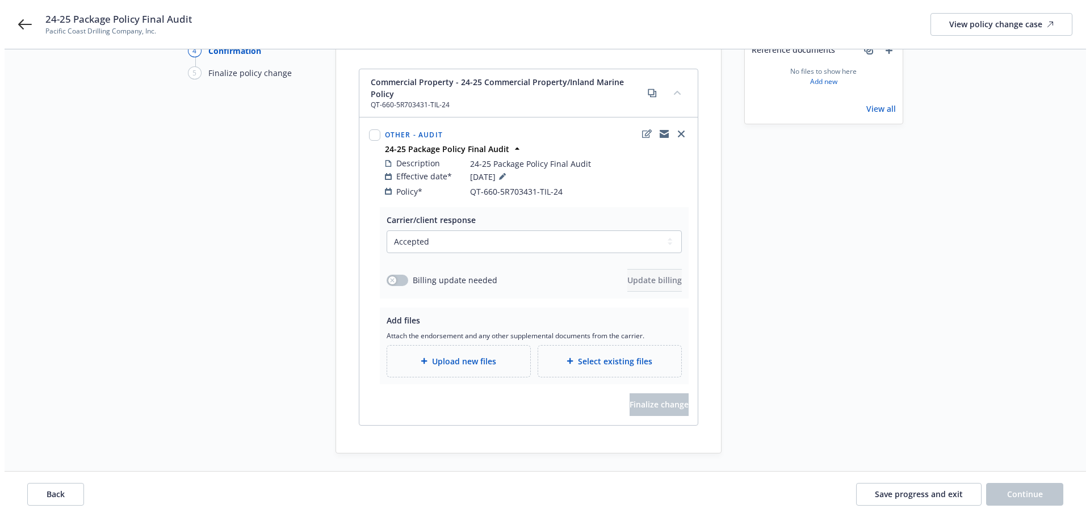
scroll to position [121, 0]
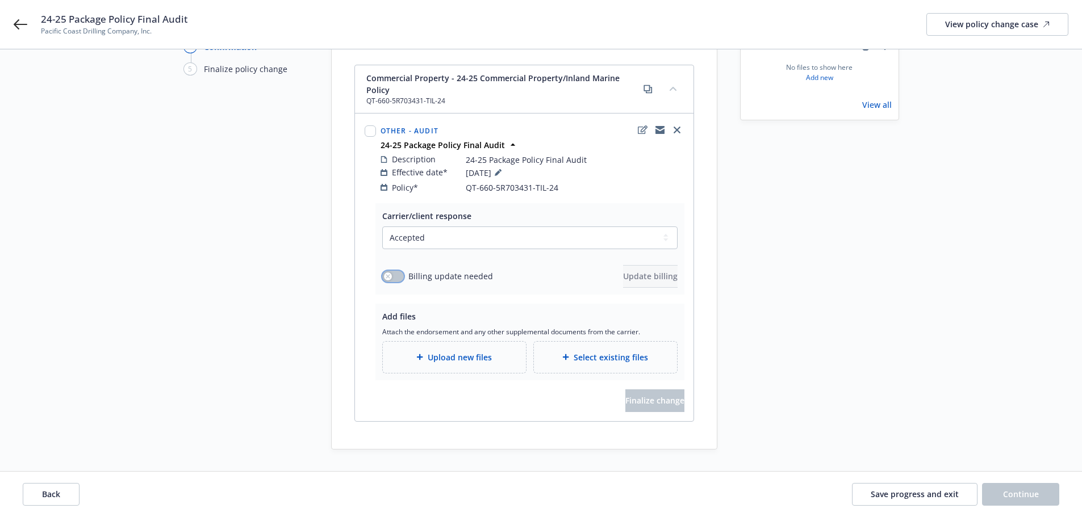
click at [392, 271] on button "button" at bounding box center [393, 276] width 22 height 11
click at [623, 271] on span "Update billing" at bounding box center [650, 276] width 55 height 11
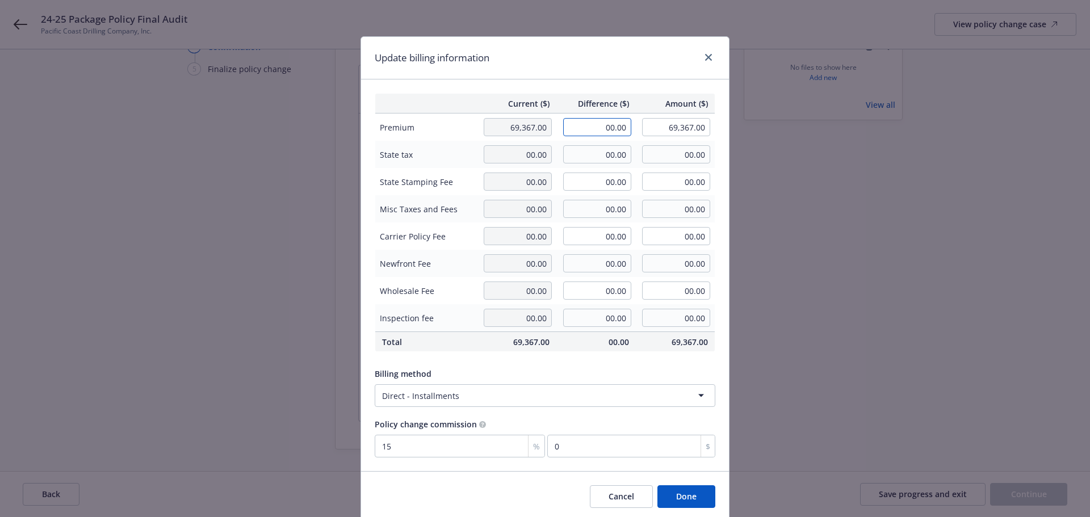
click at [592, 129] on input "00.00" at bounding box center [597, 127] width 68 height 18
type input "-2,173.00"
type input "67,194.00"
type input "-325.95"
click at [688, 502] on button "Done" at bounding box center [686, 496] width 58 height 23
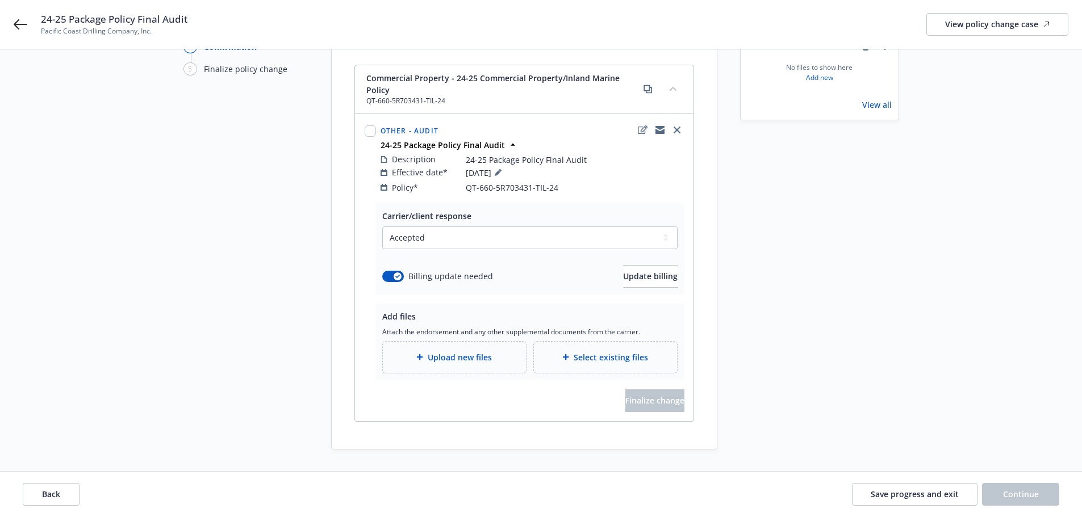
click at [466, 351] on span "Upload new files" at bounding box center [460, 357] width 64 height 12
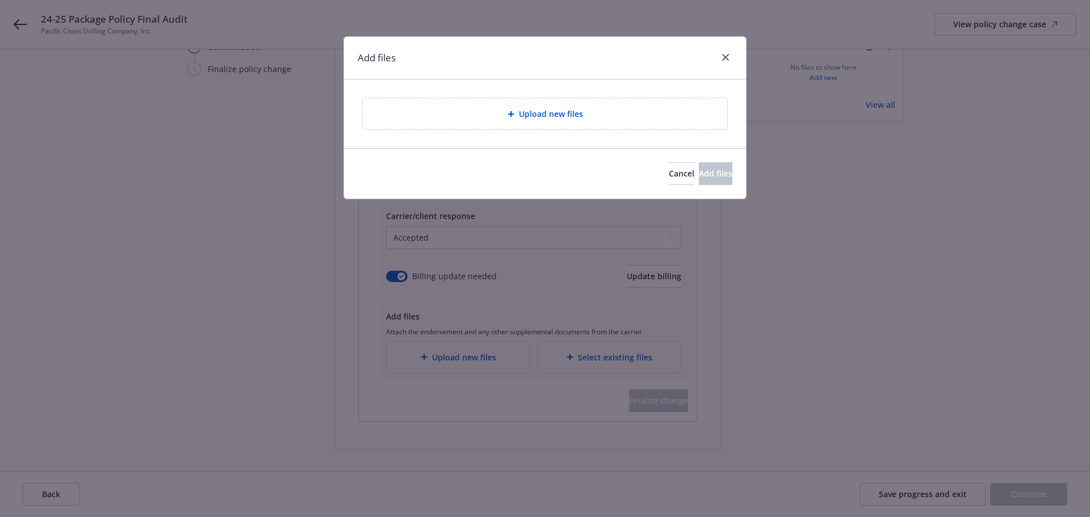
click at [531, 111] on span "Upload new files" at bounding box center [551, 114] width 64 height 12
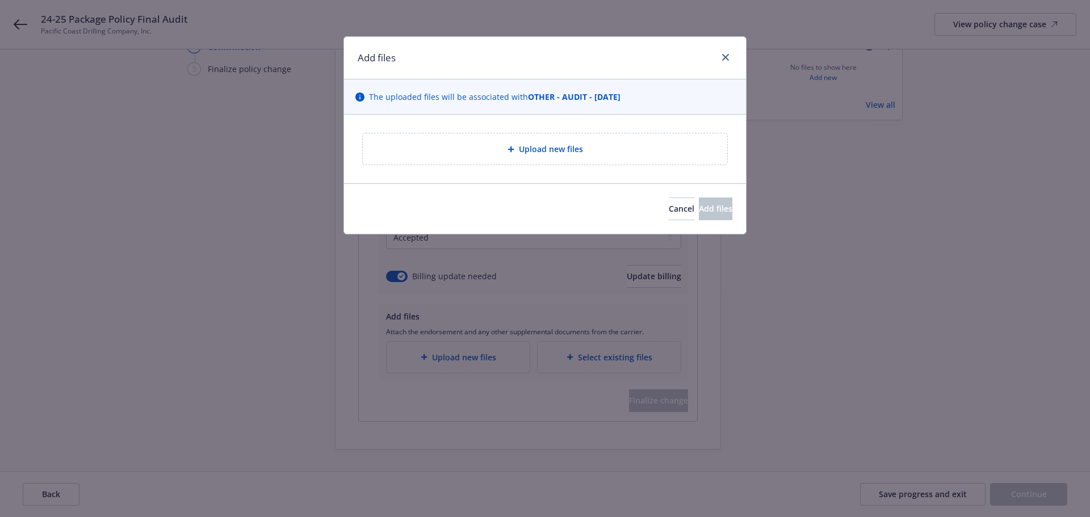
type textarea "x"
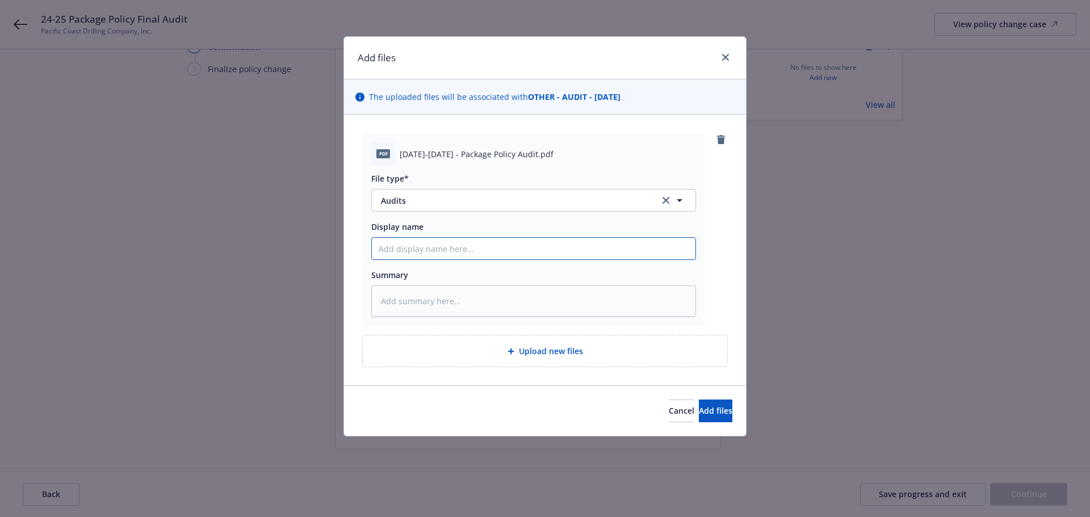
click at [400, 244] on input "Display name" at bounding box center [534, 249] width 324 height 22
click at [527, 207] on button "Audits" at bounding box center [533, 200] width 325 height 23
type input "audi"
click at [444, 266] on span "Audit Statement" at bounding box center [415, 262] width 64 height 12
click at [393, 248] on input "Display name" at bounding box center [534, 249] width 324 height 22
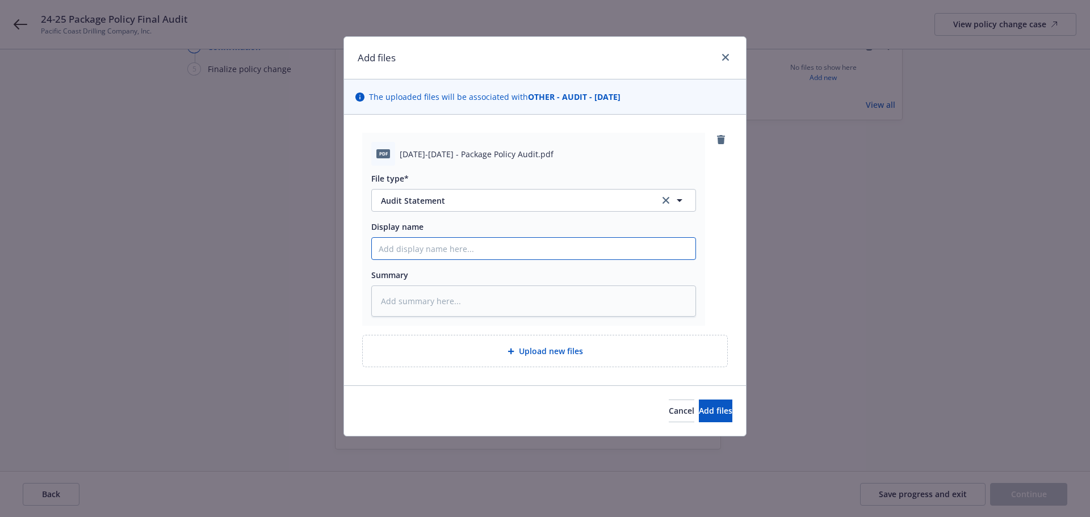
paste input "24-25 Package Policy Final Audit"
type textarea "x"
type input "24-25 Package Policy Final Audit"
click at [699, 421] on button "Add files" at bounding box center [715, 411] width 33 height 23
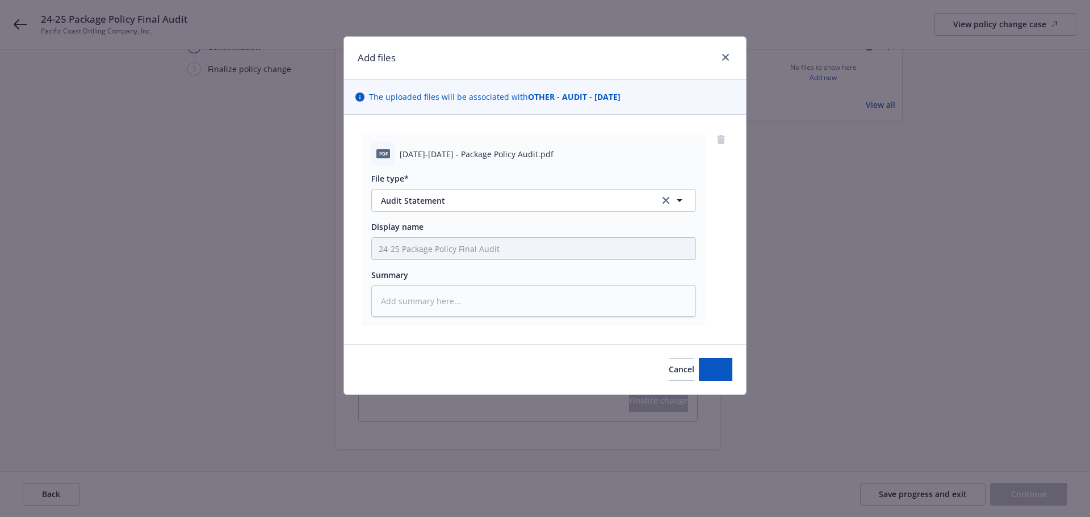
type textarea "x"
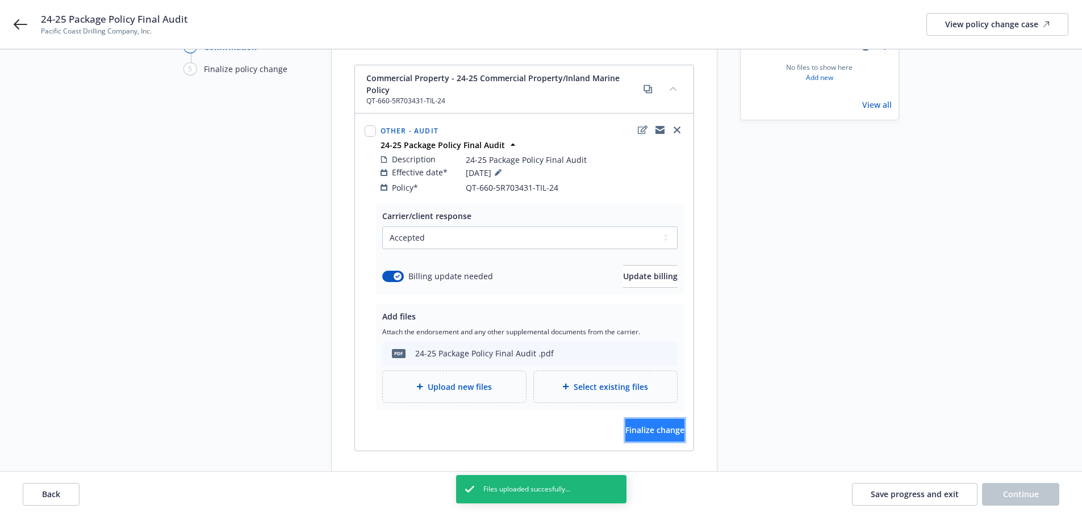
click at [655, 425] on span "Finalize change" at bounding box center [654, 430] width 59 height 11
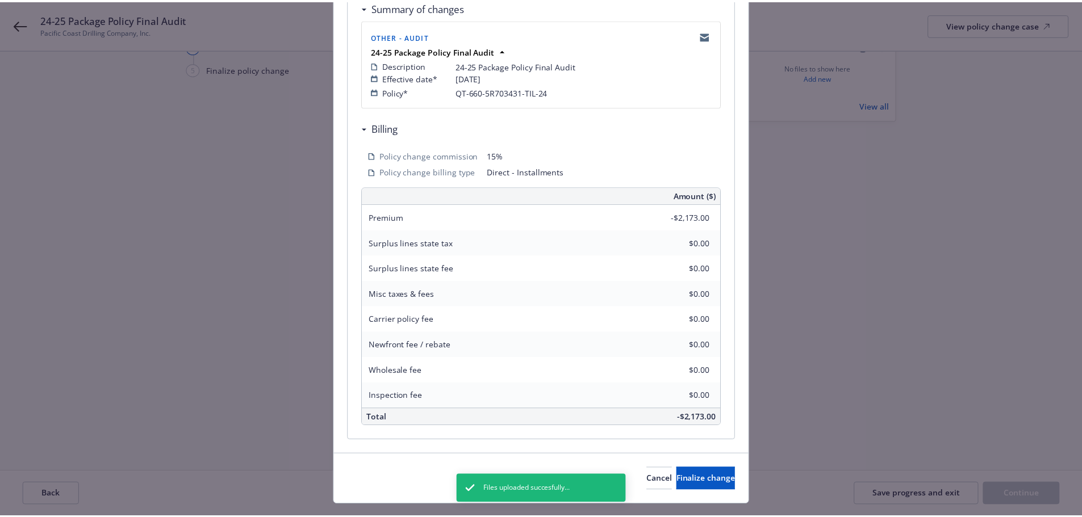
scroll to position [227, 0]
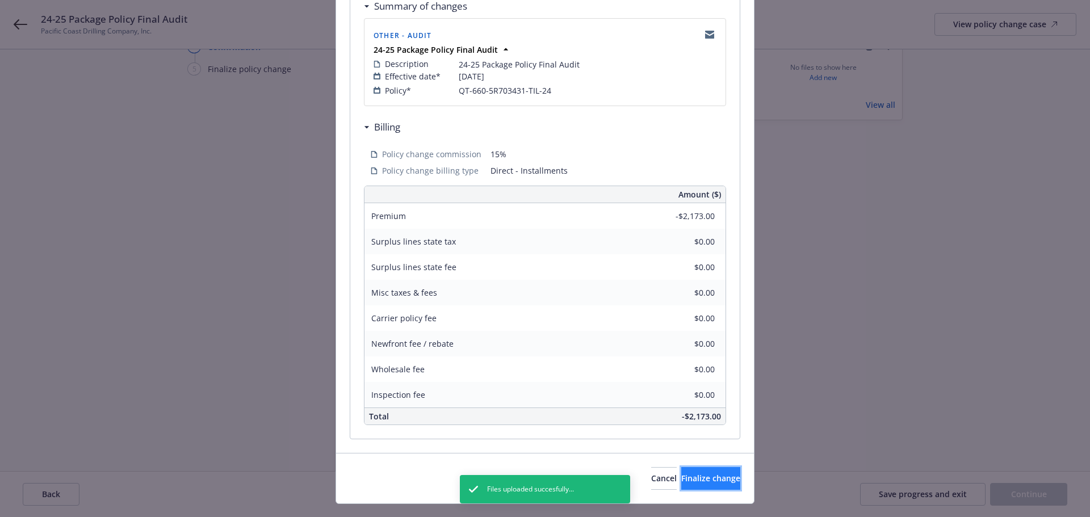
click at [710, 477] on span "Finalize change" at bounding box center [710, 478] width 59 height 11
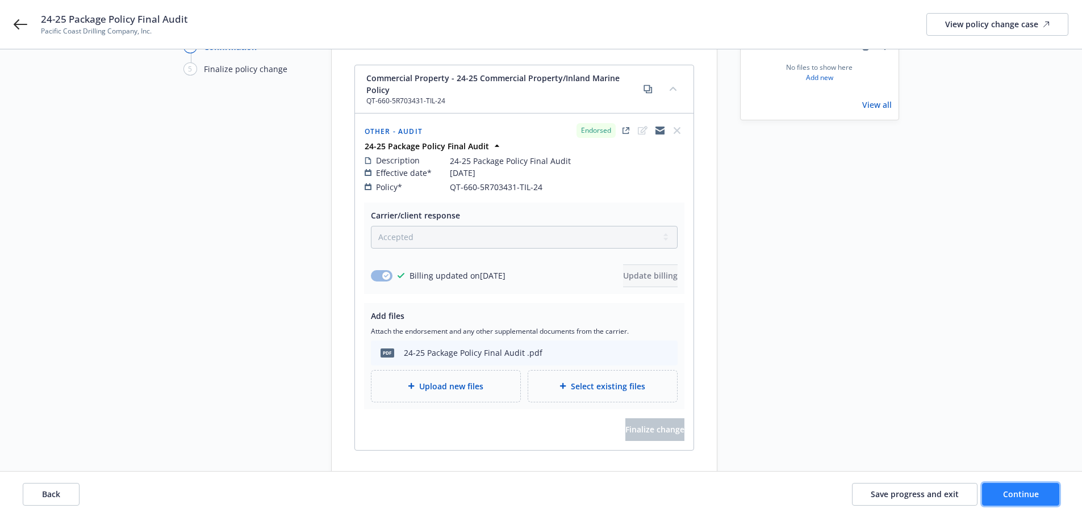
click at [1017, 492] on span "Continue" at bounding box center [1021, 494] width 36 height 11
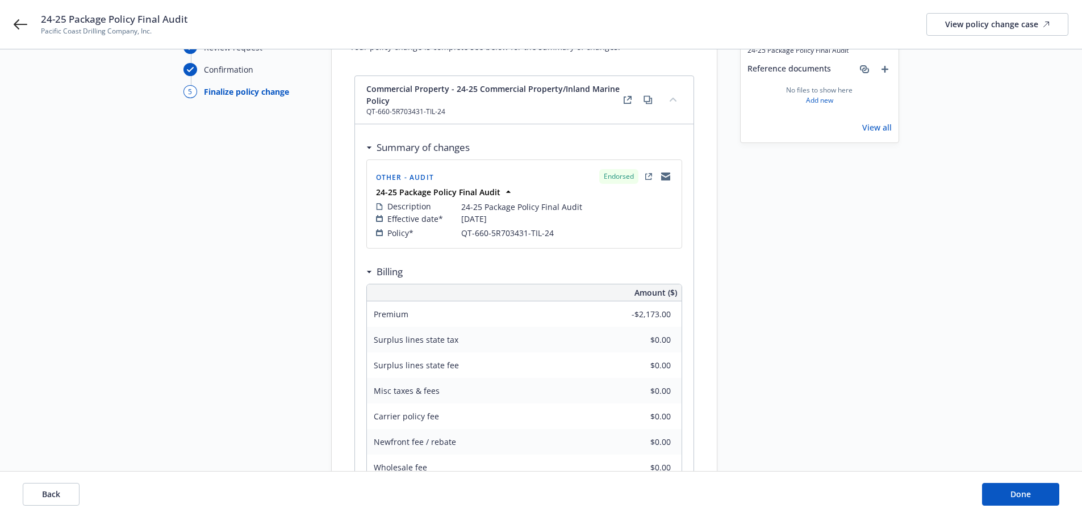
scroll to position [65, 0]
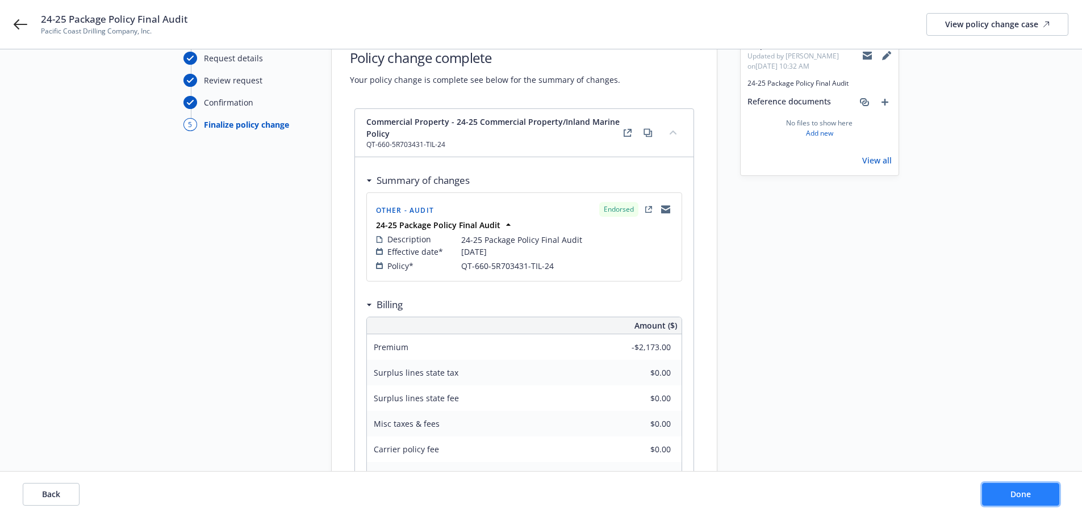
click at [1019, 493] on span "Done" at bounding box center [1020, 494] width 20 height 11
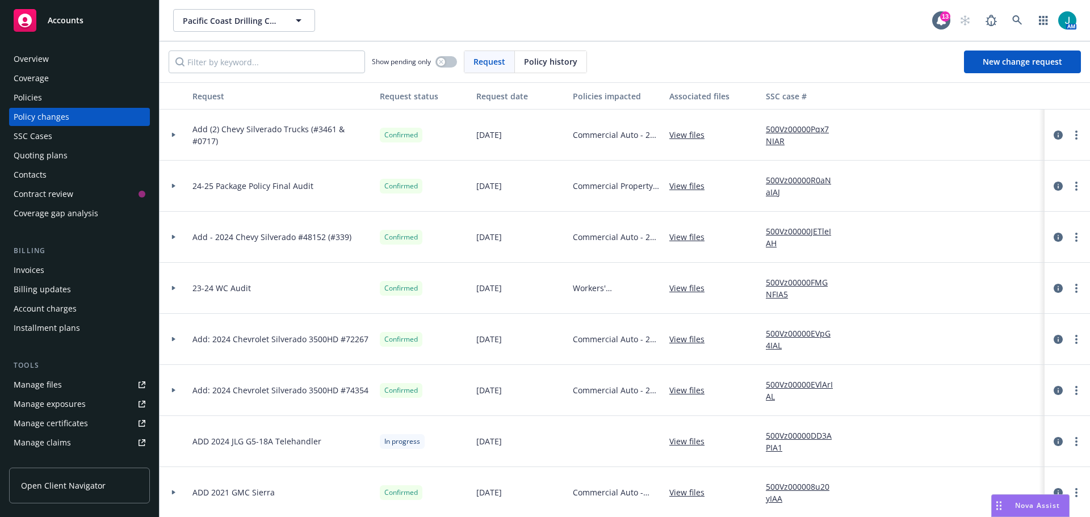
click at [173, 187] on icon at bounding box center [173, 186] width 3 height 5
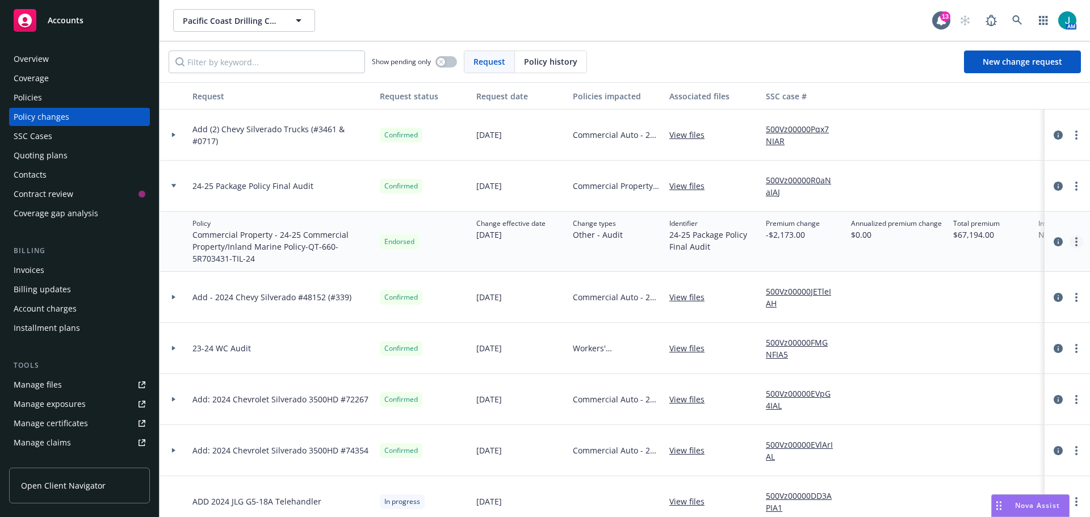
click at [1070, 246] on link "more" at bounding box center [1077, 242] width 14 height 14
click at [931, 337] on link "Edit billing info" at bounding box center [976, 333] width 195 height 23
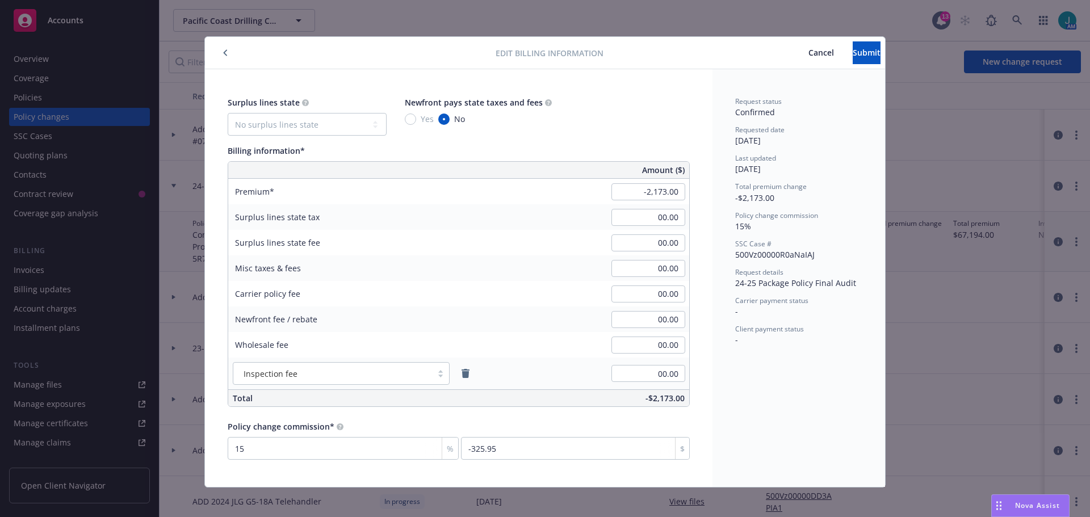
click at [808, 54] on span "Cancel" at bounding box center [821, 52] width 26 height 11
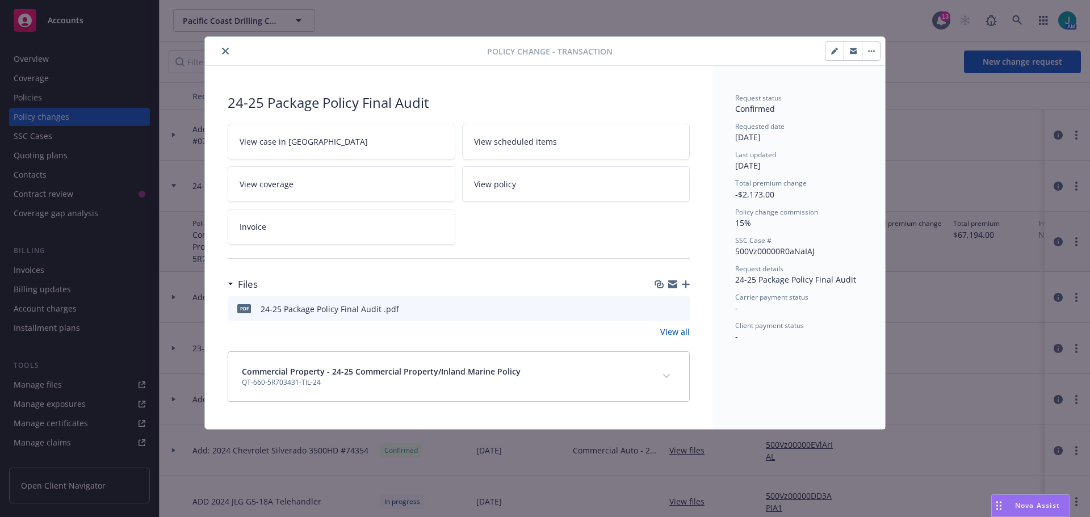
click at [228, 49] on icon "close" at bounding box center [225, 51] width 7 height 7
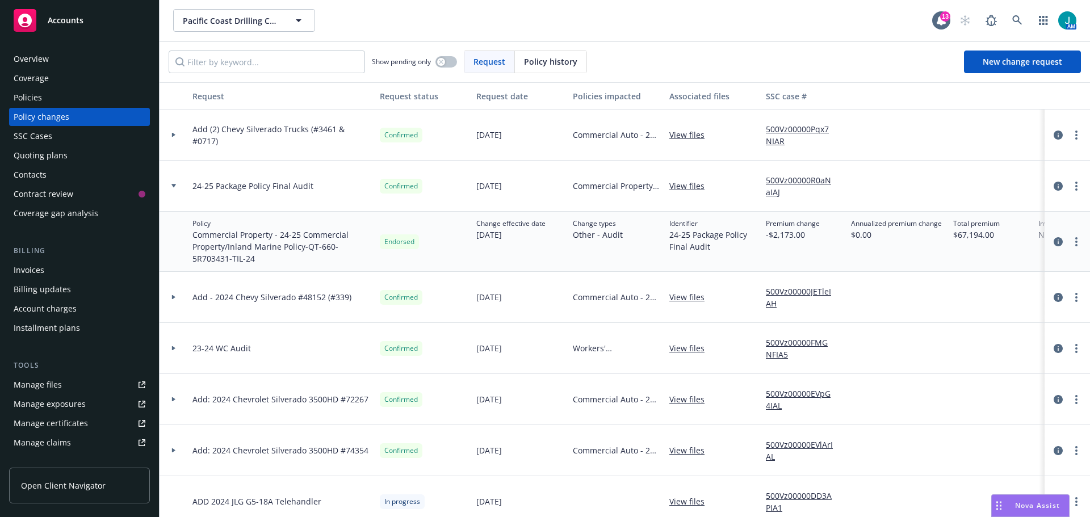
click at [37, 271] on div "Invoices" at bounding box center [29, 270] width 31 height 18
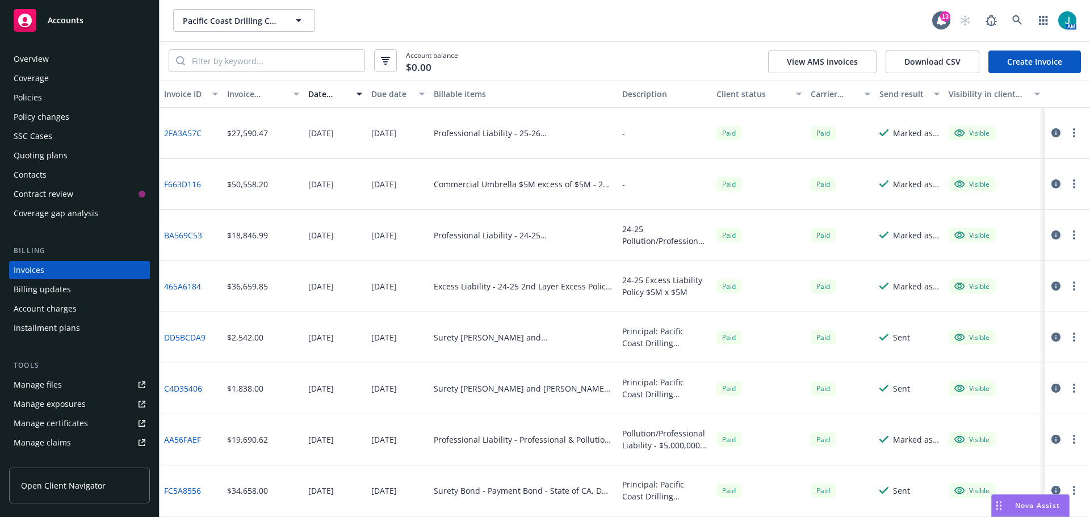
click at [1052, 63] on link "Create Invoice" at bounding box center [1034, 62] width 93 height 23
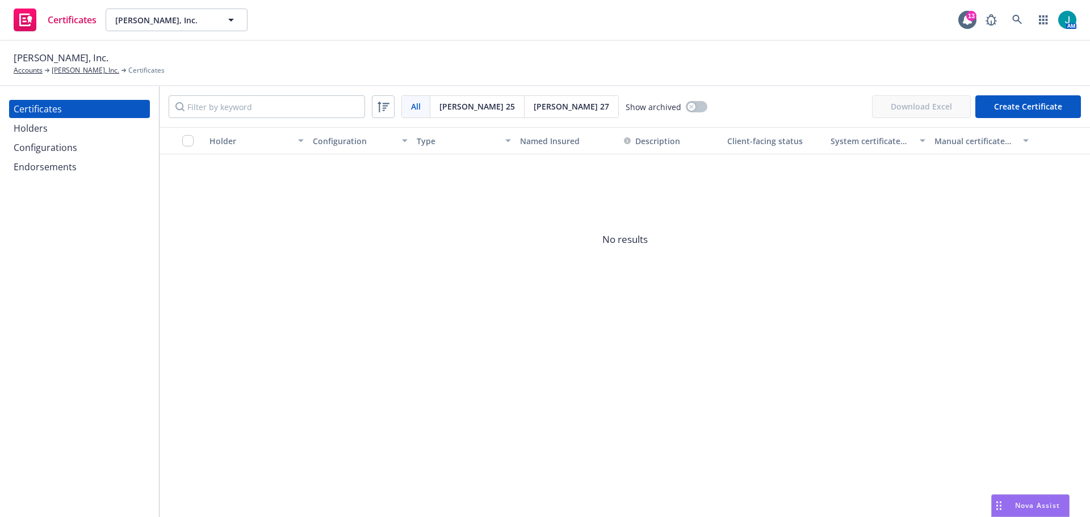
click at [76, 146] on div "Configurations" at bounding box center [80, 148] width 132 height 18
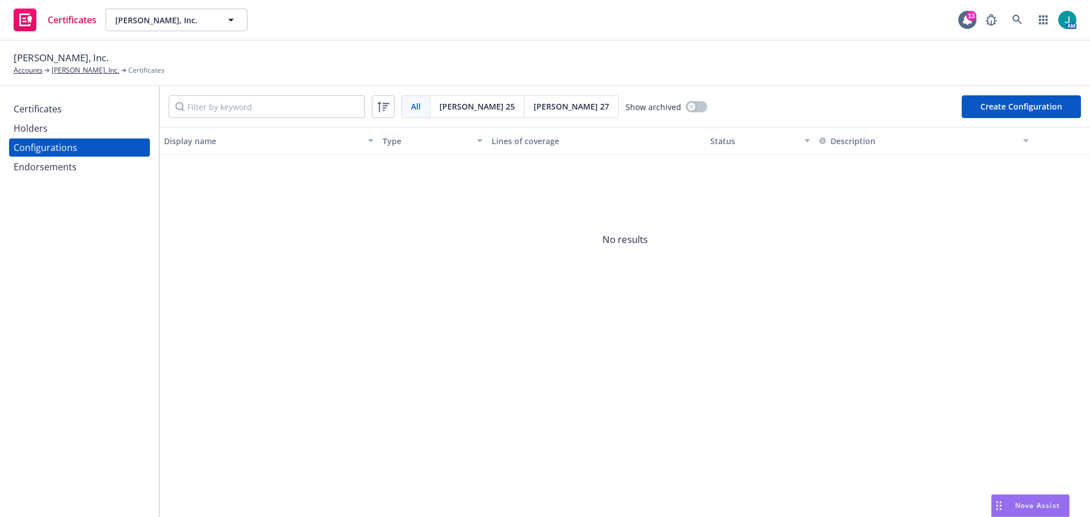
click at [534, 106] on span "Acord 27" at bounding box center [572, 106] width 76 height 12
click at [998, 110] on button "Create Configuration" at bounding box center [1021, 106] width 119 height 23
select select "ACORD27"
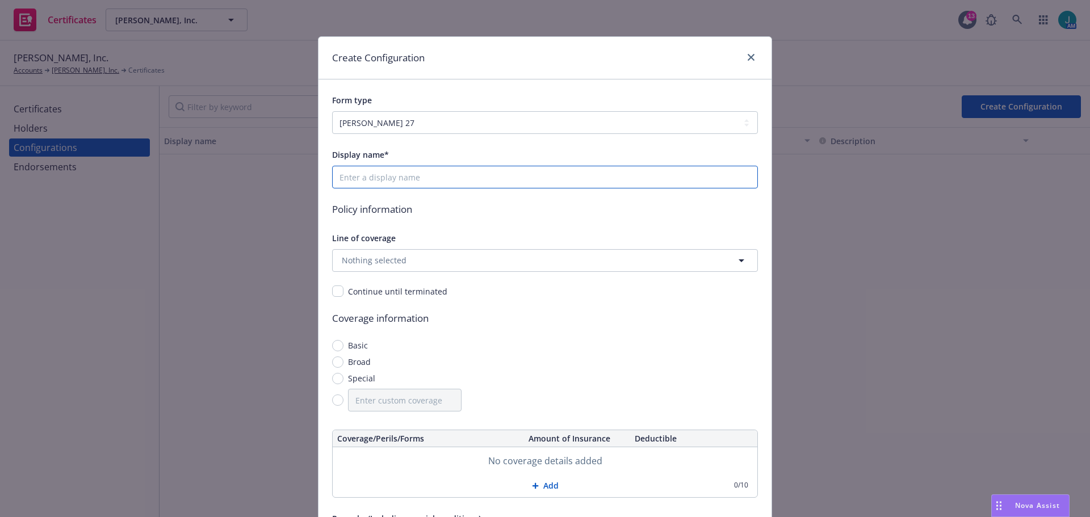
click at [337, 171] on input "Display name*" at bounding box center [545, 177] width 426 height 23
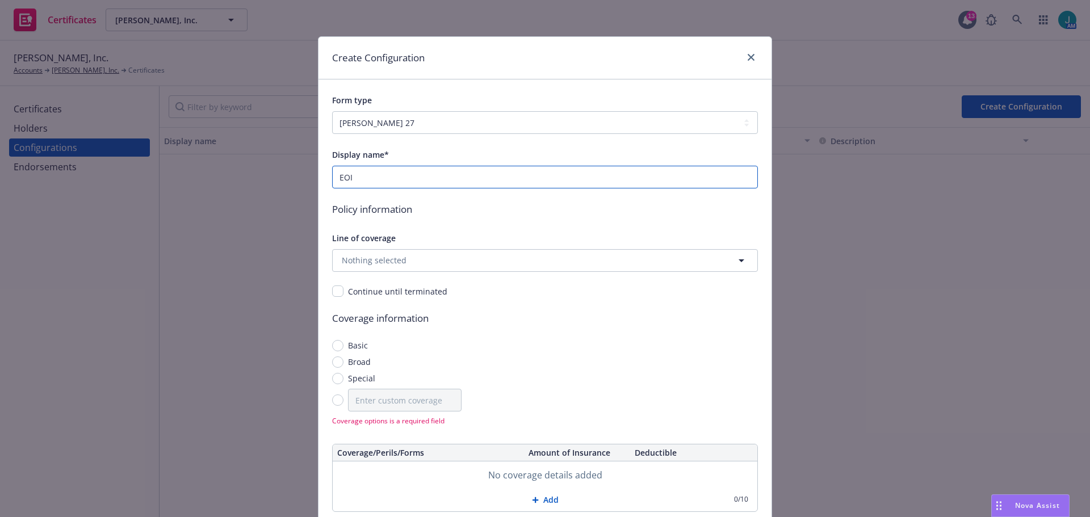
type input "EOI"
click at [424, 257] on button "Nothing selected" at bounding box center [545, 260] width 426 height 23
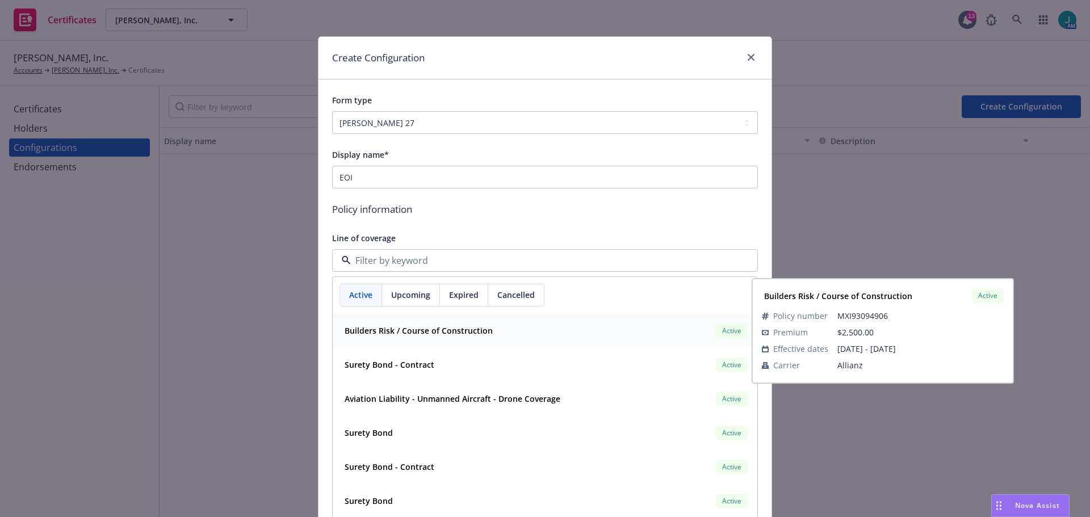
click at [448, 335] on strong "Builders Risk / Course of Construction" at bounding box center [419, 330] width 148 height 11
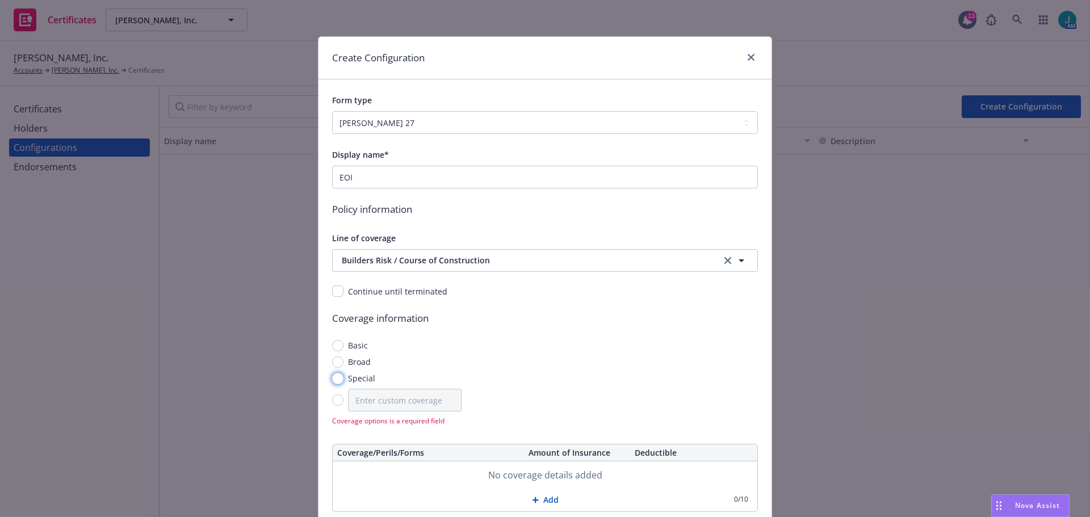
click at [334, 373] on input "Special" at bounding box center [337, 378] width 11 height 11
radio input "true"
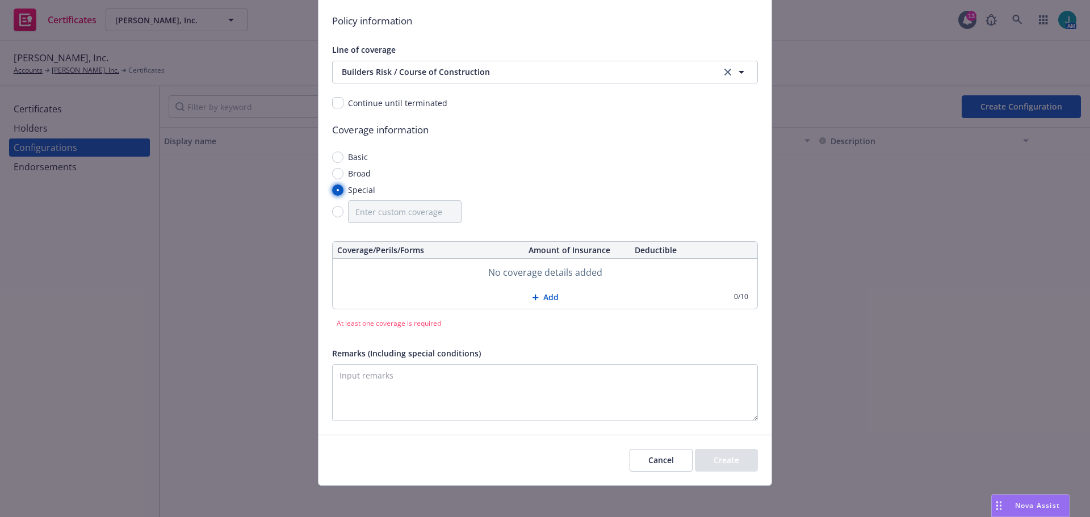
scroll to position [194, 0]
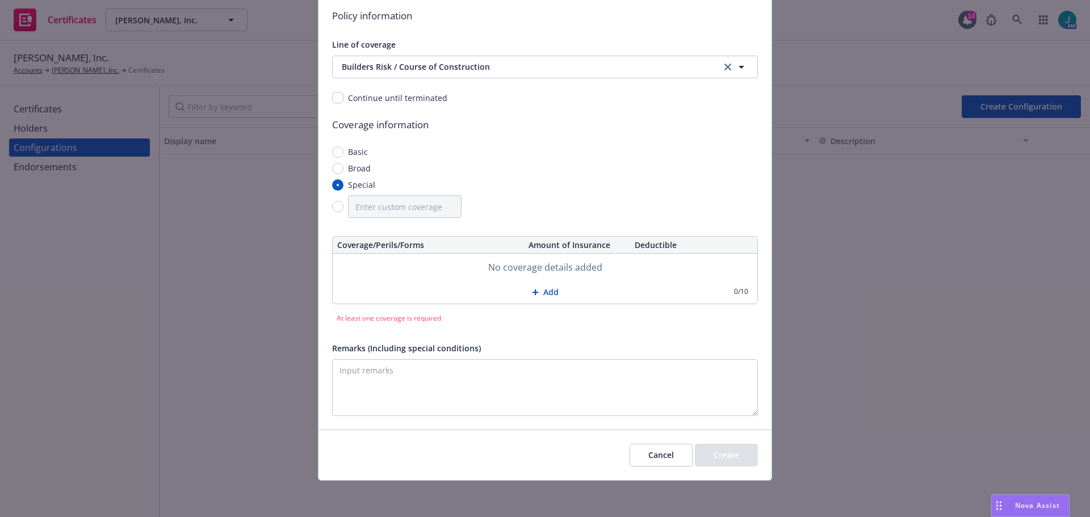
click at [433, 291] on button "Add" at bounding box center [545, 292] width 425 height 23
click at [548, 295] on button "Add" at bounding box center [545, 293] width 425 height 23
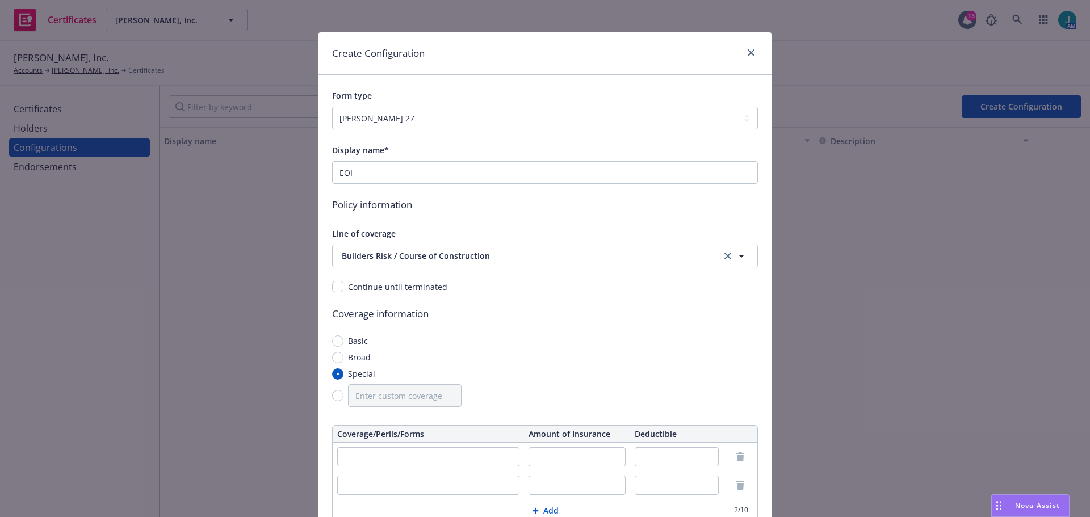
scroll to position [0, 0]
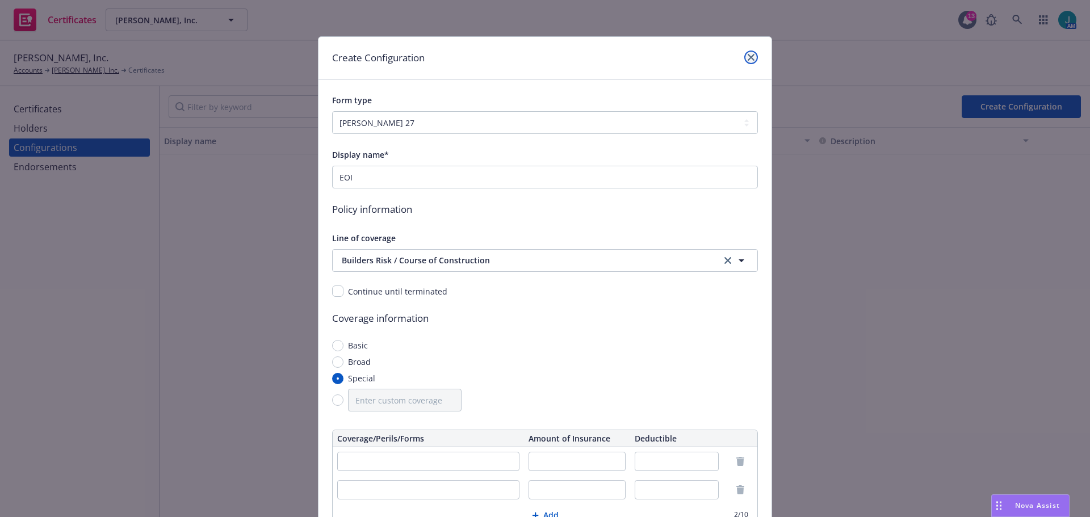
click at [748, 59] on icon "close" at bounding box center [751, 57] width 7 height 7
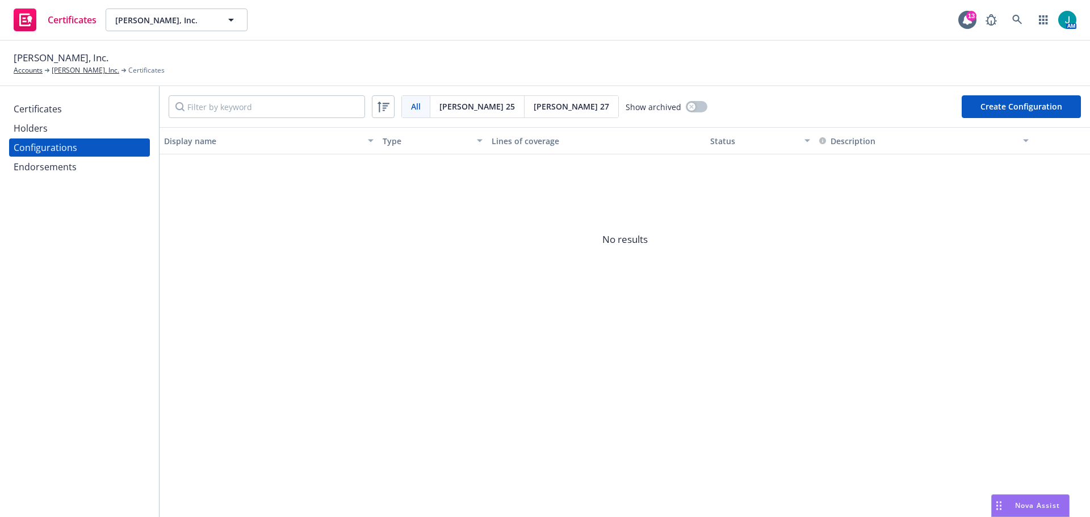
click at [271, 330] on div "All All Acord 25 Acord 27 Show archived Create Configuration Display name Type …" at bounding box center [625, 301] width 931 height 431
click at [462, 104] on span "Acord 25" at bounding box center [477, 106] width 76 height 12
click at [462, 105] on span "Acord 25" at bounding box center [477, 106] width 76 height 12
click at [419, 107] on span "All" at bounding box center [416, 106] width 10 height 12
click at [44, 130] on div "Holders" at bounding box center [31, 128] width 34 height 18
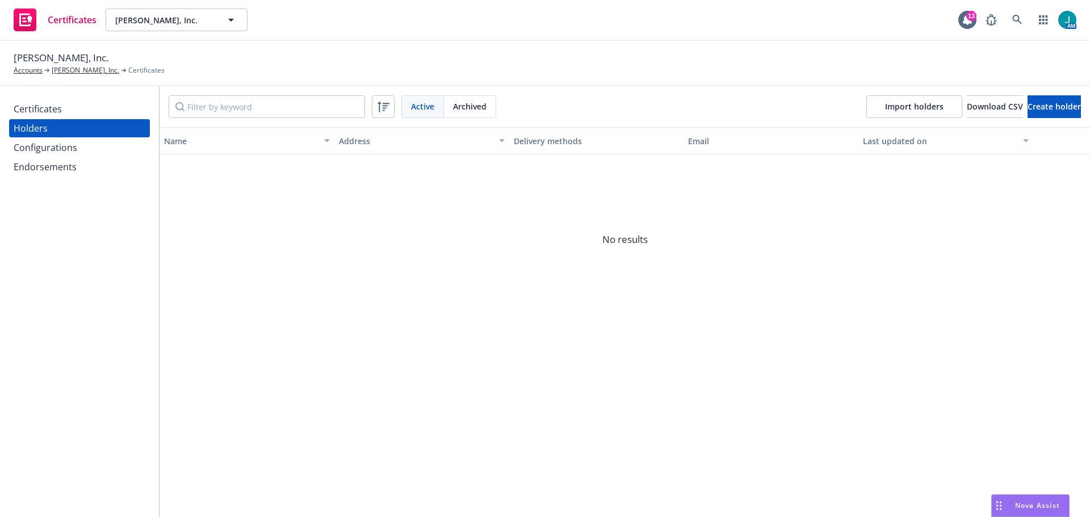
click at [62, 150] on div "Configurations" at bounding box center [46, 148] width 64 height 18
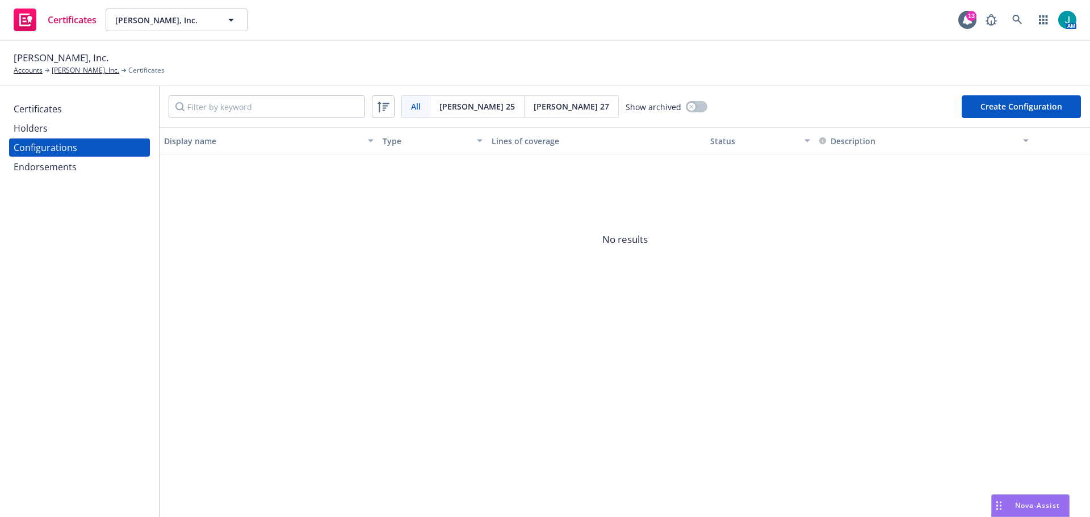
click at [460, 102] on span "Acord 25" at bounding box center [477, 106] width 76 height 12
click at [1031, 97] on button "Create Configuration" at bounding box center [1021, 106] width 119 height 23
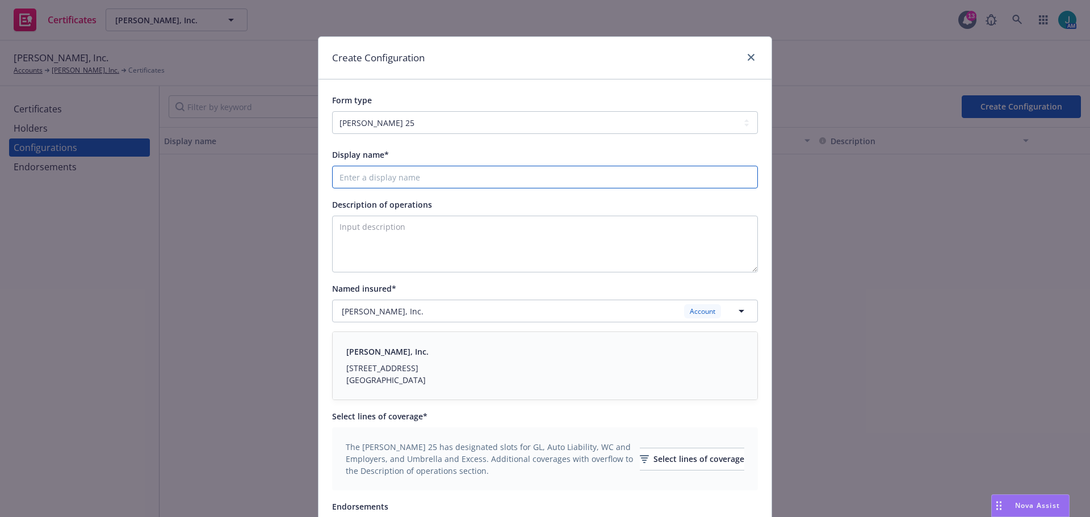
click at [370, 178] on input "Display name*" at bounding box center [545, 177] width 426 height 23
type input "EOI"
click at [407, 251] on textarea "Description of operations" at bounding box center [545, 244] width 426 height 57
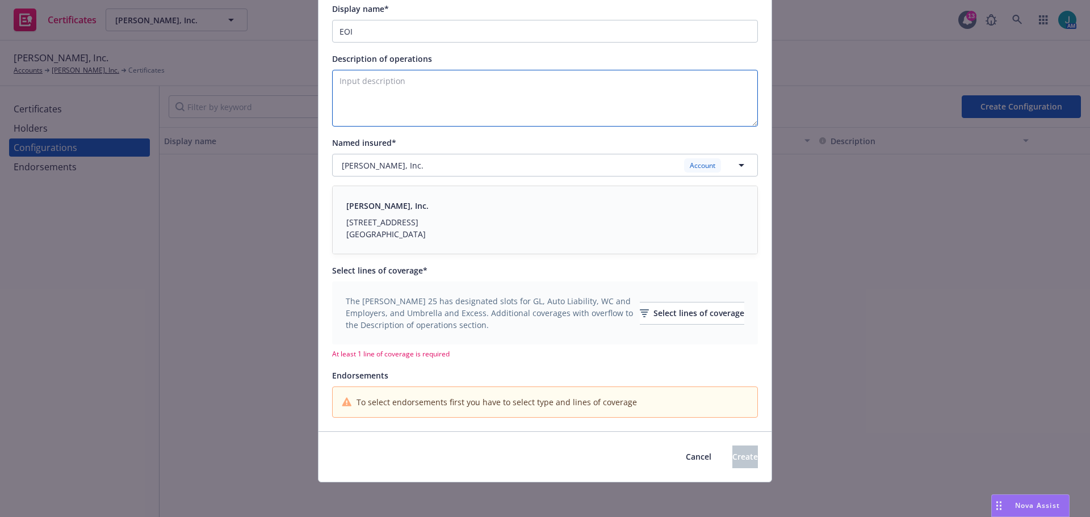
scroll to position [148, 0]
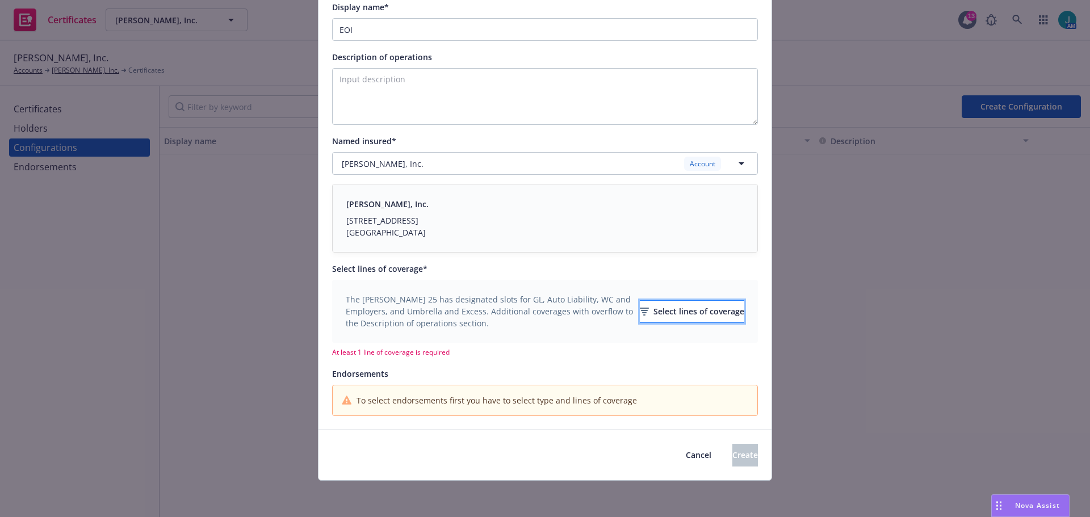
click at [660, 309] on div "Select lines of coverage" at bounding box center [692, 312] width 104 height 22
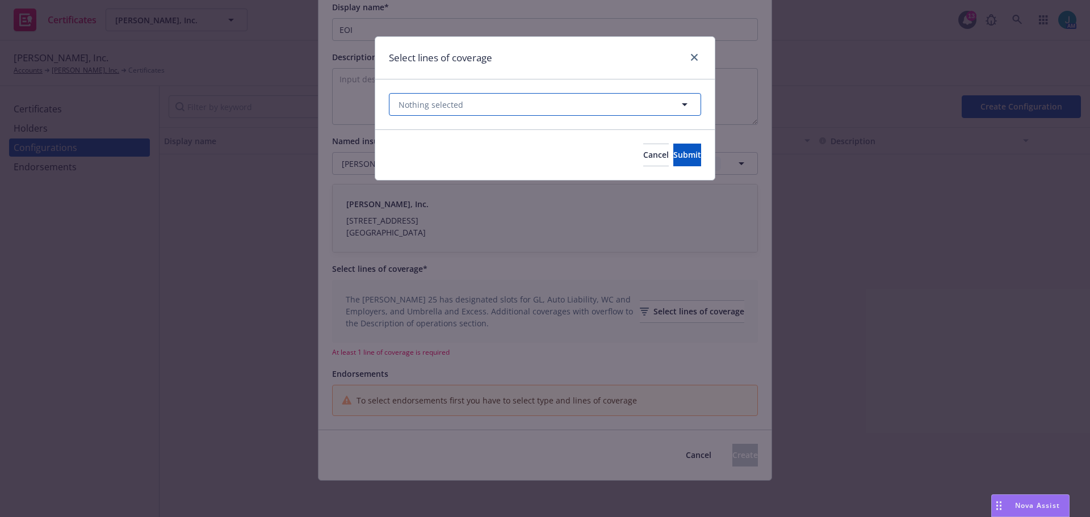
click at [666, 102] on button "Nothing selected" at bounding box center [545, 104] width 312 height 23
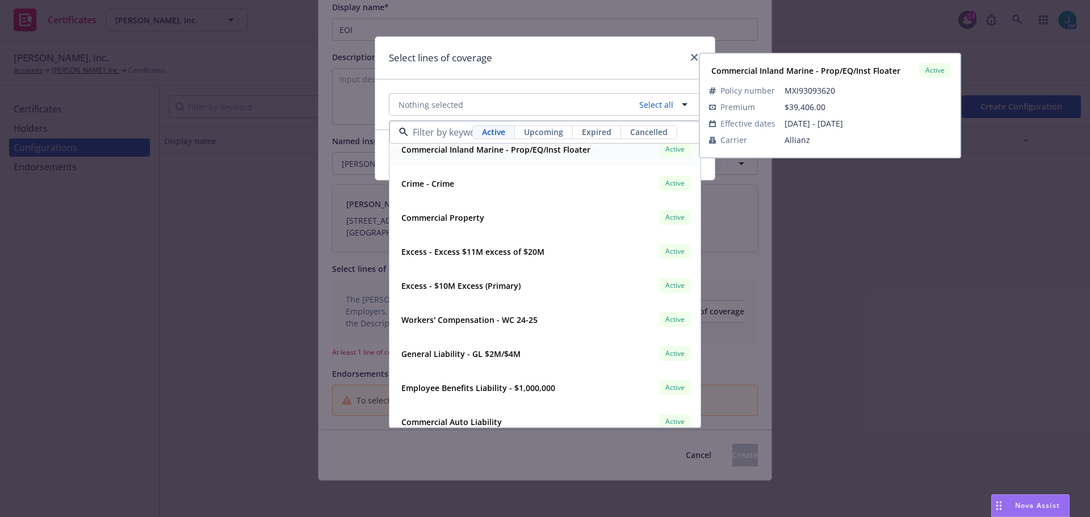
scroll to position [681, 0]
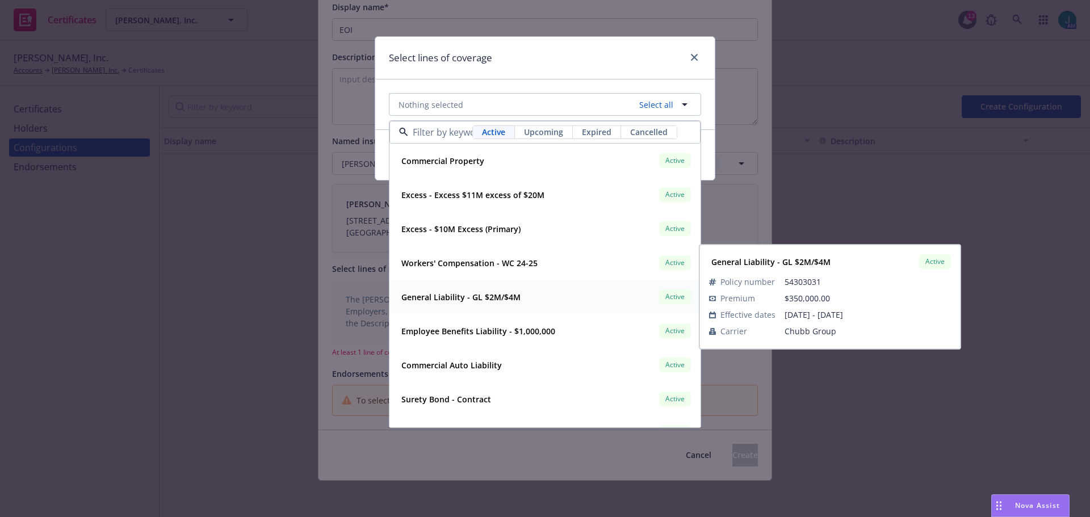
click at [506, 294] on strong "General Liability - GL $2M/$4M" at bounding box center [460, 297] width 119 height 11
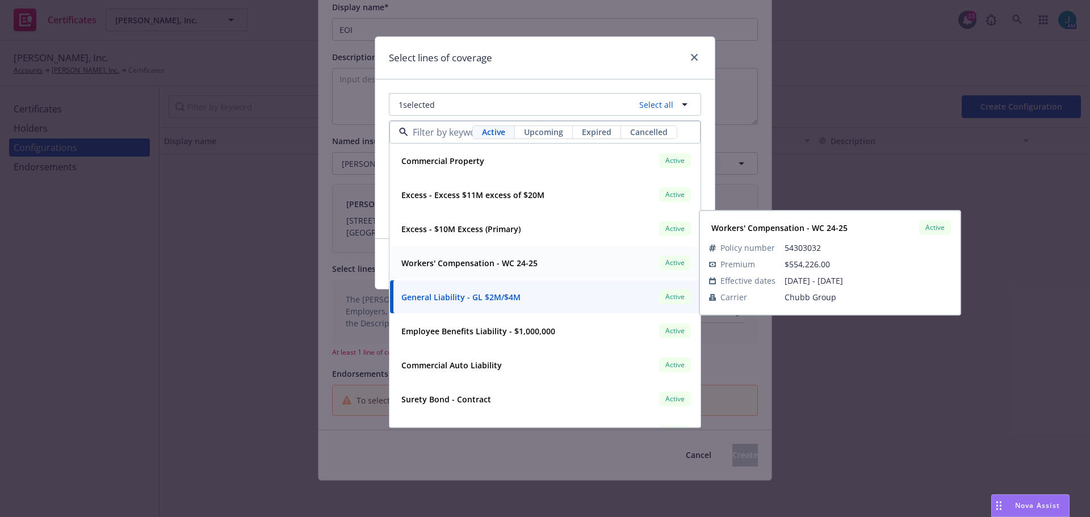
click at [500, 261] on strong "Workers' Compensation - WC 24-25" at bounding box center [469, 263] width 136 height 11
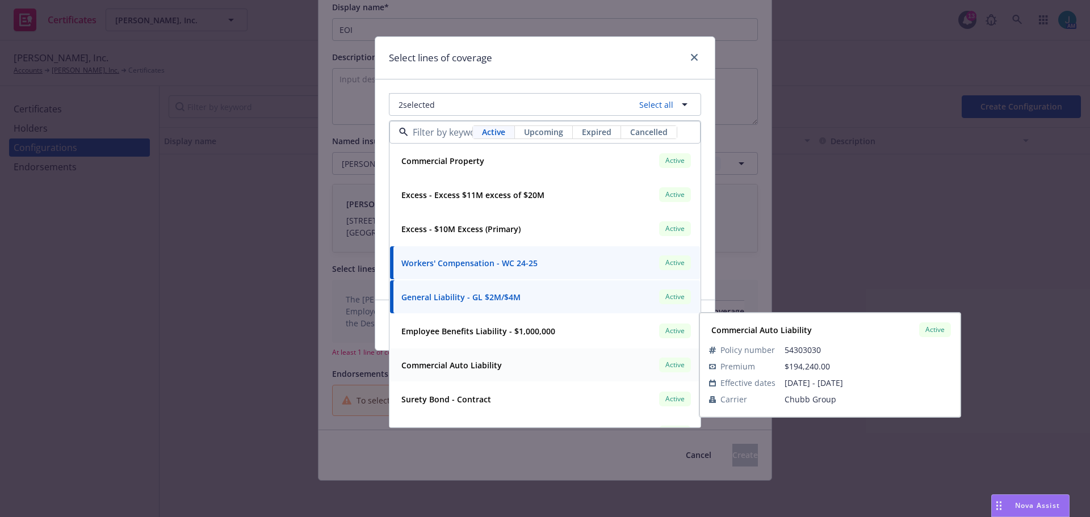
click at [511, 370] on div "Commercial Auto Liability Active" at bounding box center [545, 364] width 296 height 19
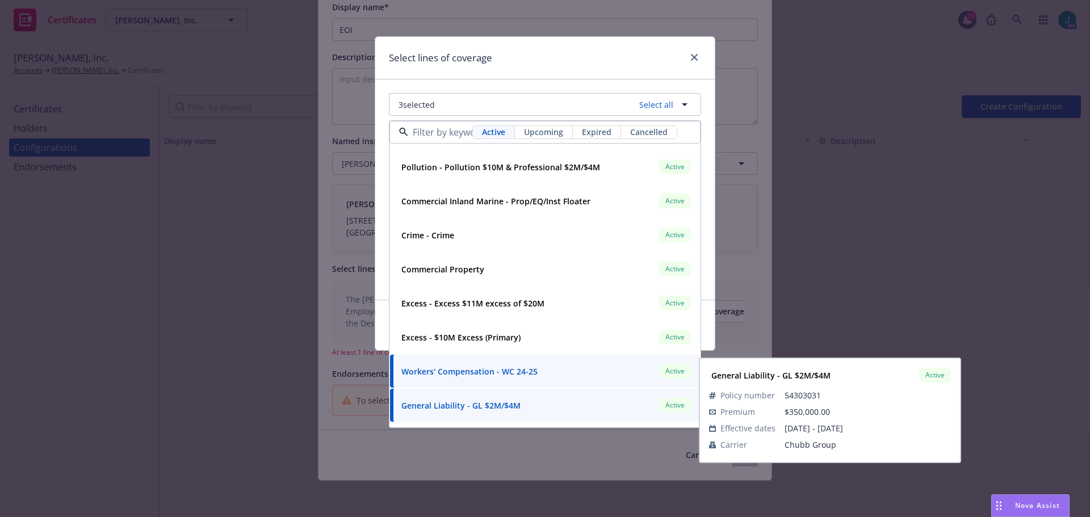
scroll to position [568, 0]
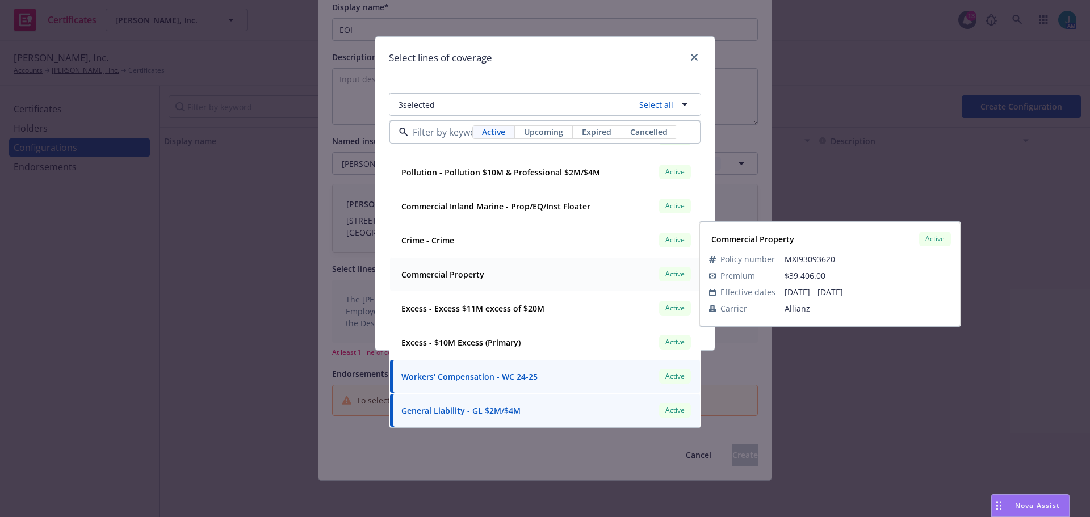
click at [467, 273] on strong "Commercial Property" at bounding box center [442, 274] width 83 height 11
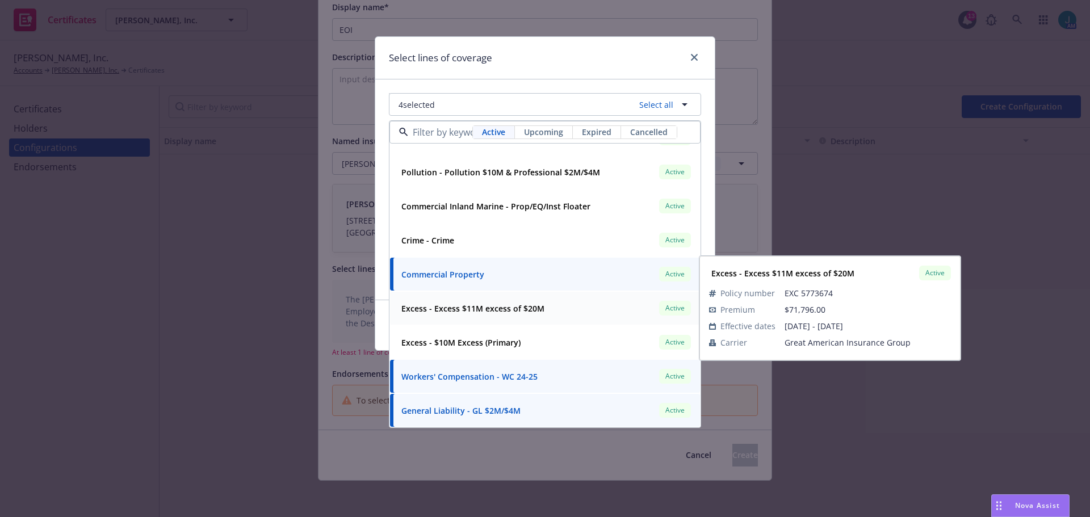
click at [501, 304] on strong "Excess - Excess $11M excess of $20M" at bounding box center [472, 308] width 143 height 11
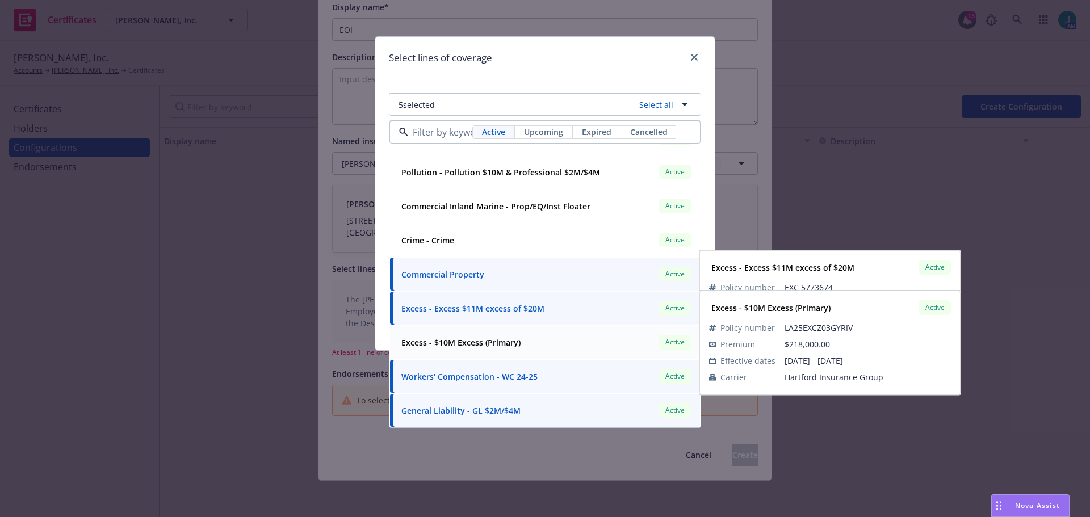
click at [512, 343] on strong "Excess - $10M Excess (Primary)" at bounding box center [460, 342] width 119 height 11
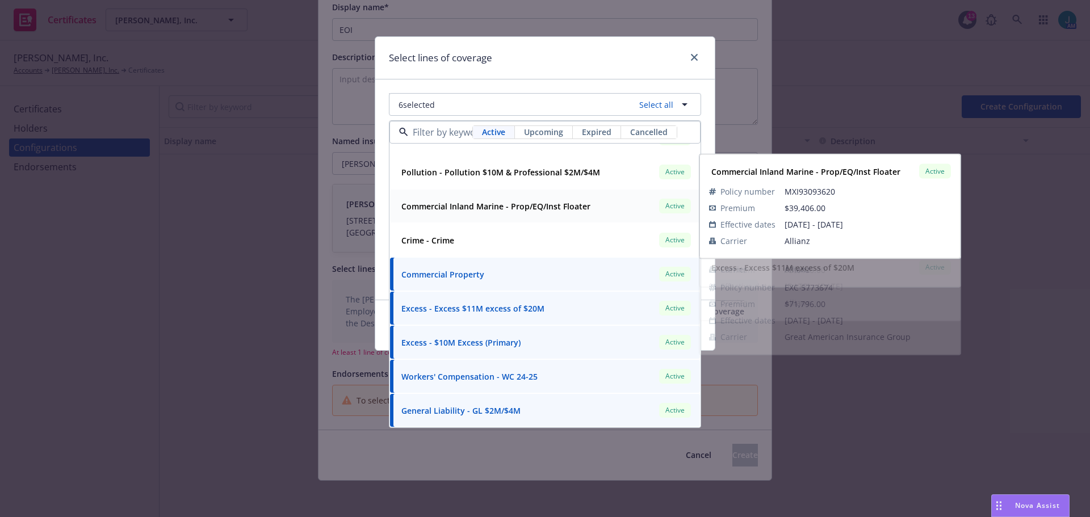
click at [508, 211] on strong "Commercial Inland Marine - Prop/EQ/Inst Floater" at bounding box center [495, 206] width 189 height 11
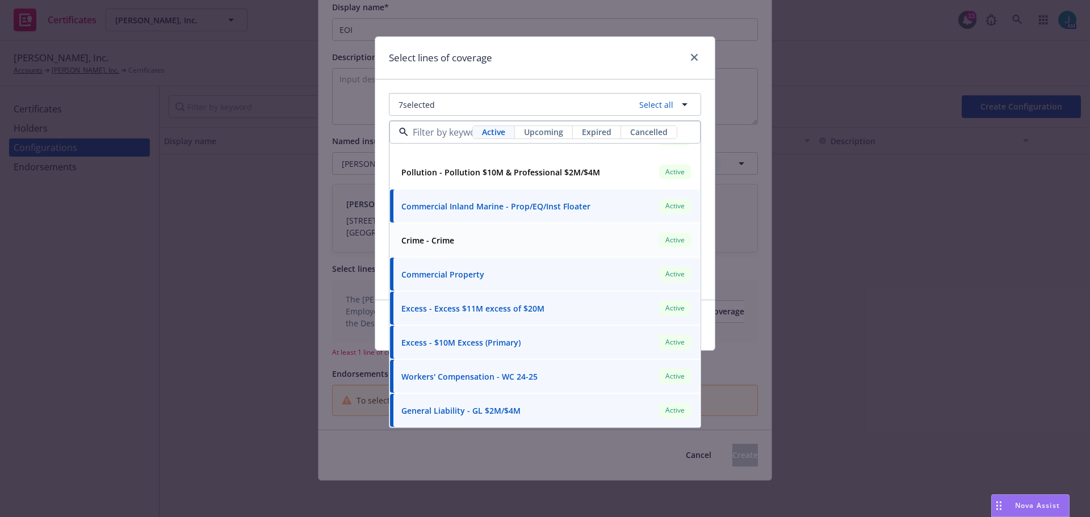
click at [459, 245] on div "Crime - Crime Active" at bounding box center [545, 240] width 296 height 19
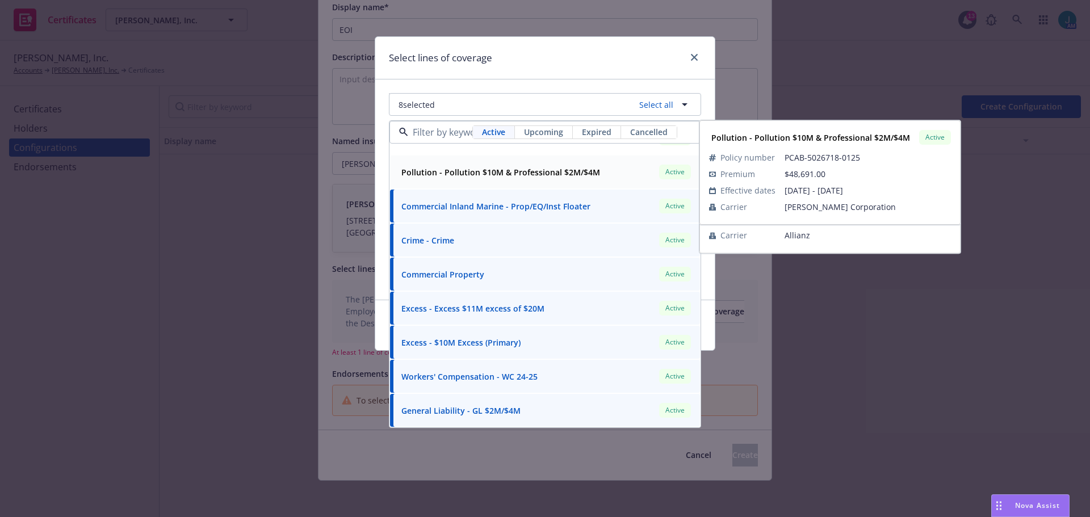
click at [463, 175] on strong "Pollution - Pollution $10M & Professional $2M/$4M" at bounding box center [500, 172] width 199 height 11
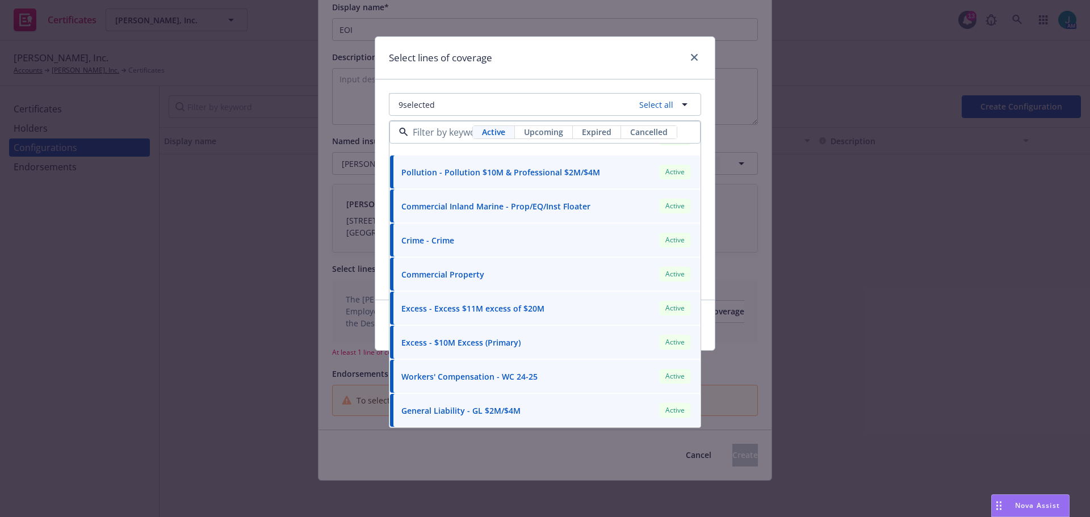
click at [739, 371] on div "Select lines of coverage 9 selected Select all Active Upcoming Expired Cancelle…" at bounding box center [545, 258] width 1090 height 517
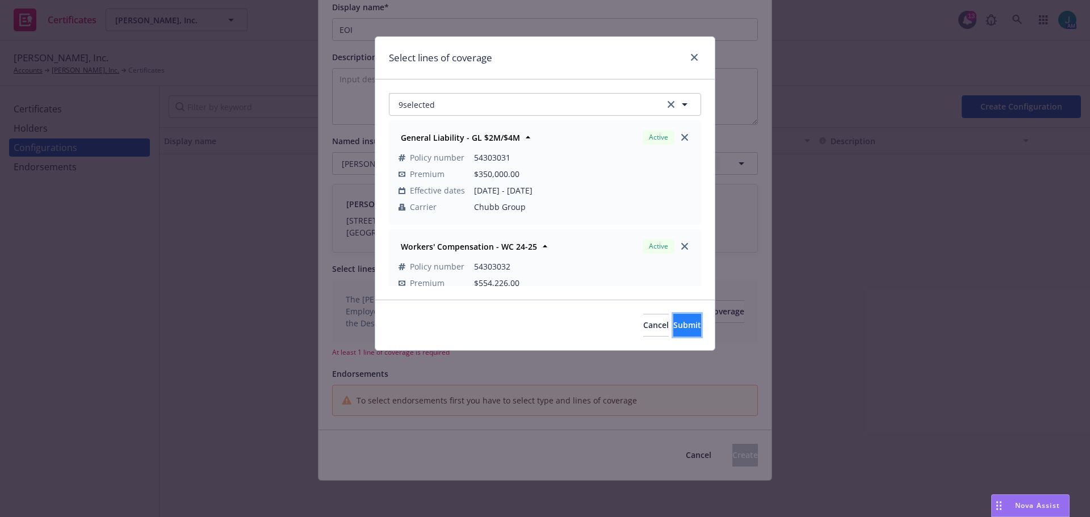
click at [673, 321] on span "Submit" at bounding box center [687, 325] width 28 height 11
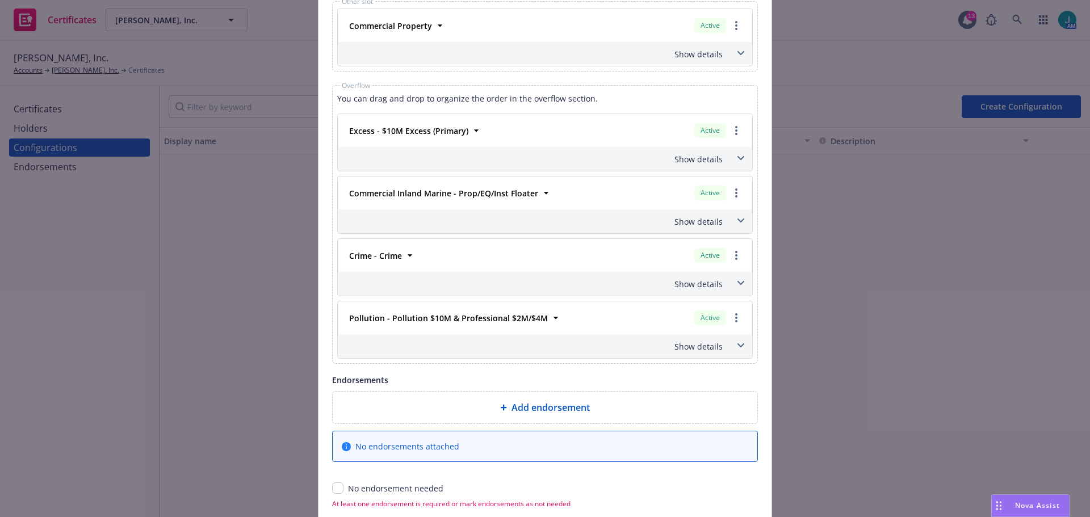
scroll to position [979, 0]
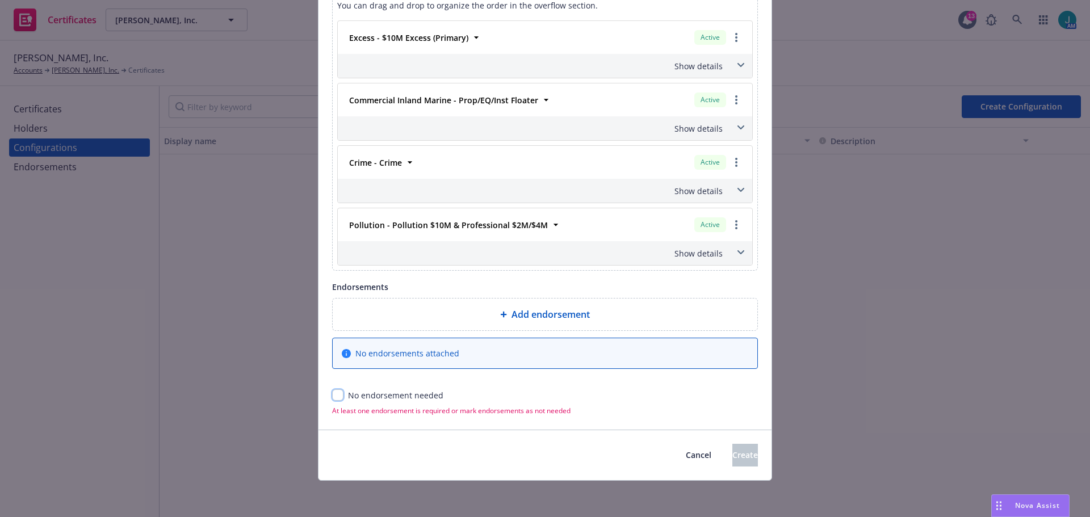
click at [334, 399] on input "checkbox" at bounding box center [337, 394] width 11 height 11
checkbox input "true"
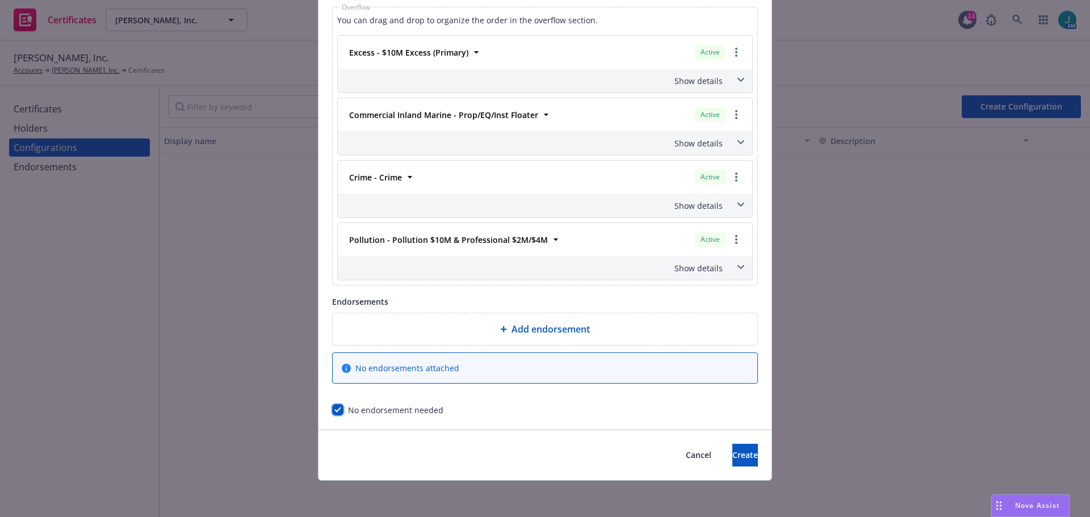
scroll to position [964, 0]
click at [734, 459] on span "Create" at bounding box center [745, 455] width 26 height 11
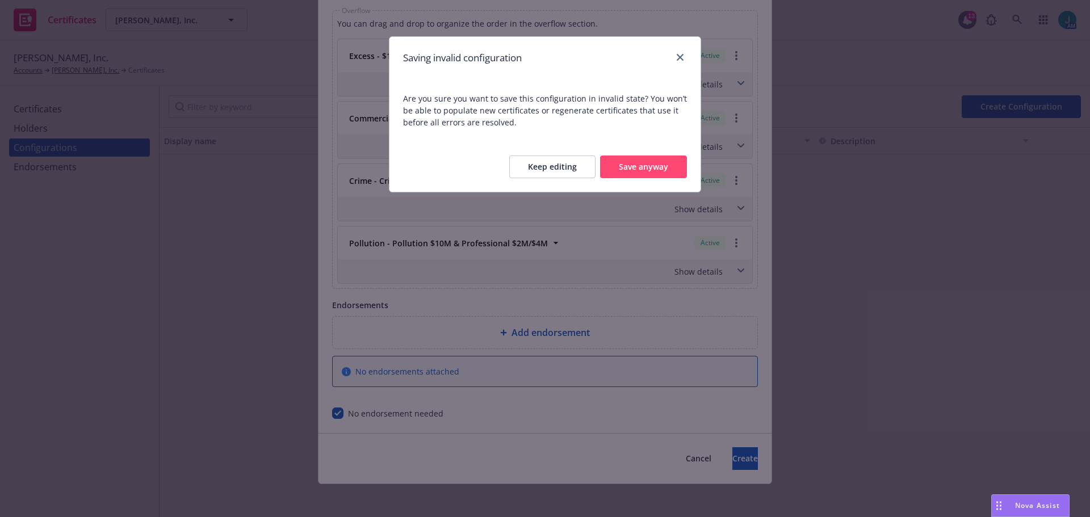
scroll to position [1188, 0]
click at [644, 166] on button "Save anyway" at bounding box center [643, 167] width 87 height 23
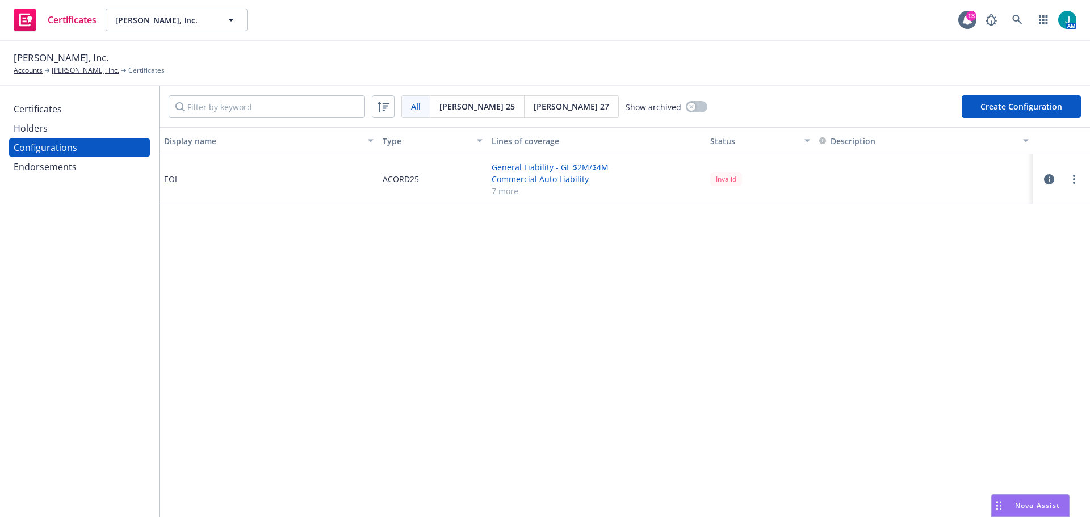
click at [493, 178] on link "Commercial Auto Liability" at bounding box center [597, 179] width 210 height 12
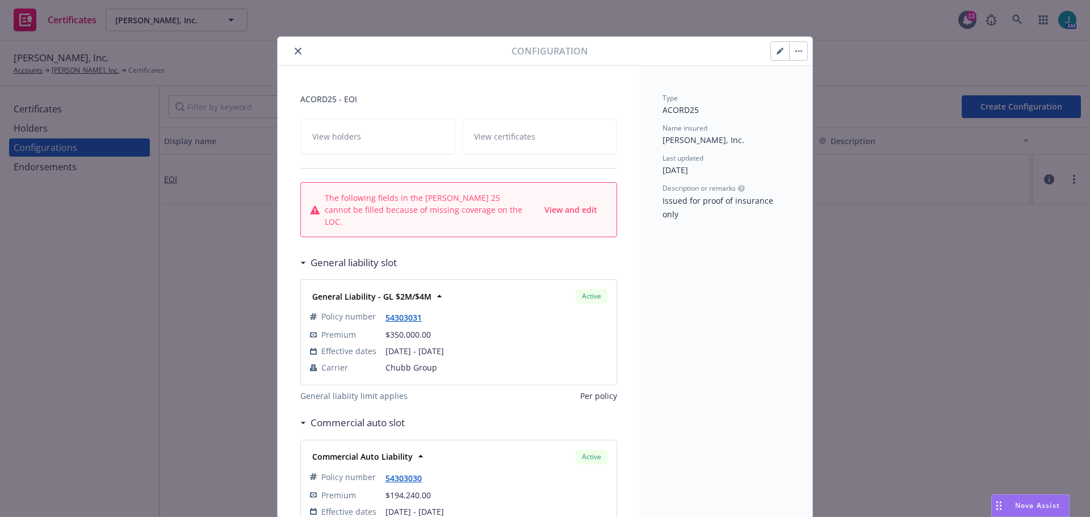
click at [295, 53] on icon "close" at bounding box center [298, 51] width 7 height 7
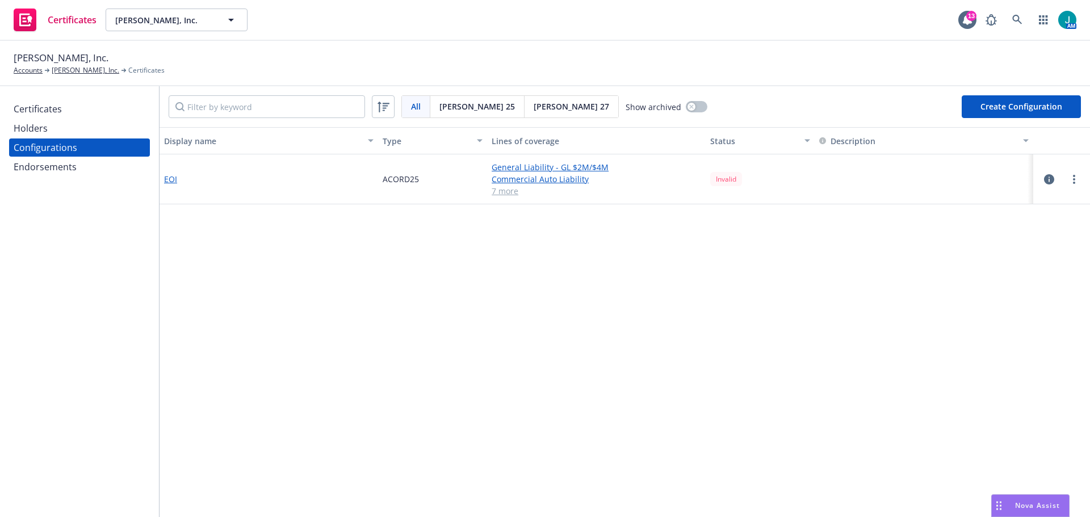
click at [167, 179] on link "EOI" at bounding box center [170, 179] width 13 height 12
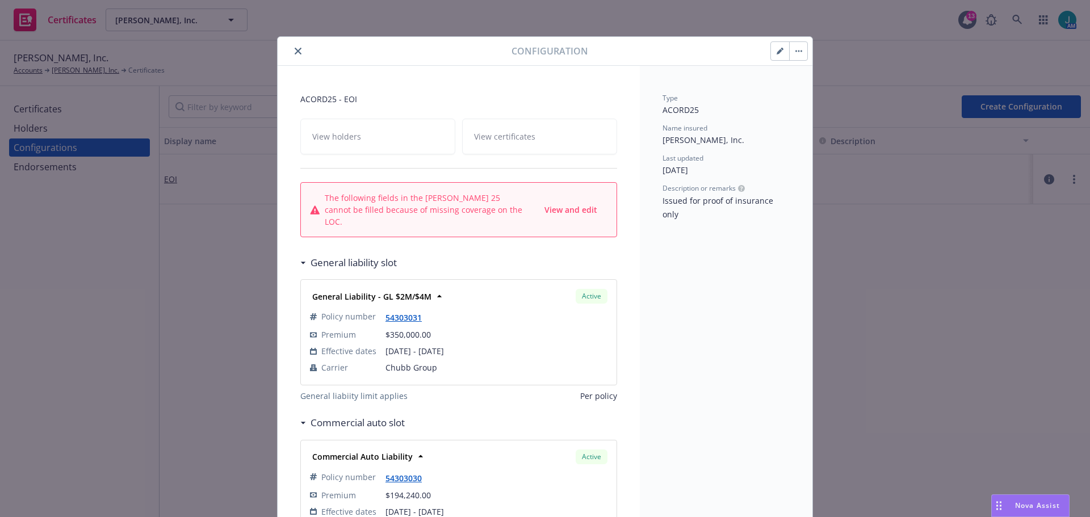
click at [516, 140] on div "View holders View certificates" at bounding box center [458, 137] width 317 height 36
click at [392, 144] on div "View holders View certificates" at bounding box center [458, 137] width 317 height 36
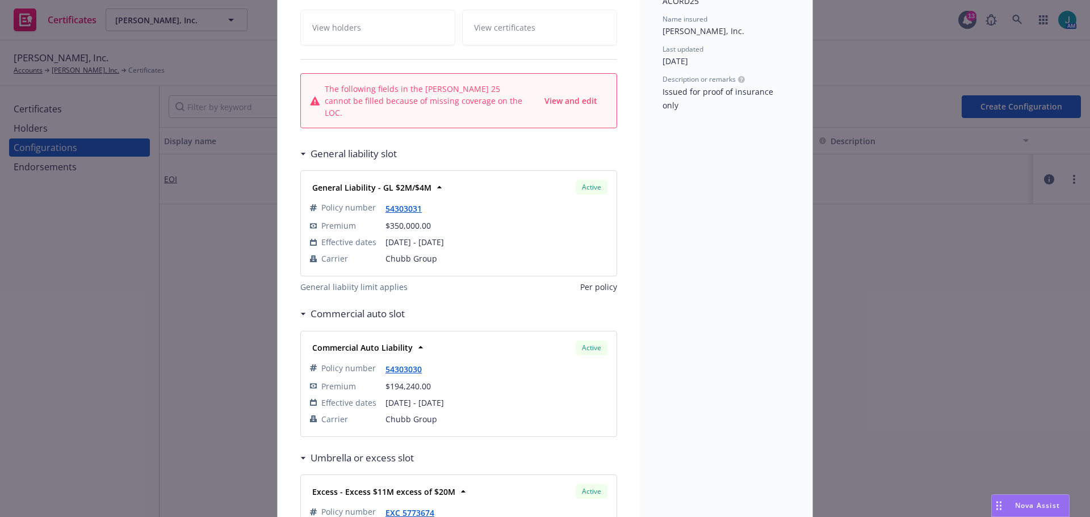
scroll to position [114, 0]
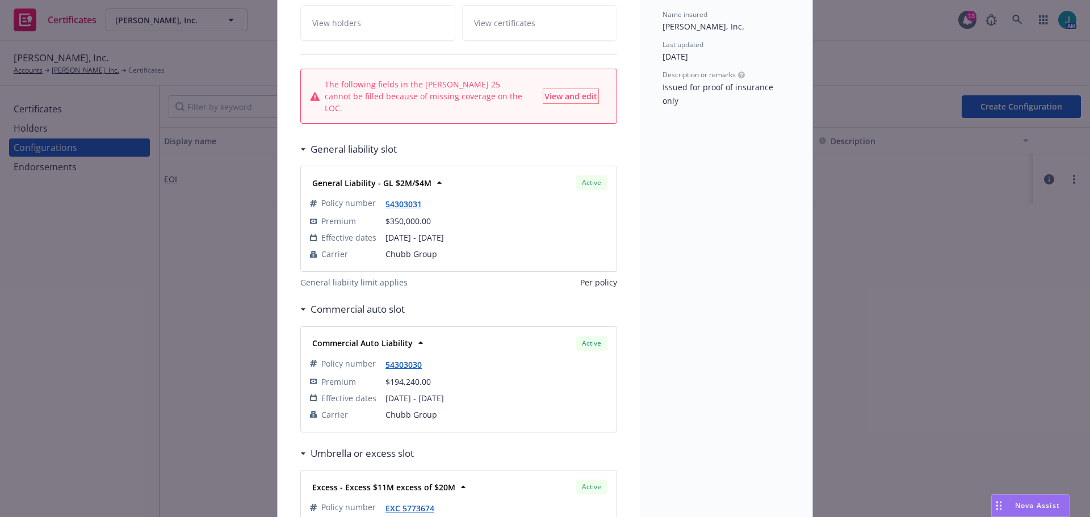
click at [569, 93] on span "View and edit" at bounding box center [570, 96] width 53 height 11
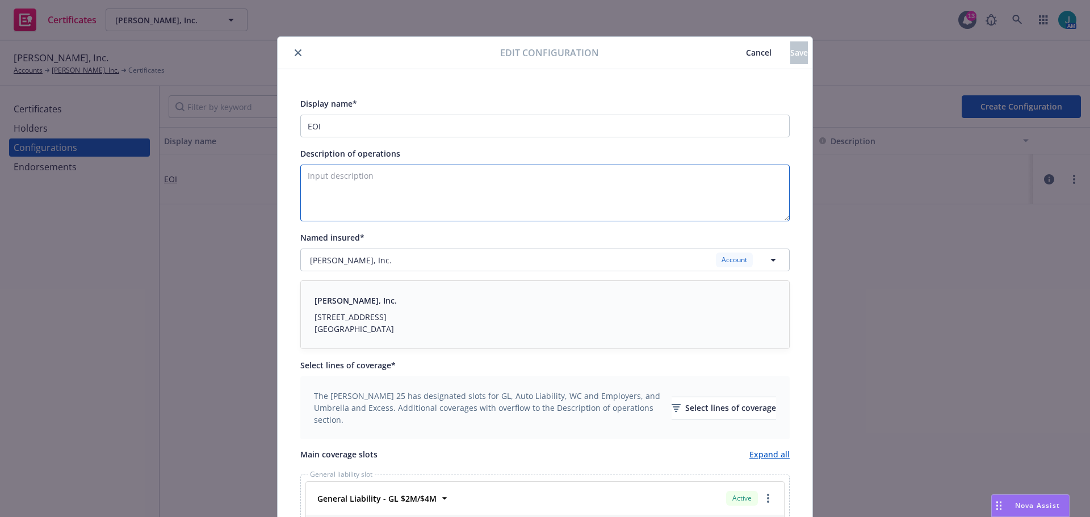
click at [333, 191] on textarea "Description of operations" at bounding box center [544, 193] width 489 height 57
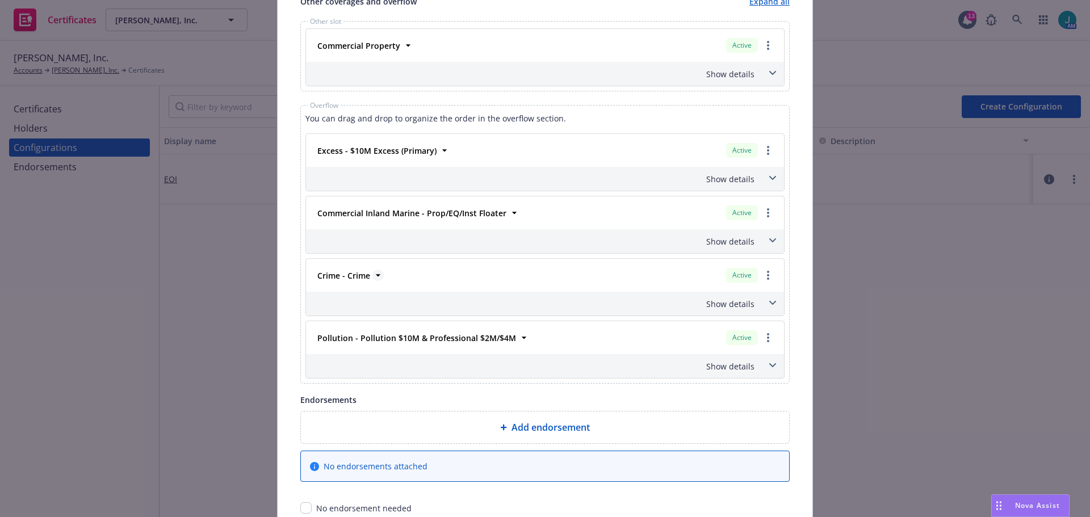
scroll to position [890, 0]
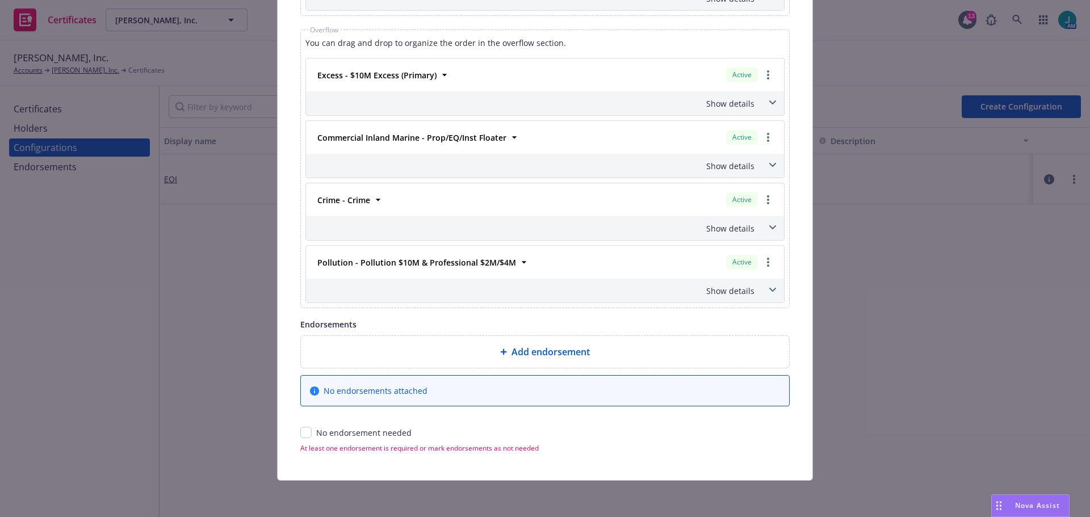
type textarea "EOI"
click at [302, 432] on input "checkbox" at bounding box center [305, 432] width 11 height 11
checkbox input "true"
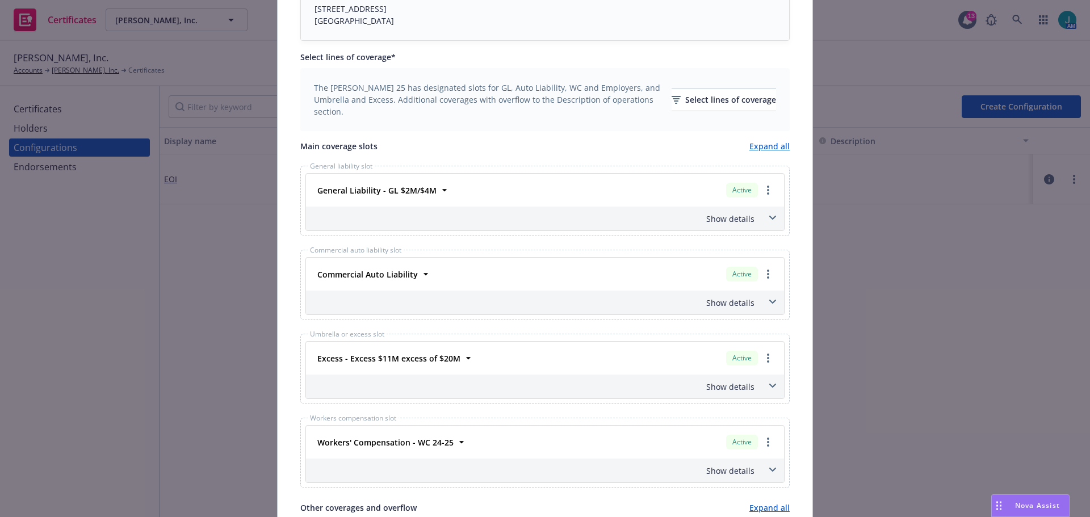
scroll to position [0, 0]
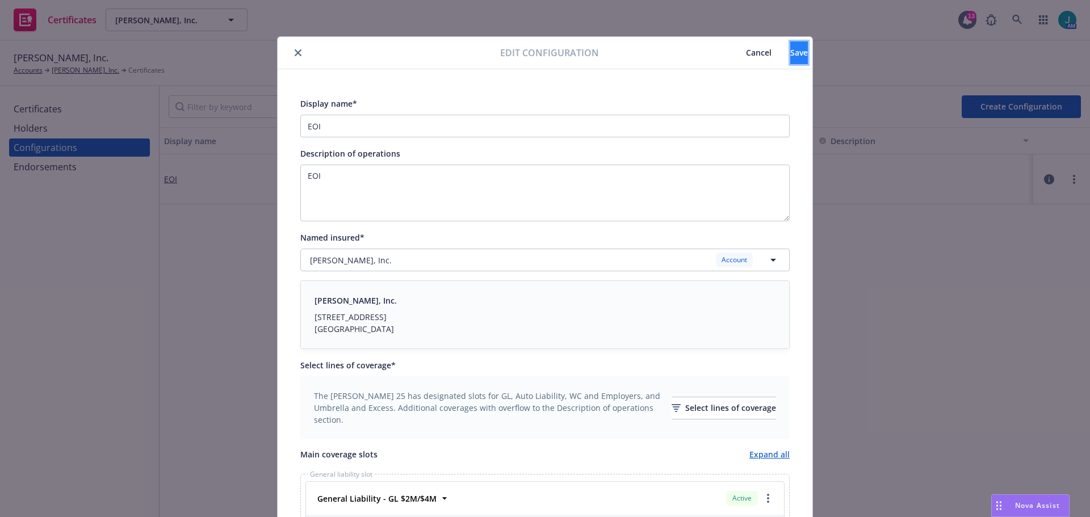
click at [791, 53] on button "Save" at bounding box center [799, 52] width 18 height 23
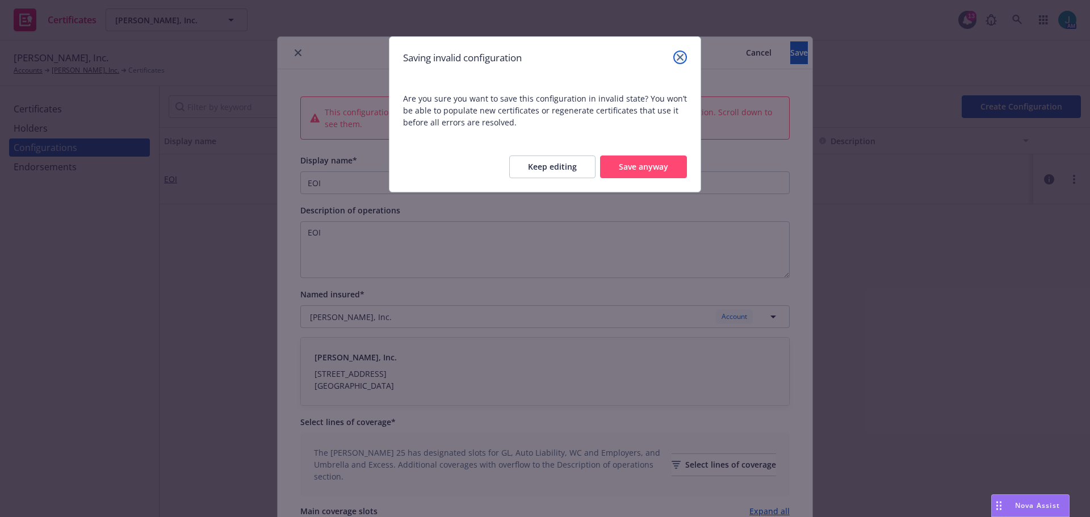
click at [678, 60] on icon "close" at bounding box center [680, 57] width 7 height 7
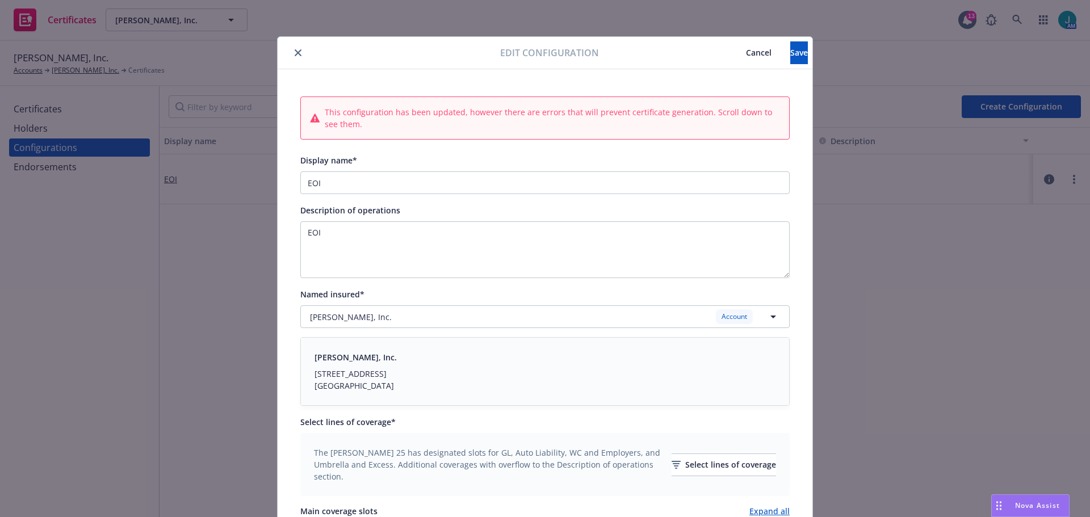
click at [297, 55] on icon "close" at bounding box center [298, 52] width 7 height 7
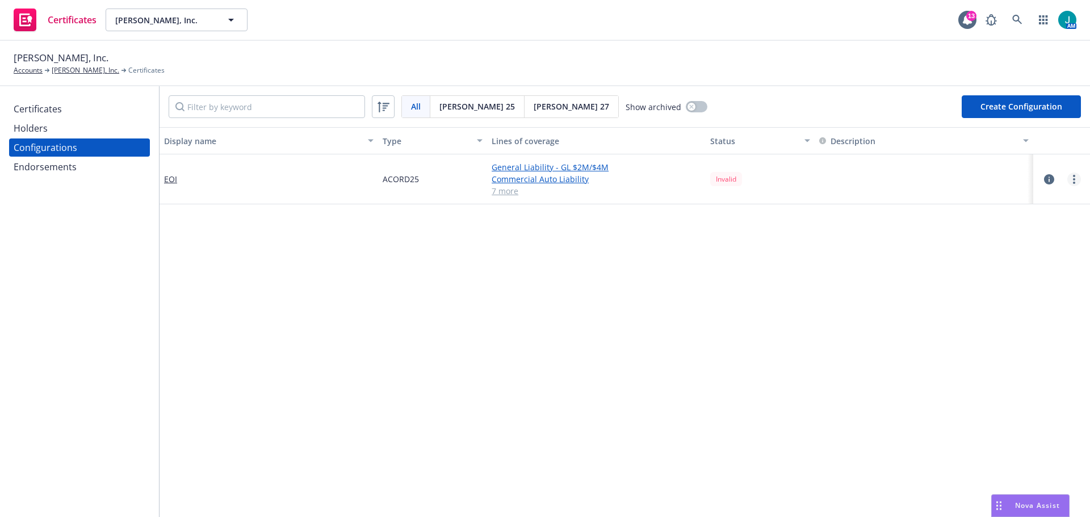
click at [1067, 178] on link "more" at bounding box center [1074, 180] width 14 height 14
click at [984, 222] on link "Archive" at bounding box center [1009, 225] width 125 height 23
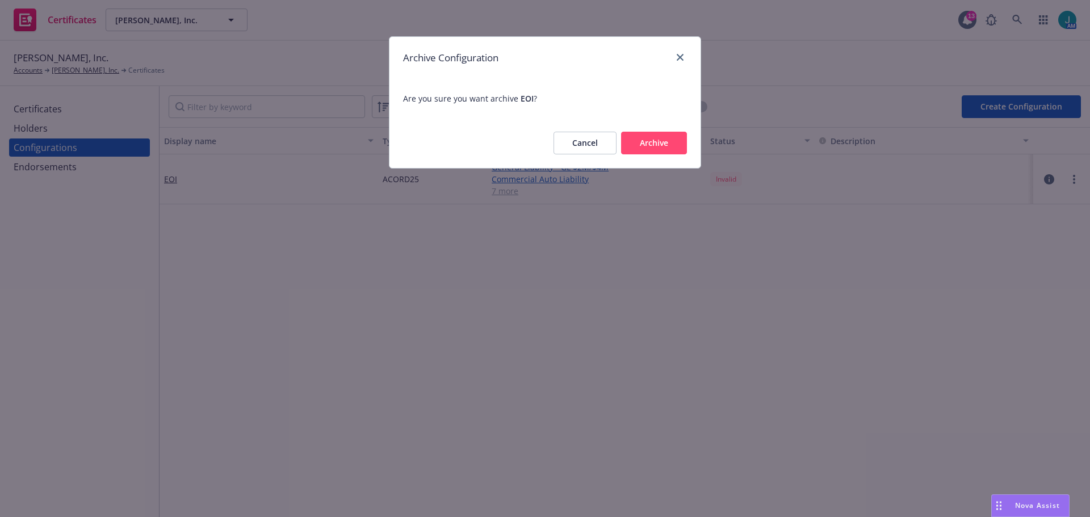
click at [646, 143] on button "Archive" at bounding box center [654, 143] width 66 height 23
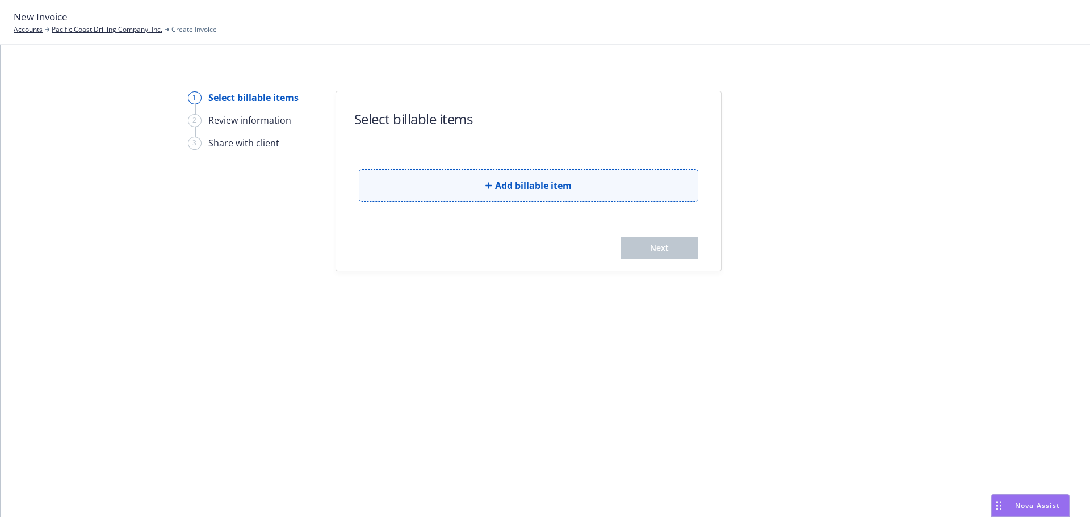
click at [503, 189] on span "Add billable item" at bounding box center [533, 186] width 77 height 14
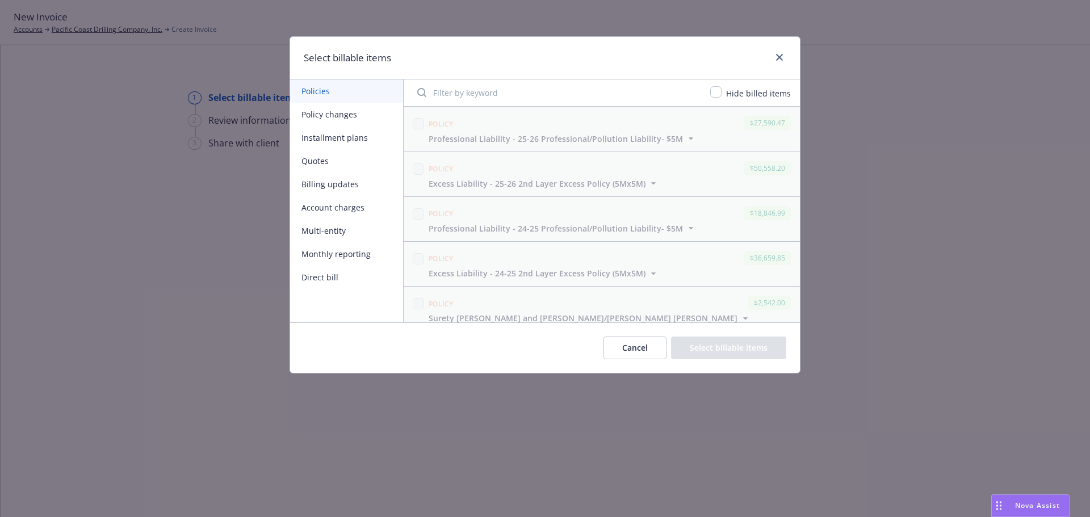
click at [324, 116] on button "Policy changes" at bounding box center [346, 114] width 113 height 23
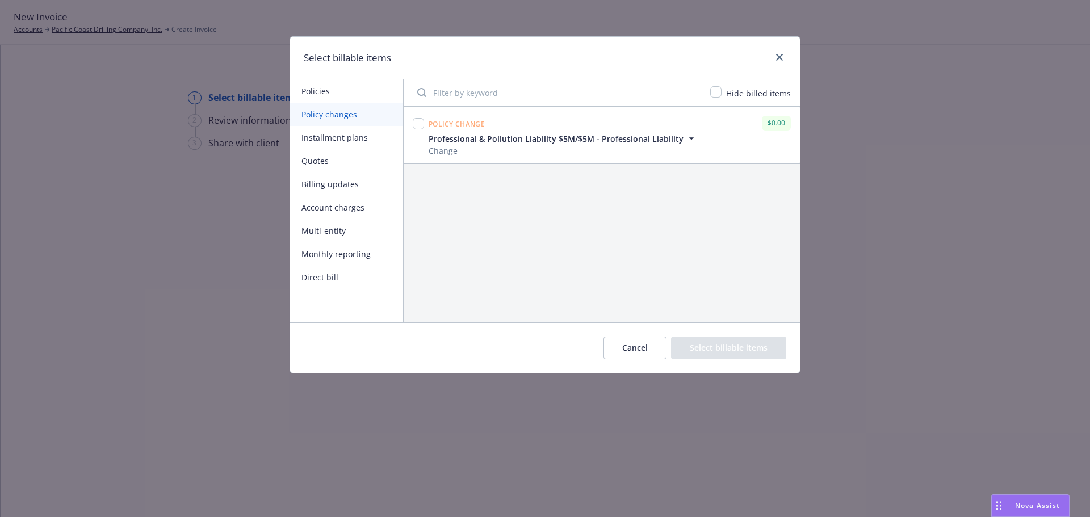
click at [345, 182] on button "Billing updates" at bounding box center [346, 184] width 113 height 23
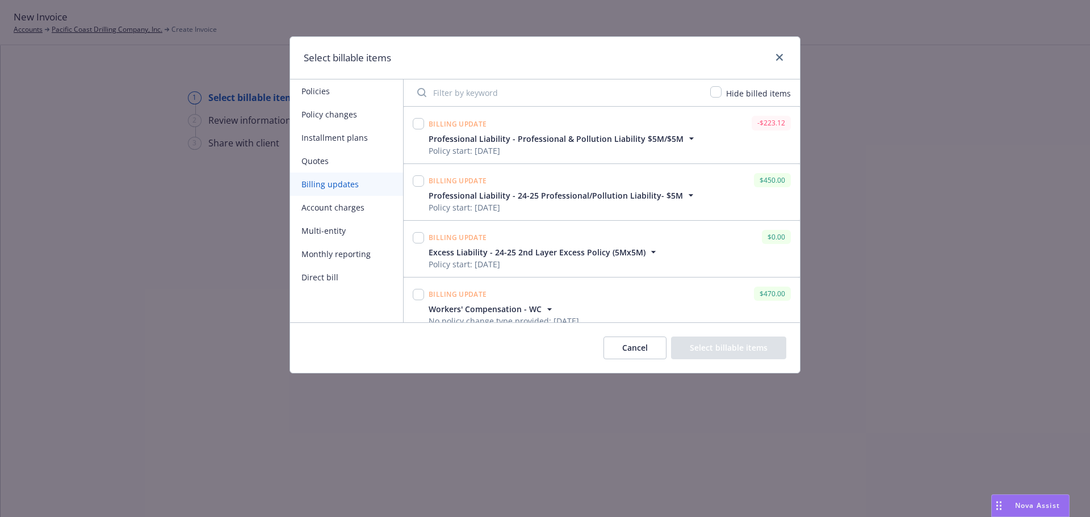
click at [319, 110] on button "Policy changes" at bounding box center [346, 114] width 113 height 23
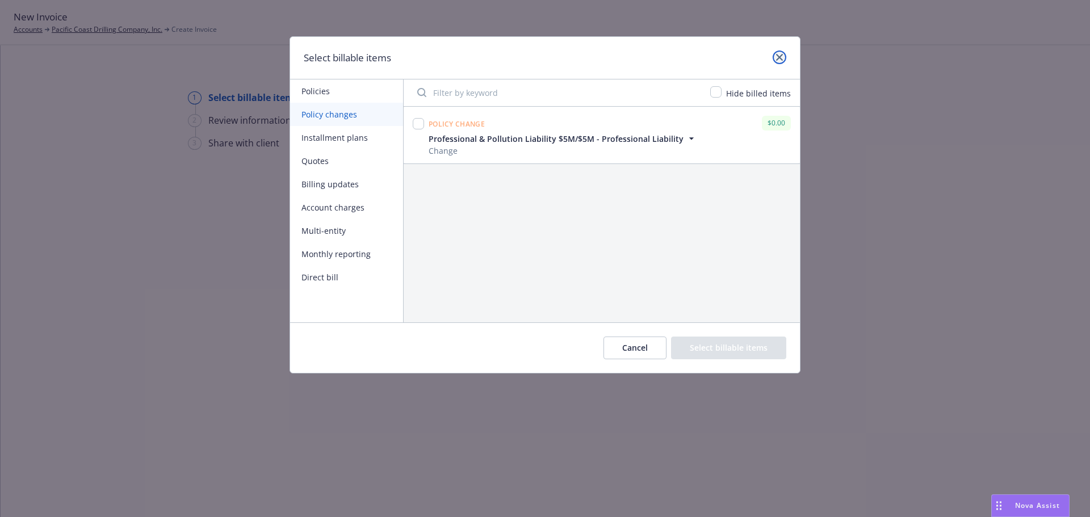
click at [782, 57] on icon "close" at bounding box center [779, 57] width 7 height 7
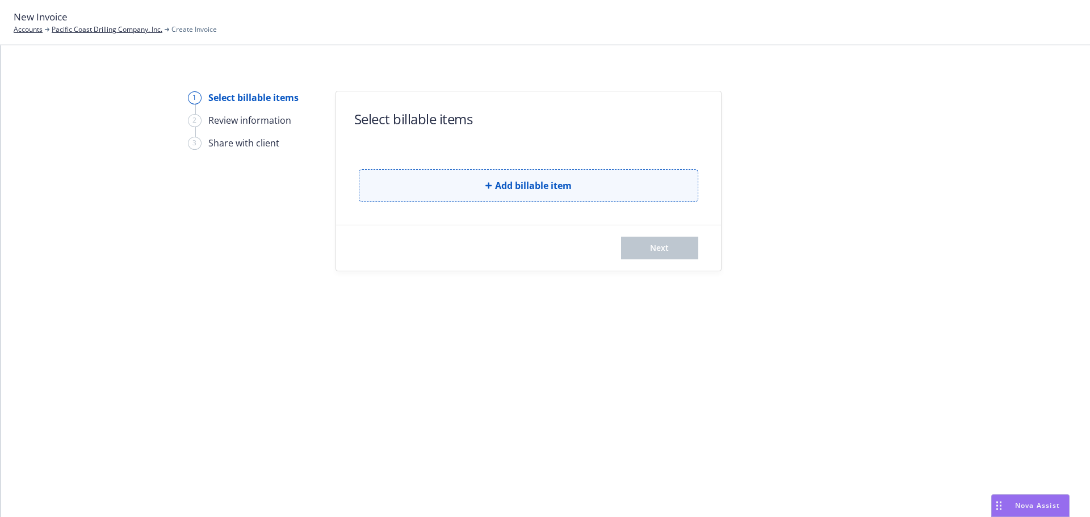
click at [498, 186] on span "Add billable item" at bounding box center [533, 186] width 77 height 14
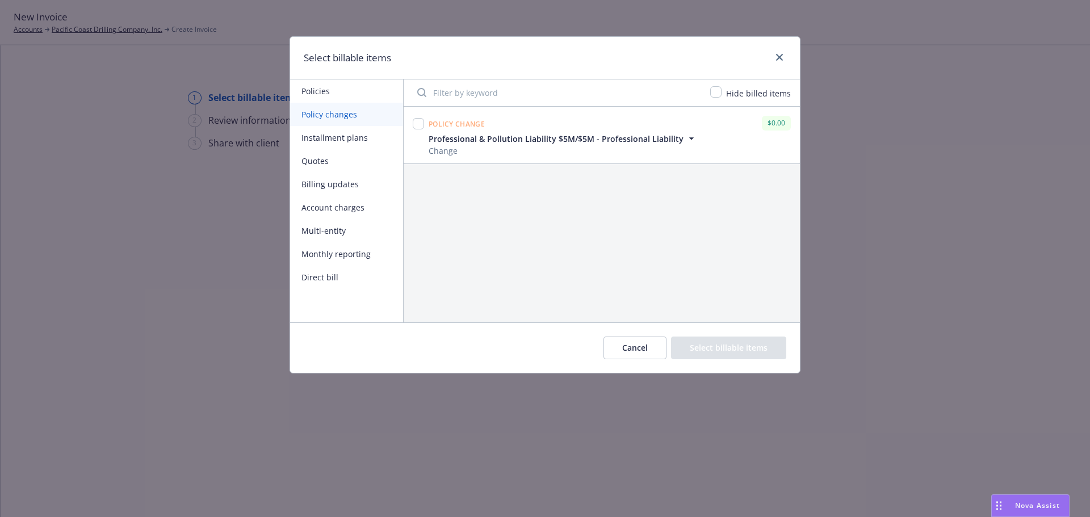
click at [332, 276] on button "Direct bill" at bounding box center [346, 277] width 113 height 23
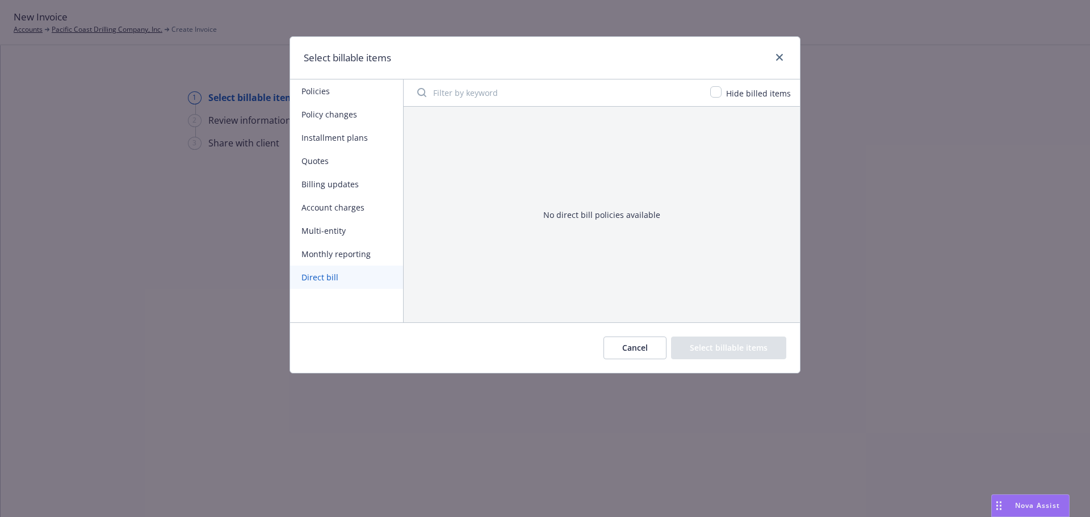
click at [634, 355] on button "Cancel" at bounding box center [635, 348] width 63 height 23
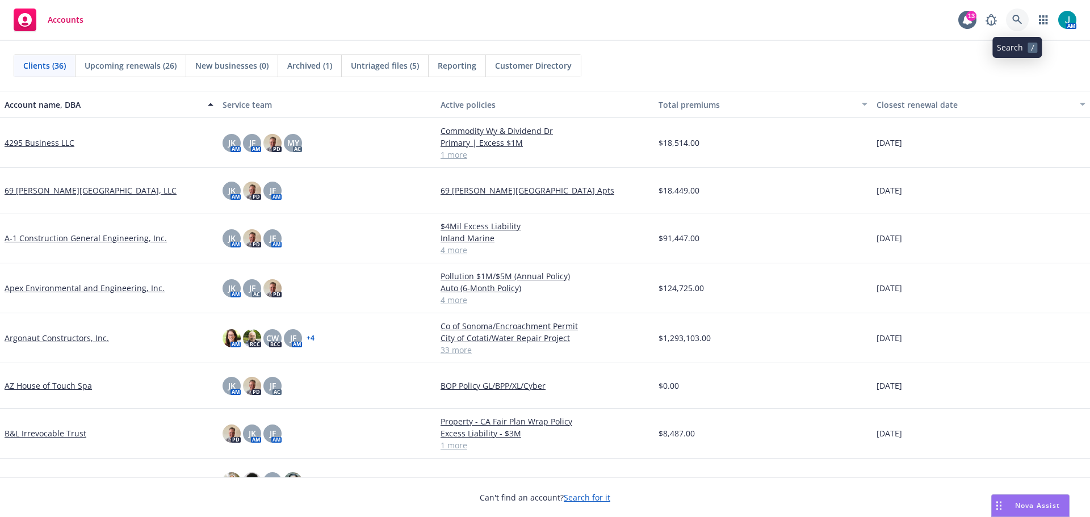
click at [1021, 19] on icon at bounding box center [1017, 20] width 10 height 10
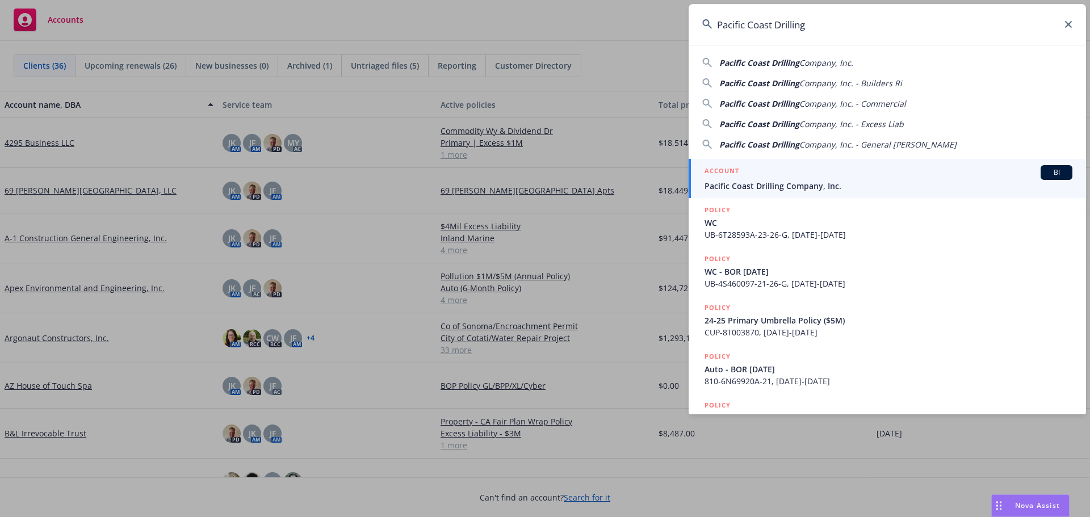
type input "Pacific Coast Drilling"
click at [1045, 174] on span "BI" at bounding box center [1056, 172] width 23 height 10
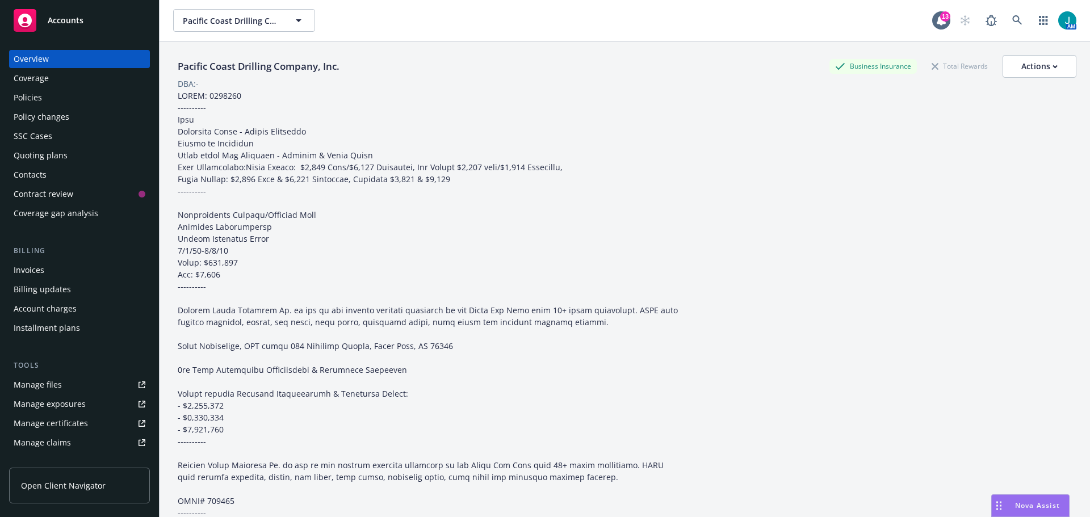
click at [43, 114] on div "Policy changes" at bounding box center [42, 117] width 56 height 18
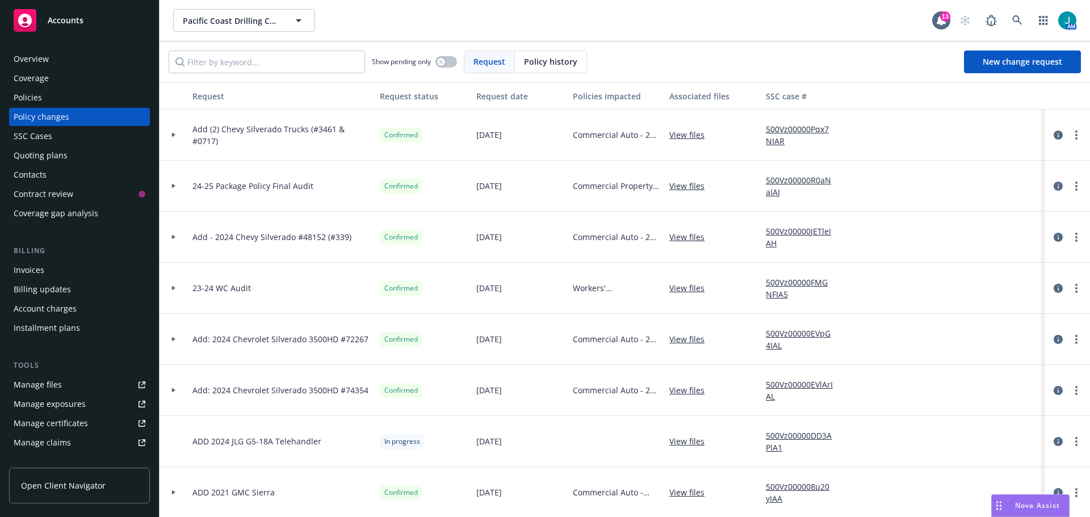
click at [170, 185] on div at bounding box center [173, 186] width 19 height 4
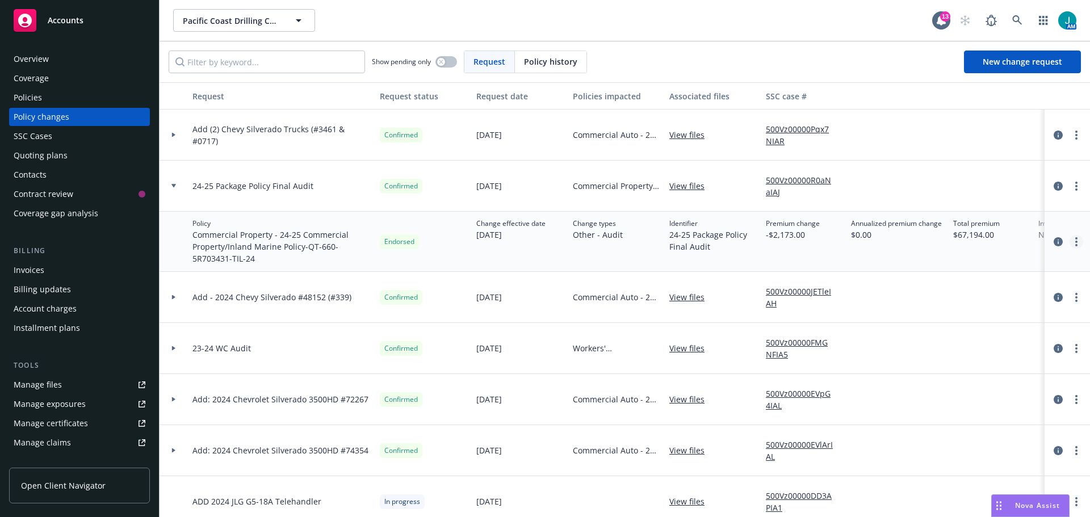
click at [1070, 248] on link "more" at bounding box center [1077, 242] width 14 height 14
click at [961, 312] on link "Edit policy change" at bounding box center [976, 310] width 195 height 23
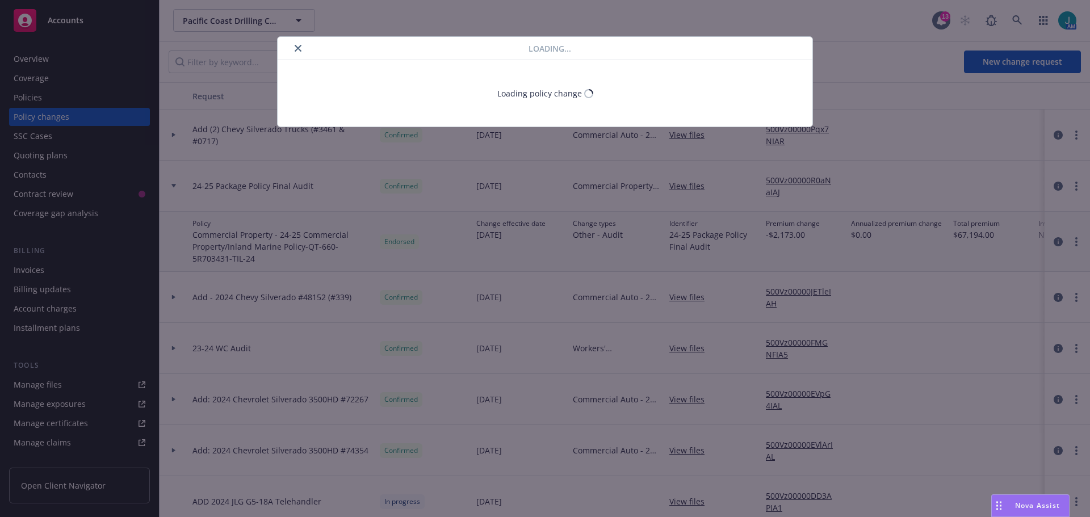
select select "ACCEPTED"
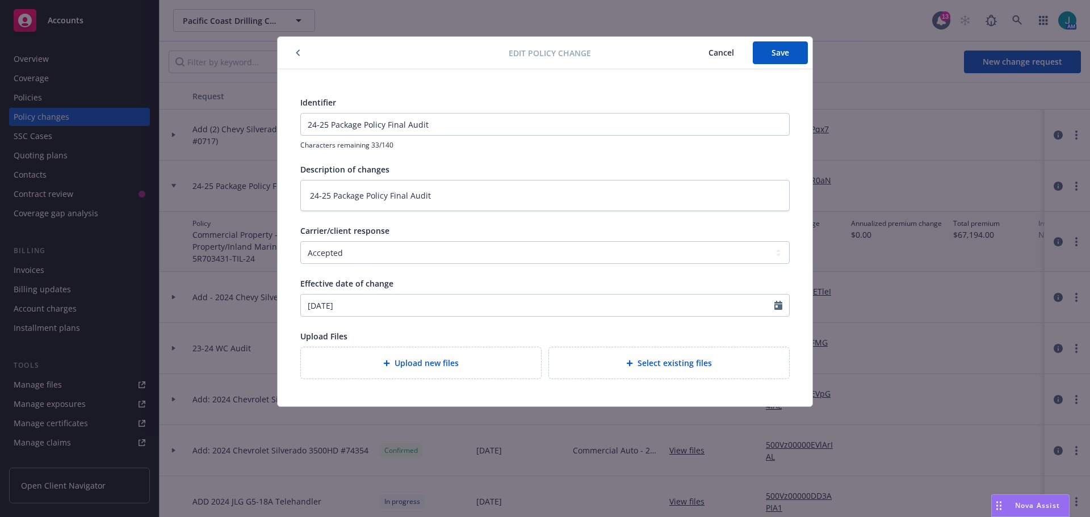
click at [723, 54] on span "Cancel" at bounding box center [722, 52] width 26 height 11
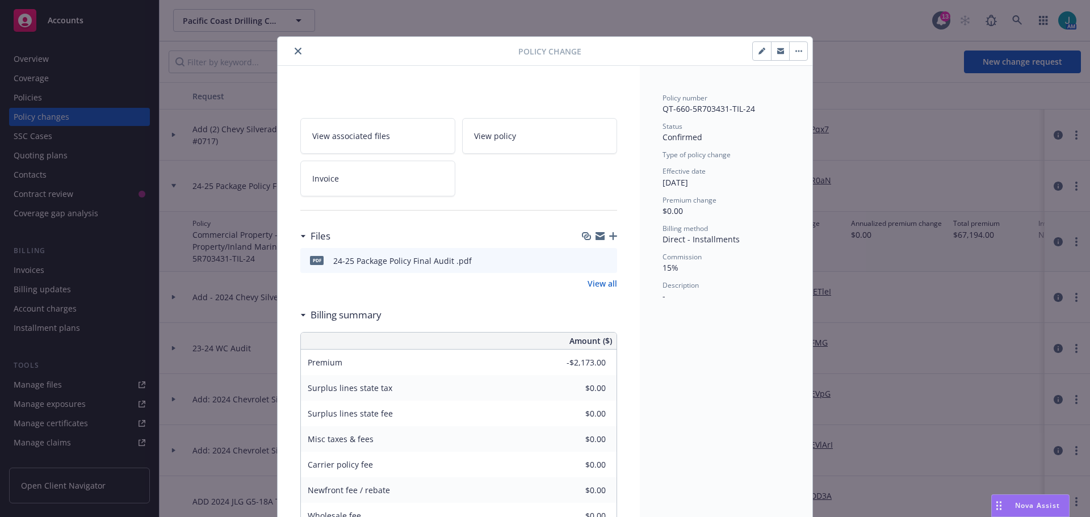
click at [400, 178] on link "Invoice" at bounding box center [377, 179] width 155 height 36
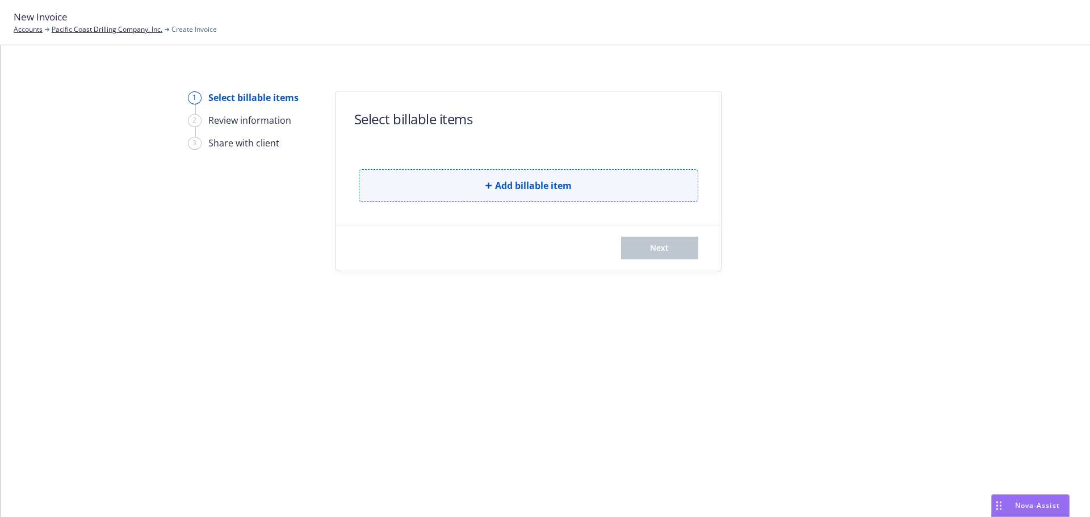
click at [466, 183] on button "Add billable item" at bounding box center [529, 185] width 340 height 33
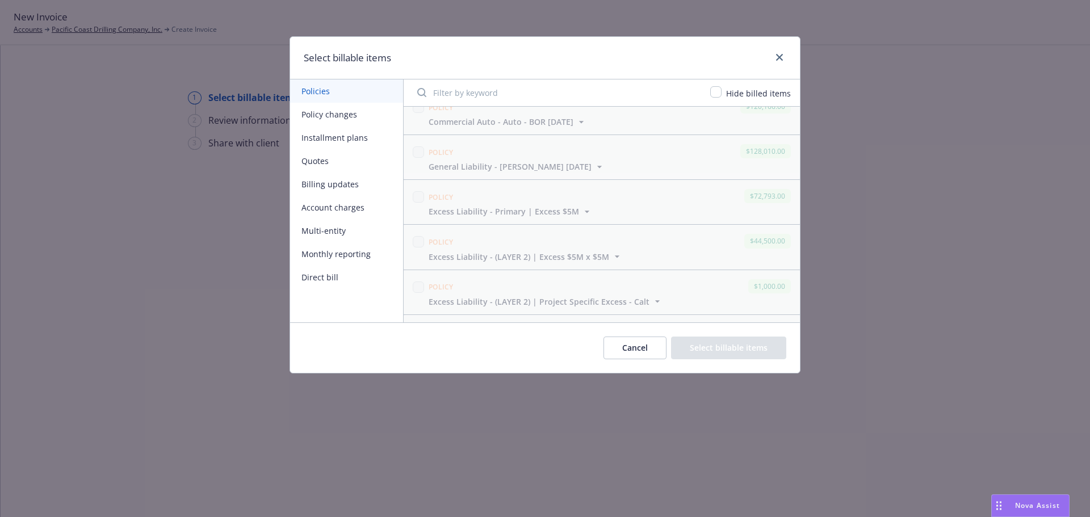
scroll to position [728, 0]
click at [321, 115] on button "Policy changes" at bounding box center [346, 114] width 113 height 23
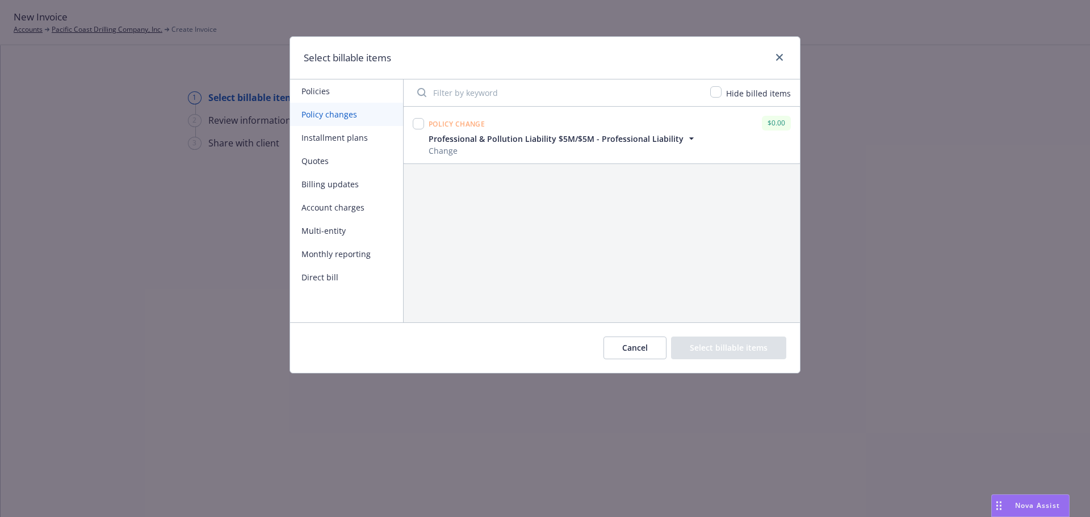
click at [324, 136] on button "Installment plans" at bounding box center [346, 137] width 113 height 23
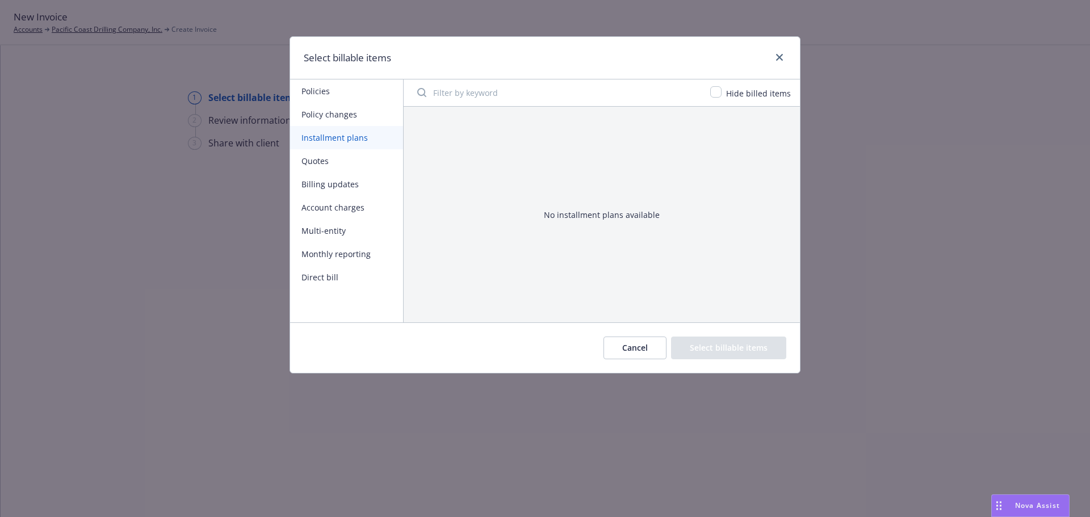
click at [321, 165] on button "Quotes" at bounding box center [346, 160] width 113 height 23
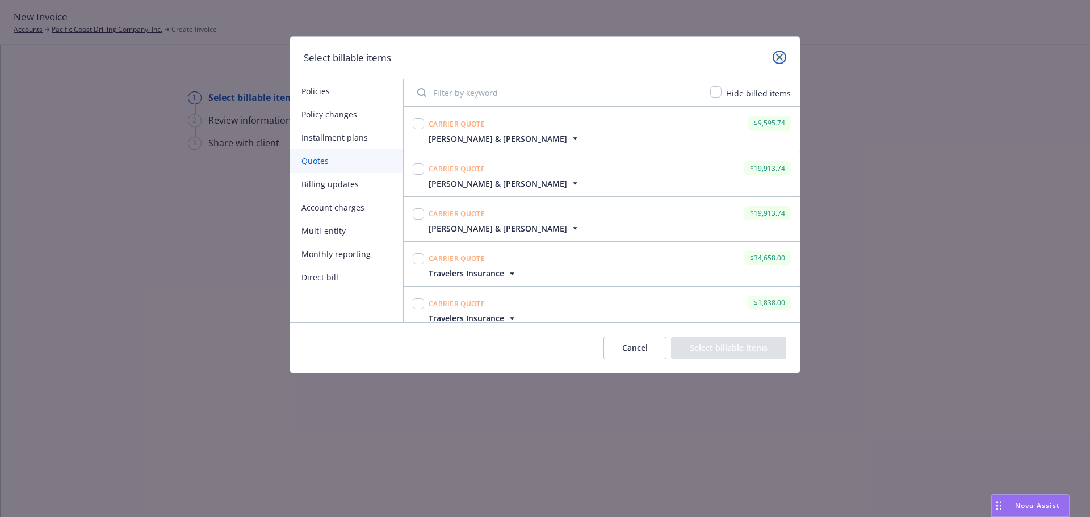
click at [782, 60] on icon "close" at bounding box center [779, 57] width 7 height 7
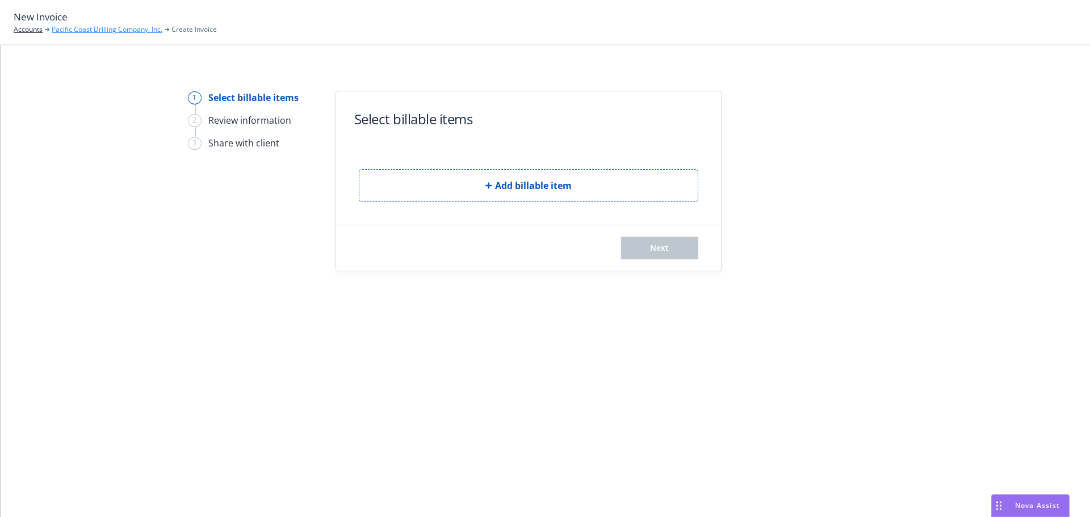
click at [83, 31] on link "Pacific Coast Drilling Company, Inc." at bounding box center [107, 29] width 111 height 10
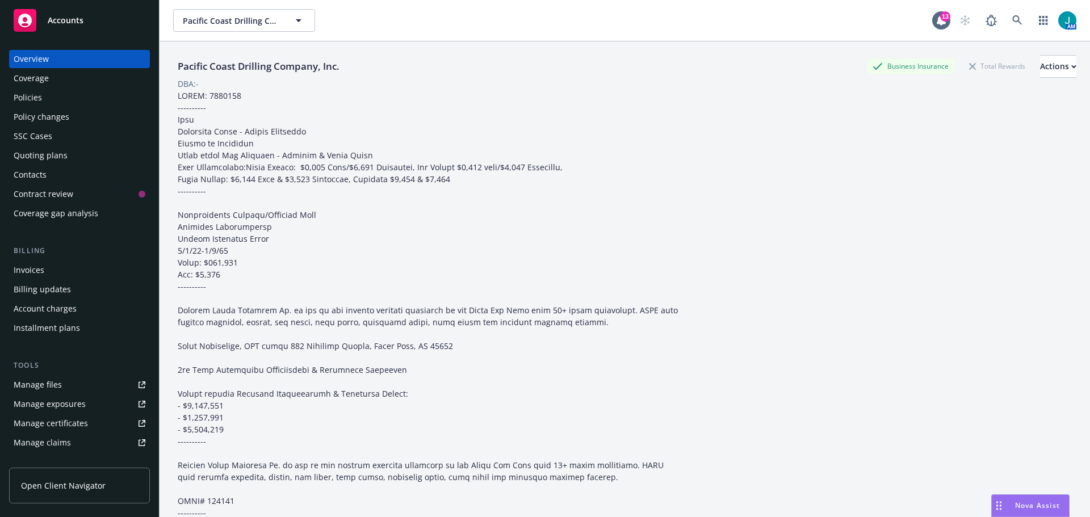
click at [33, 96] on div "Policies" at bounding box center [28, 98] width 28 height 18
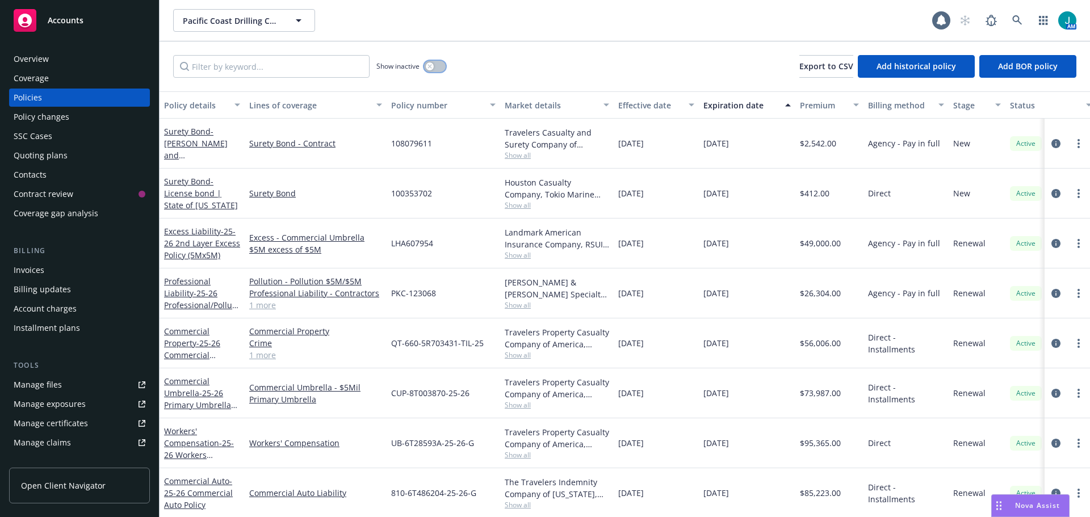
click at [442, 68] on button "button" at bounding box center [435, 66] width 22 height 11
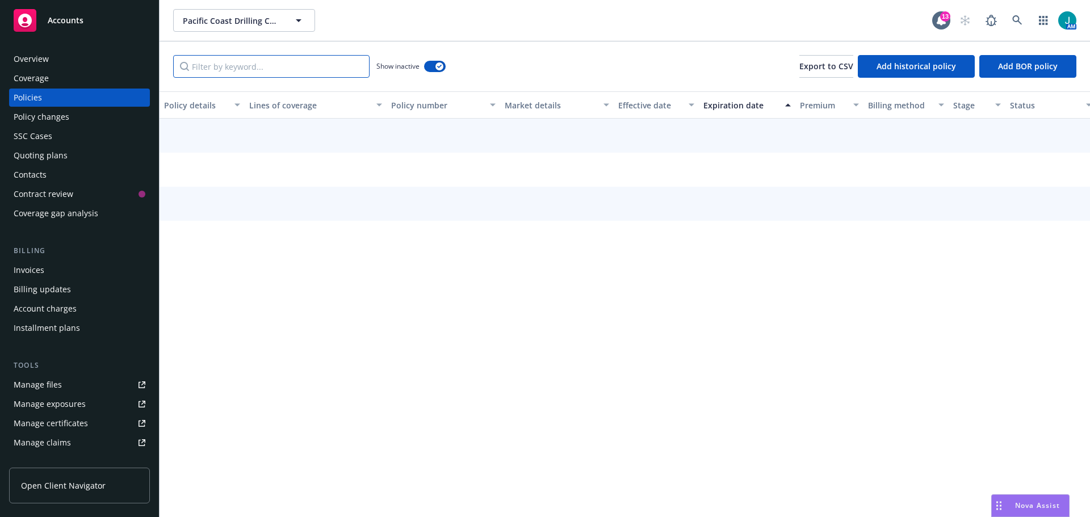
click at [220, 65] on input "Filter by keyword..." at bounding box center [271, 66] width 196 height 23
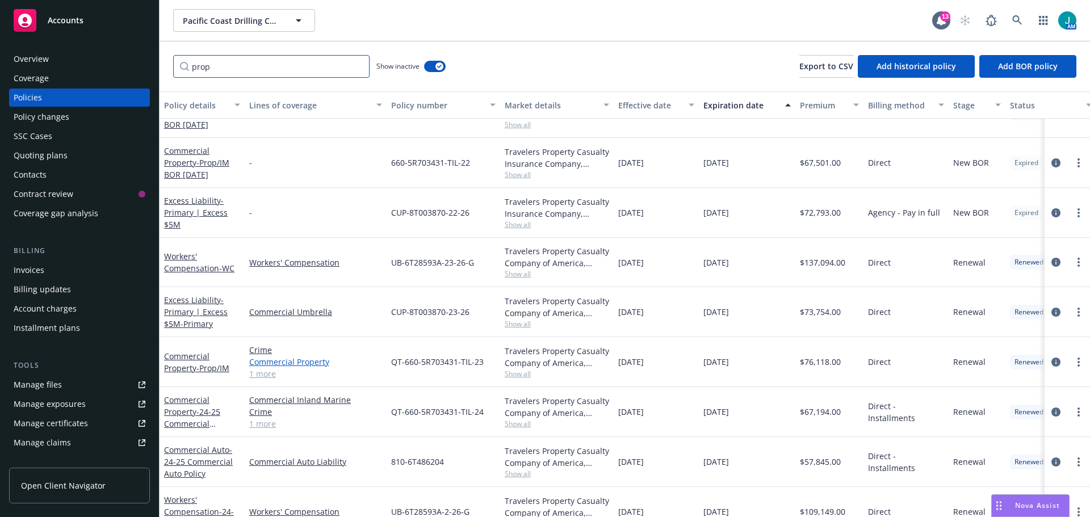
scroll to position [227, 0]
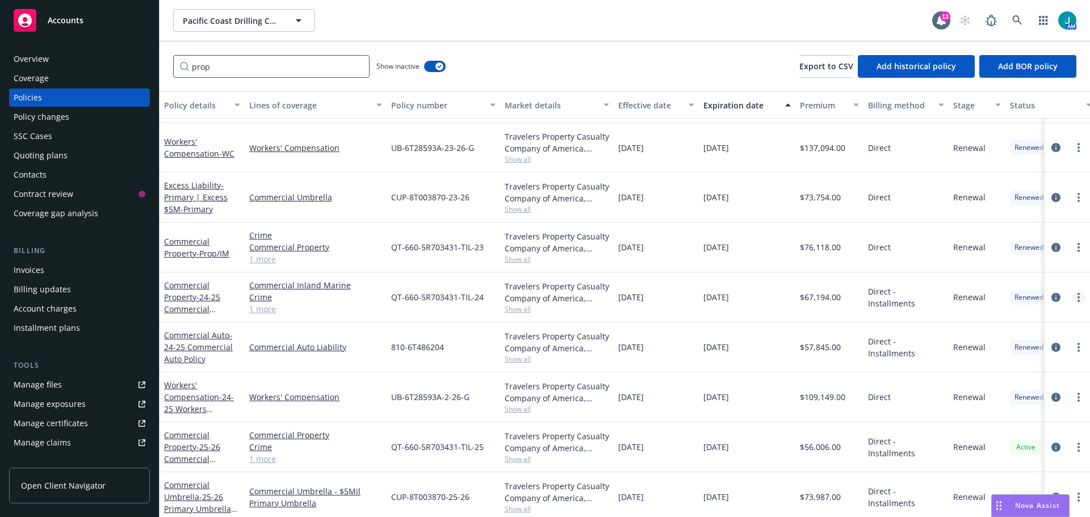
type input "prop"
click at [1072, 299] on link "more" at bounding box center [1079, 298] width 14 height 14
click at [206, 301] on span "- 24-25 Commercial Property/Inland Marine Policy" at bounding box center [194, 315] width 60 height 47
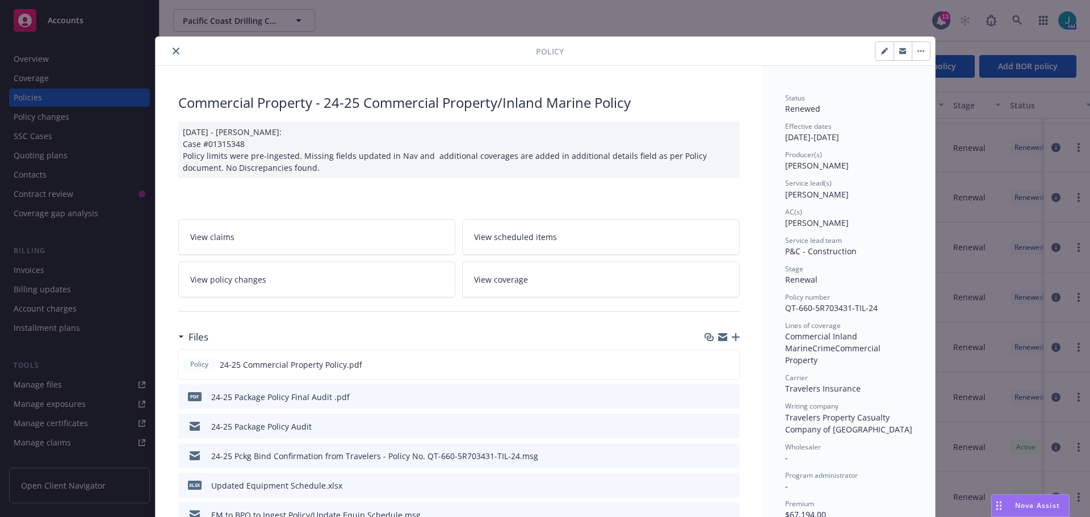
click at [174, 54] on icon "close" at bounding box center [176, 51] width 7 height 7
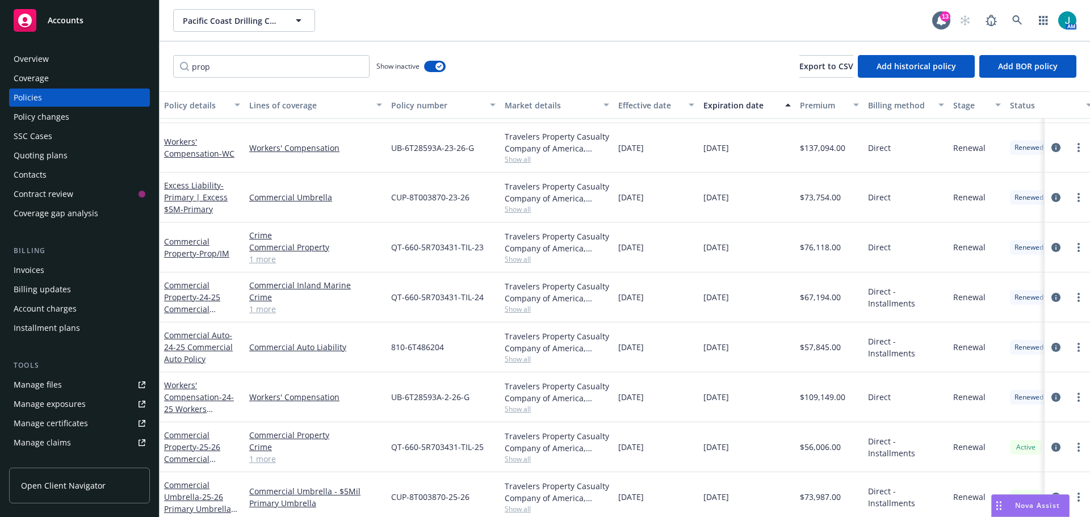
click at [66, 118] on div "Policy changes" at bounding box center [42, 117] width 56 height 18
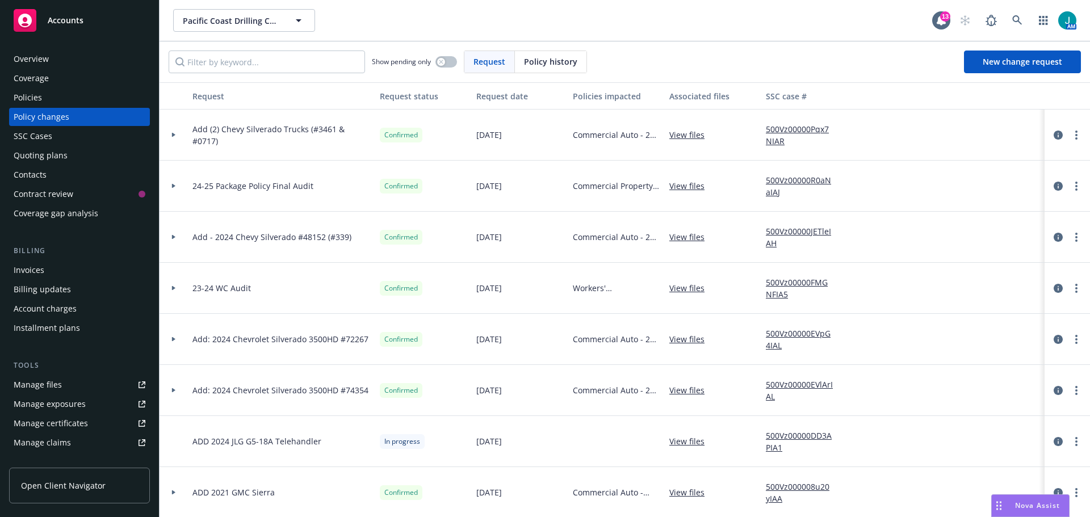
click at [173, 187] on icon at bounding box center [173, 186] width 3 height 5
